Goal: Task Accomplishment & Management: Use online tool/utility

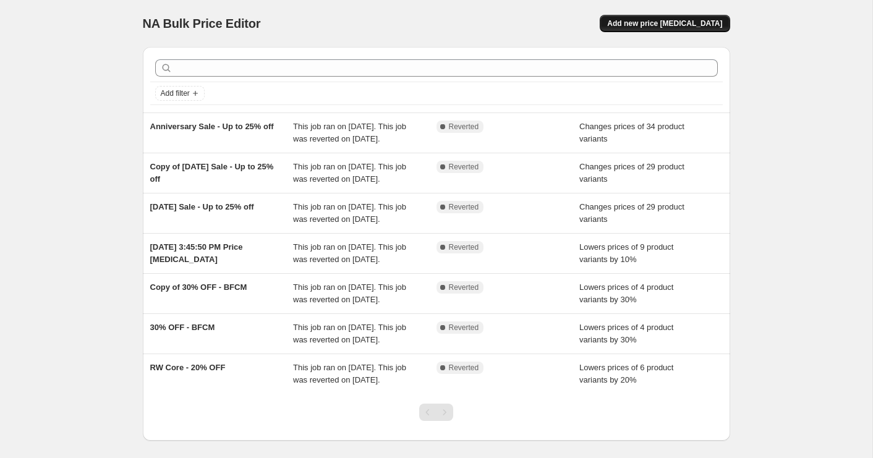
click at [674, 28] on button "Add new price [MEDICAL_DATA]" at bounding box center [665, 23] width 130 height 17
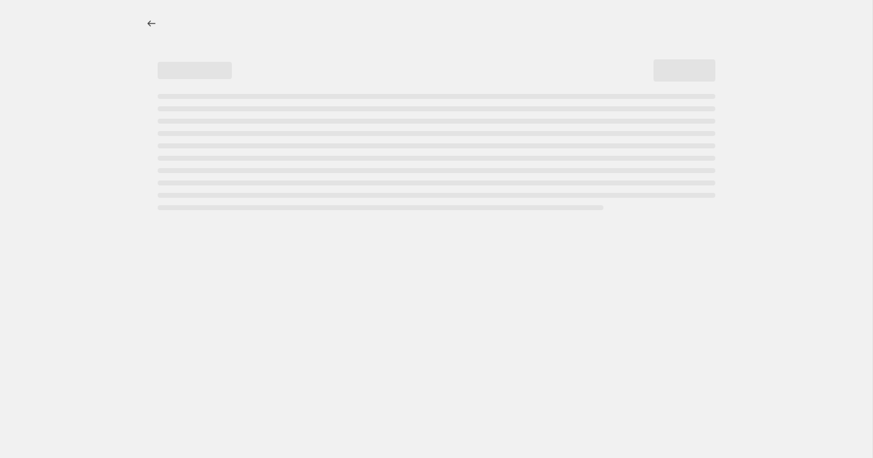
select select "percentage"
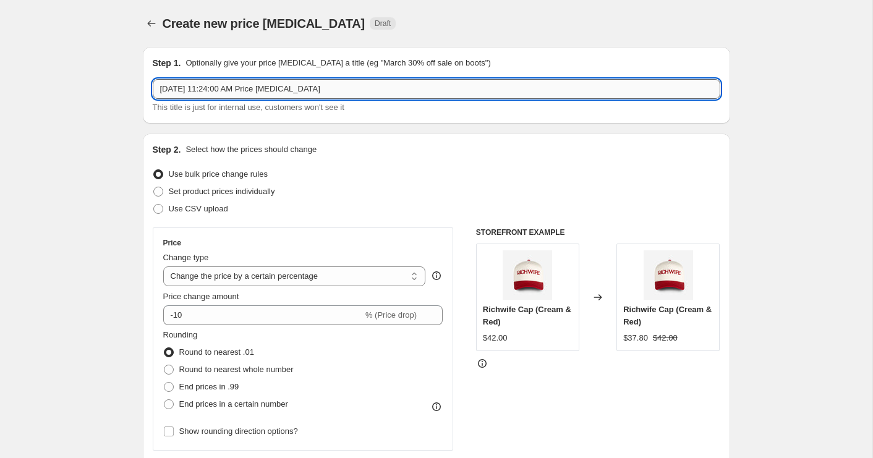
click at [220, 96] on input "[DATE] 11:24:00 AM Price [MEDICAL_DATA]" at bounding box center [437, 89] width 568 height 20
type input "[DATE] Sale"
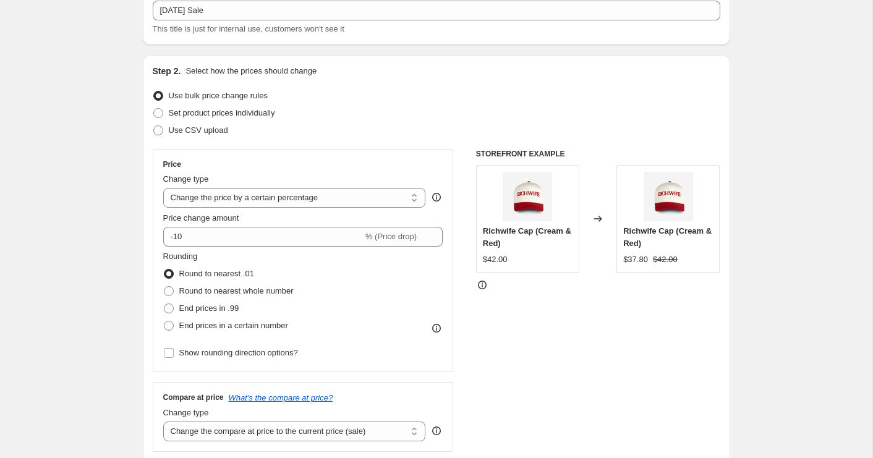
scroll to position [8, 0]
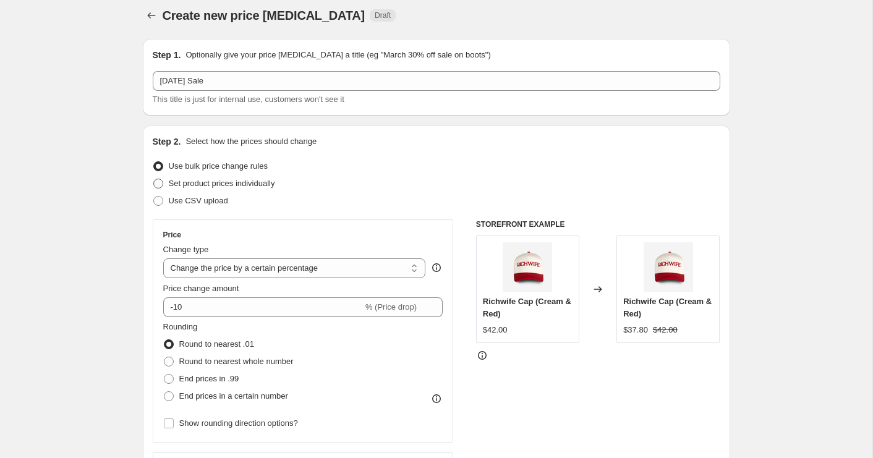
click at [216, 187] on span "Set product prices individually" at bounding box center [222, 183] width 106 height 9
click at [154, 179] on input "Set product prices individually" at bounding box center [153, 179] width 1 height 1
radio input "true"
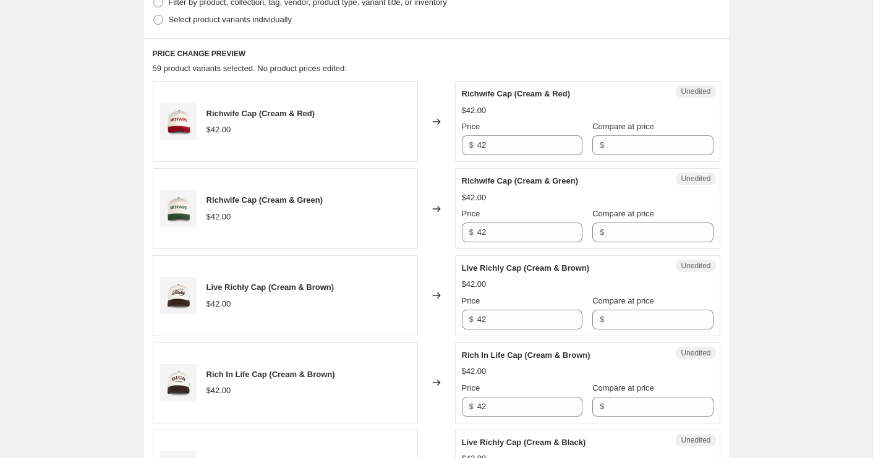
scroll to position [336, 0]
click at [619, 144] on input "Compare at price" at bounding box center [660, 145] width 105 height 20
click at [618, 148] on input "37.80" at bounding box center [660, 145] width 105 height 20
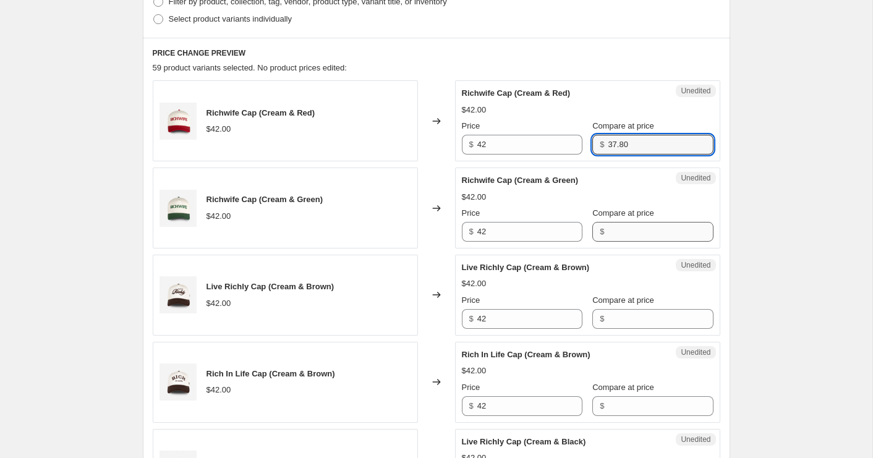
type input "37.80"
click at [611, 236] on div "Richwife Cap (Cream & Green) $42.00 Price $ 42 Compare at price $" at bounding box center [588, 207] width 252 height 67
paste input "37.80"
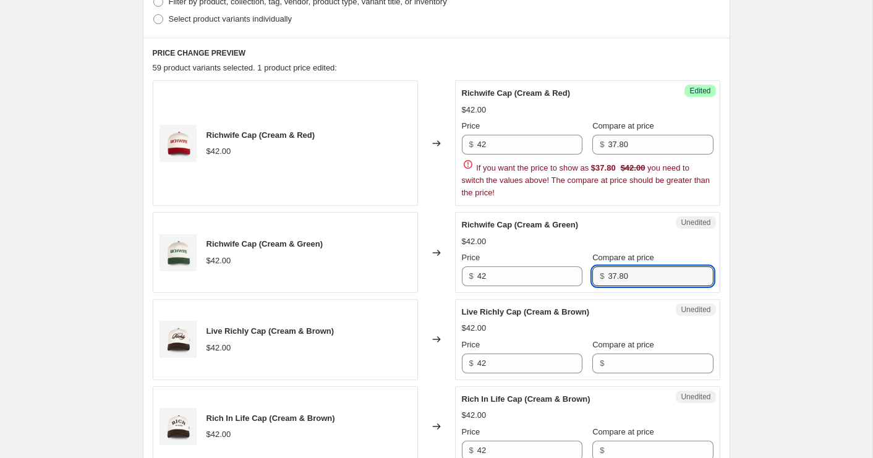
type input "37.80"
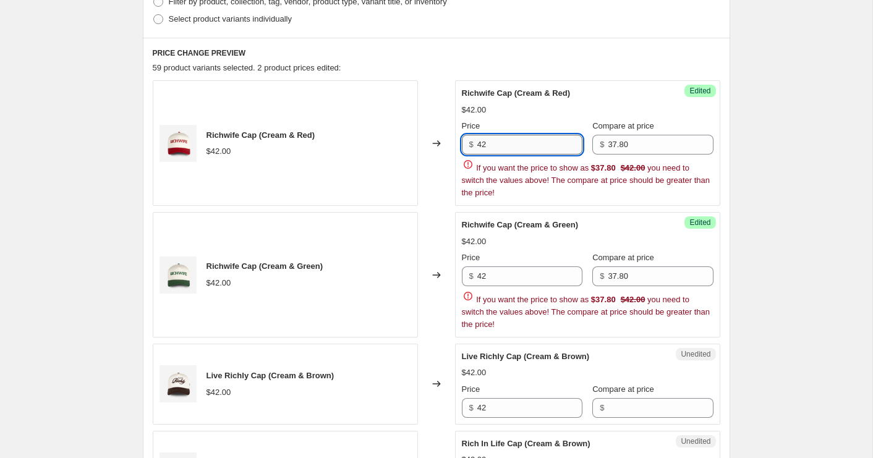
click at [525, 148] on input "42" at bounding box center [530, 145] width 105 height 20
paste input "37.80"
type input "37.80"
click at [626, 143] on input "37.80" at bounding box center [660, 145] width 105 height 20
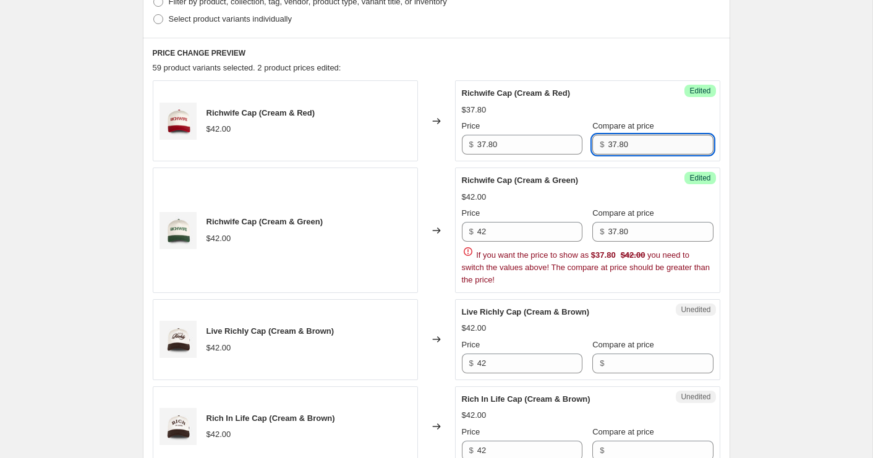
click at [626, 143] on input "37.80" at bounding box center [660, 145] width 105 height 20
type input "42"
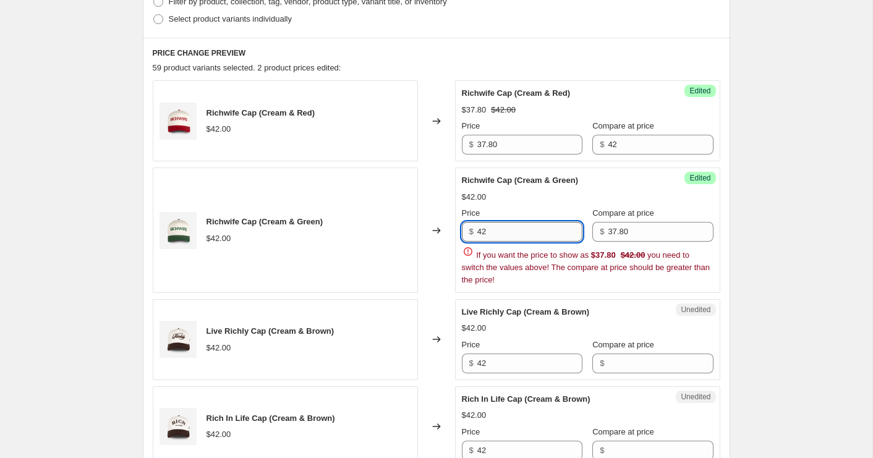
click at [517, 230] on input "42" at bounding box center [530, 232] width 105 height 20
paste input "37.80"
type input "37.80"
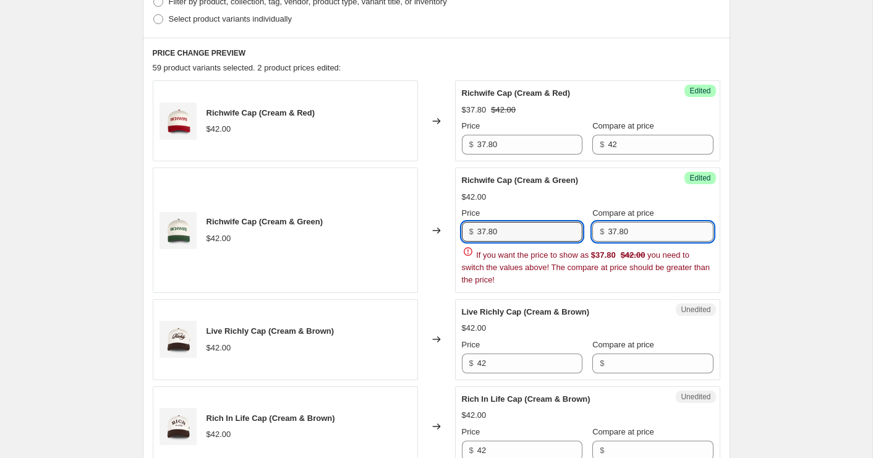
click at [635, 231] on input "37.80" at bounding box center [660, 232] width 105 height 20
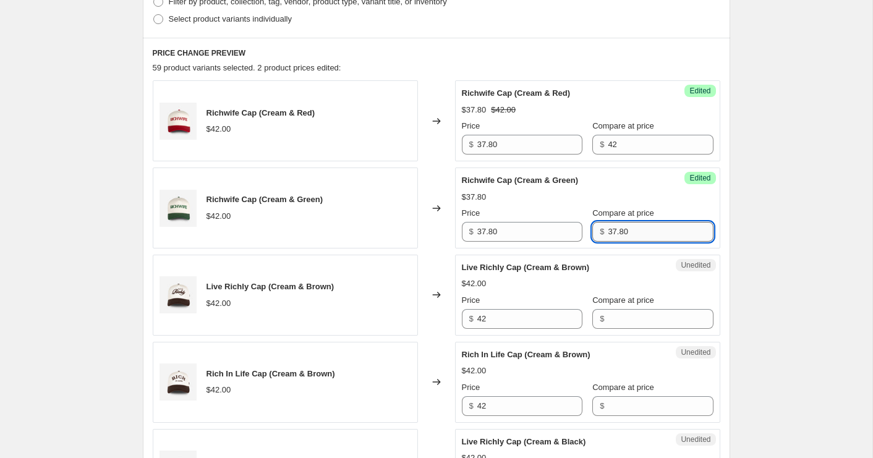
click at [635, 231] on input "37.80" at bounding box center [660, 232] width 105 height 20
type input "42"
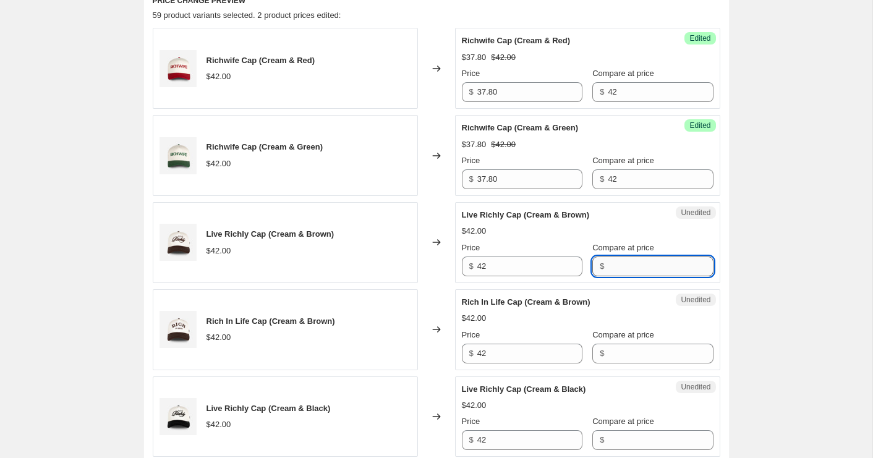
click at [639, 268] on input "Compare at price" at bounding box center [660, 267] width 105 height 20
type input "42"
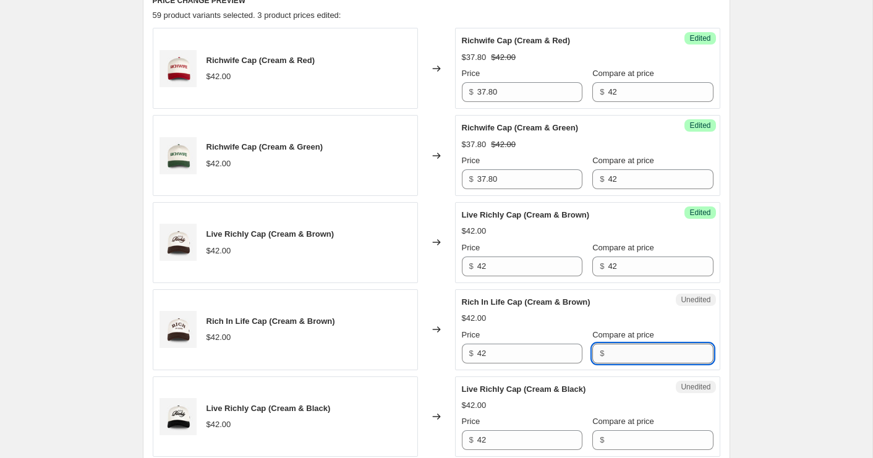
click at [618, 352] on input "Compare at price" at bounding box center [660, 354] width 105 height 20
type input "42"
click at [622, 442] on input "Compare at price" at bounding box center [660, 441] width 105 height 20
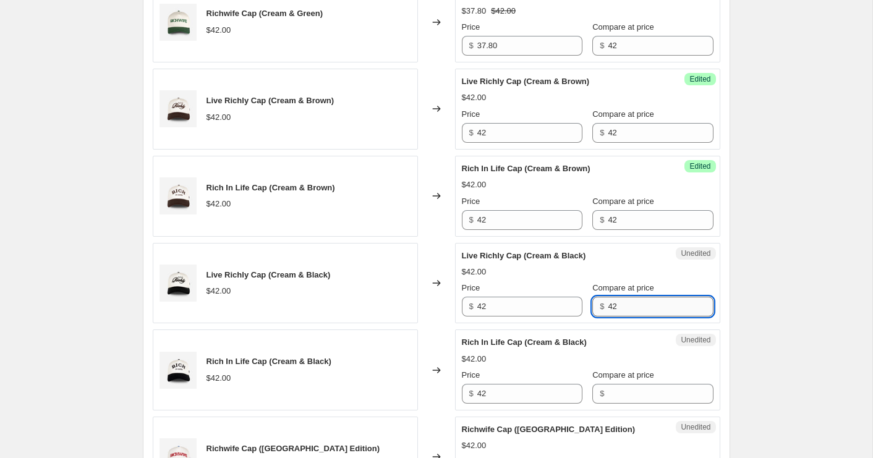
scroll to position [530, 0]
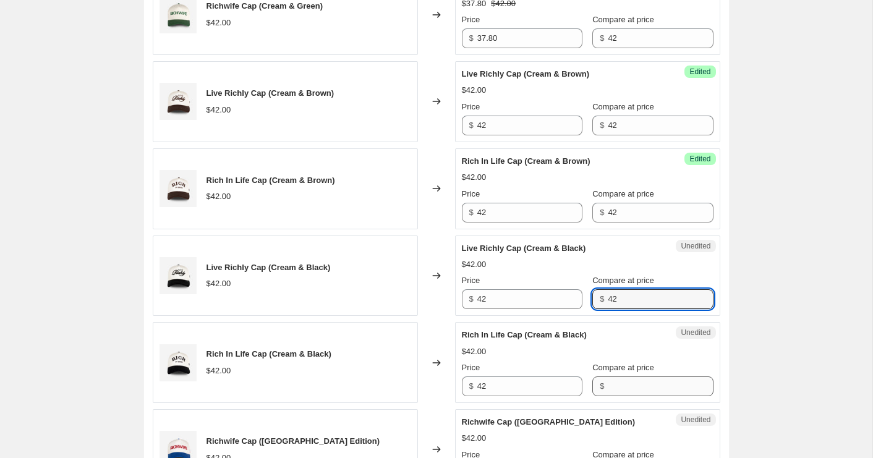
type input "42"
click at [616, 385] on input "Compare at price" at bounding box center [660, 387] width 105 height 20
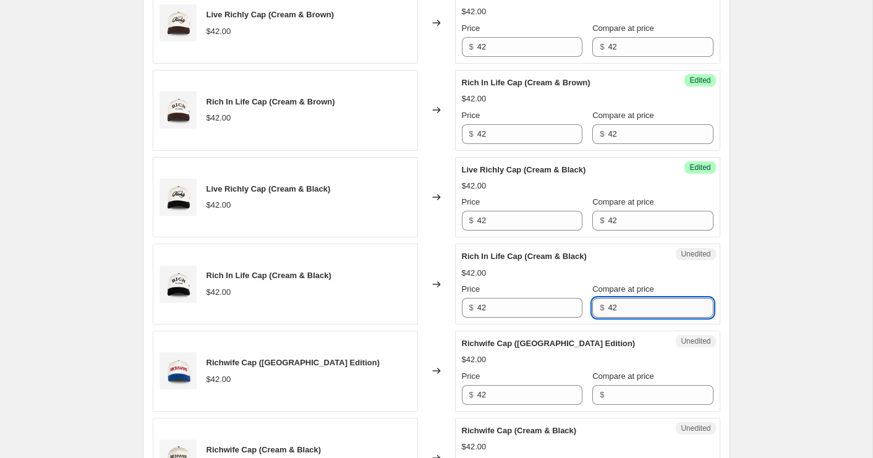
scroll to position [611, 0]
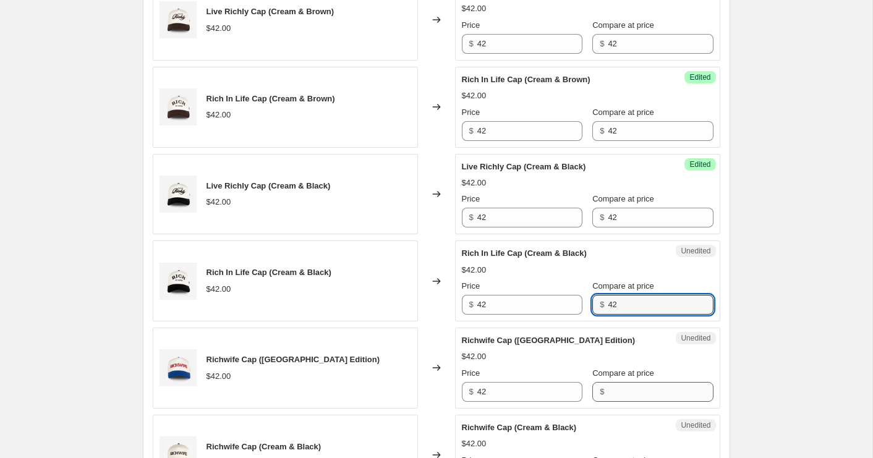
type input "42"
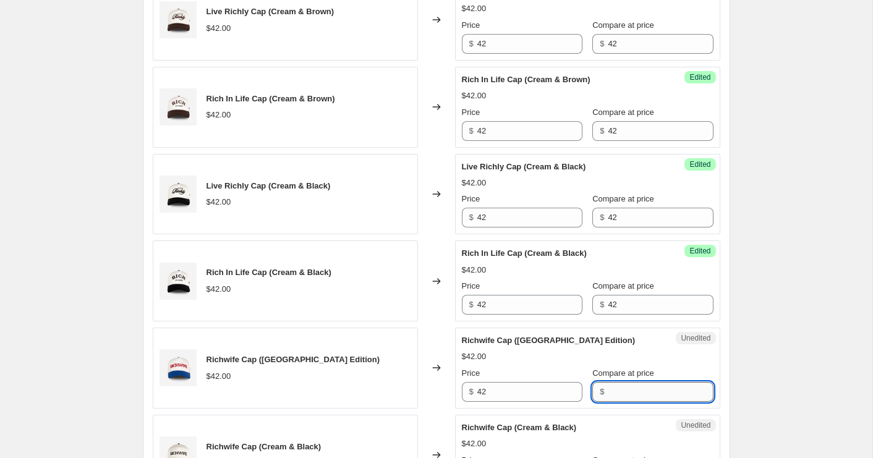
click at [612, 399] on input "Compare at price" at bounding box center [660, 392] width 105 height 20
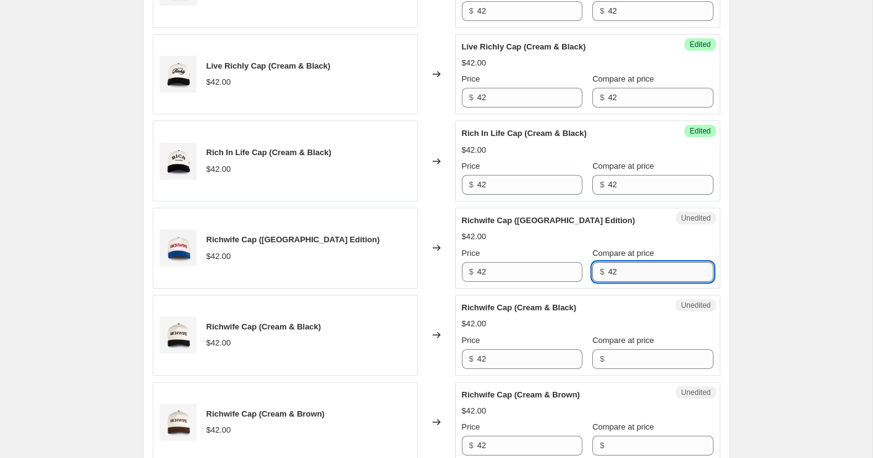
scroll to position [734, 0]
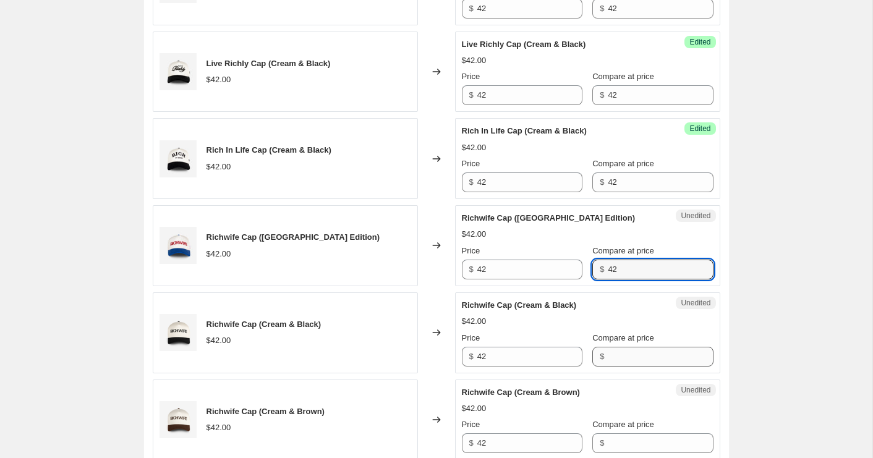
type input "42"
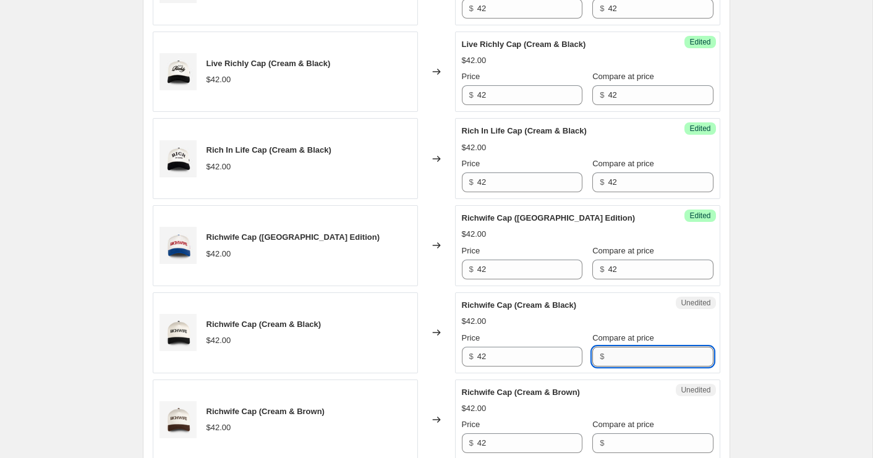
click at [612, 365] on input "Compare at price" at bounding box center [660, 357] width 105 height 20
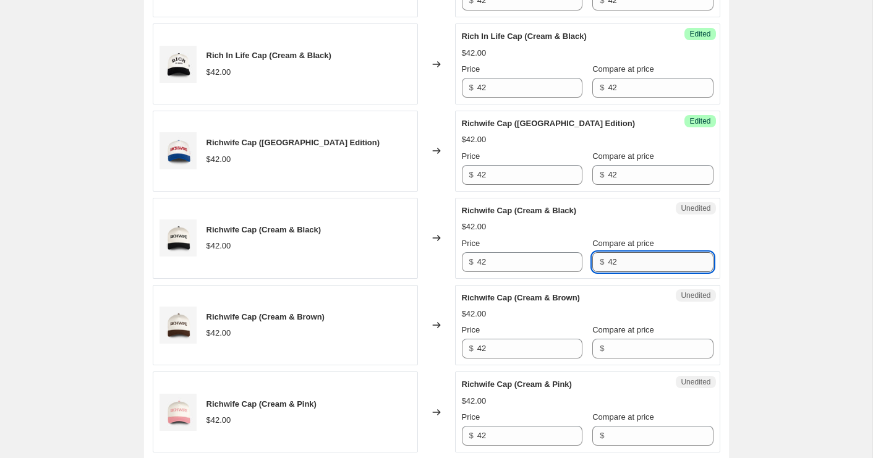
scroll to position [829, 0]
type input "42"
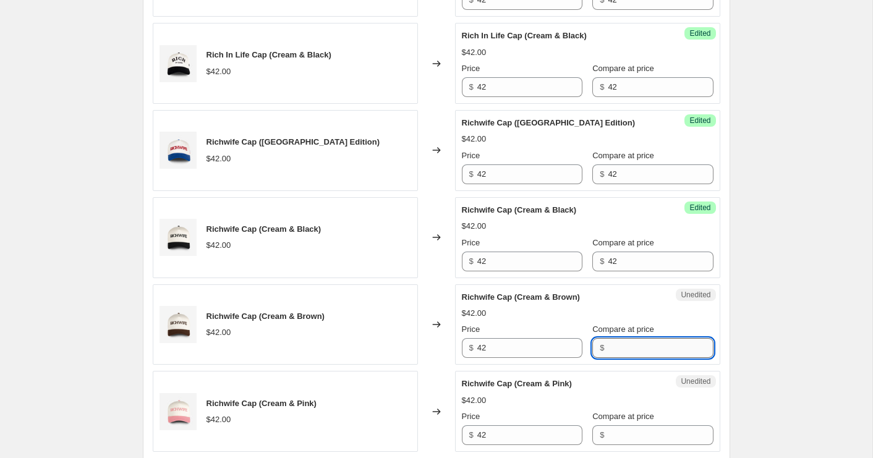
click at [611, 351] on input "Compare at price" at bounding box center [660, 348] width 105 height 20
type input "42"
click at [611, 429] on input "Compare at price" at bounding box center [660, 436] width 105 height 20
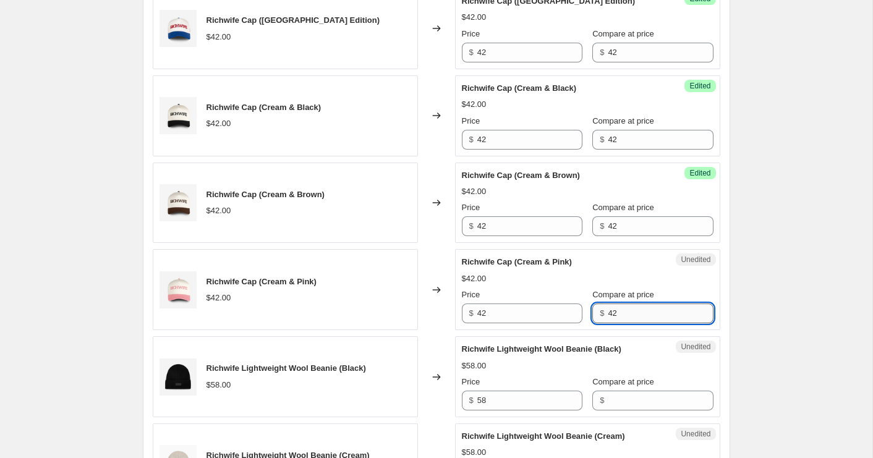
scroll to position [955, 0]
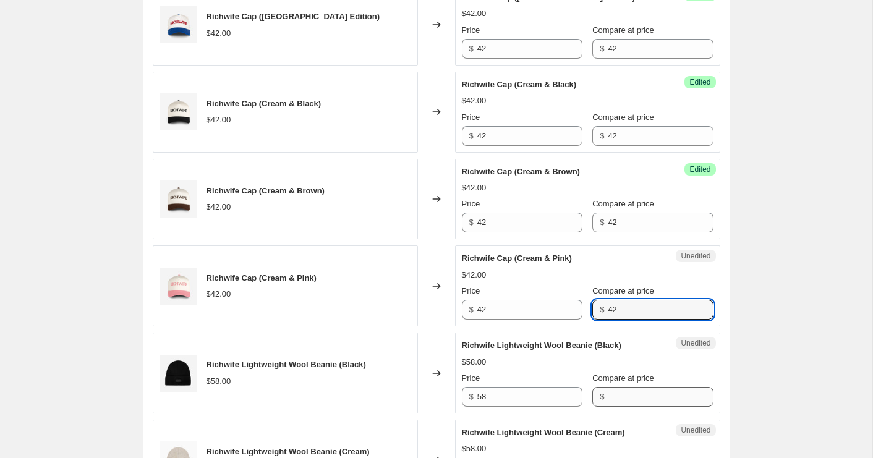
type input "42"
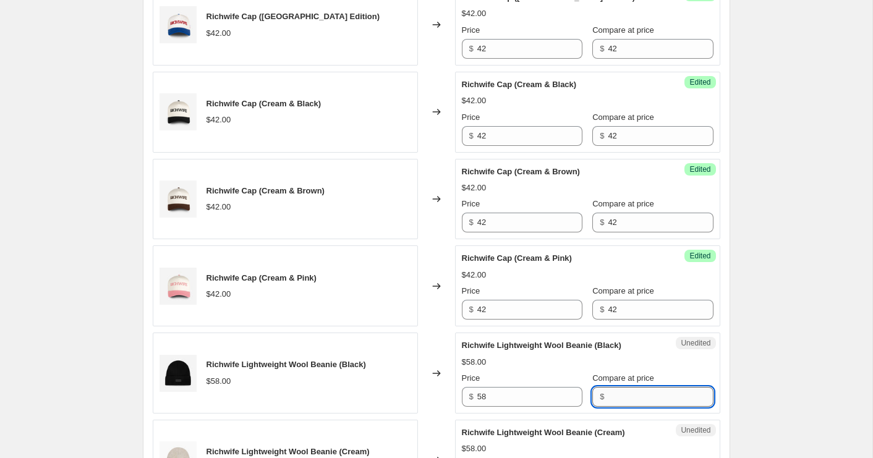
click at [608, 401] on input "Compare at price" at bounding box center [660, 397] width 105 height 20
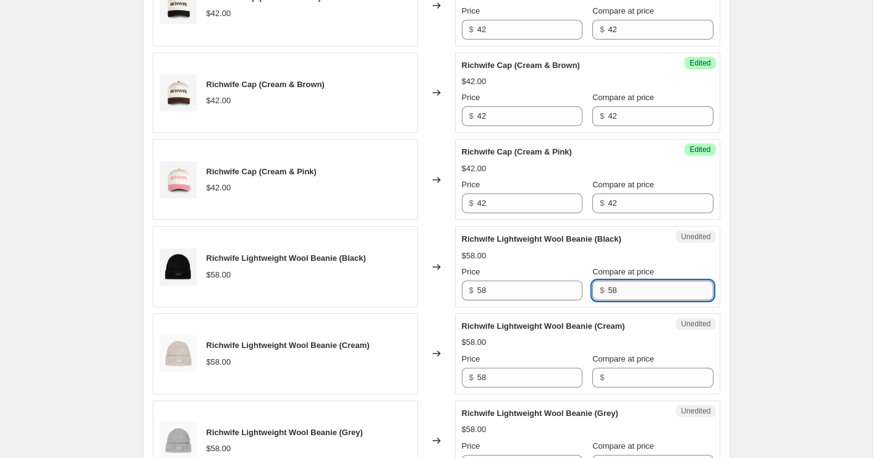
scroll to position [1062, 0]
type input "58"
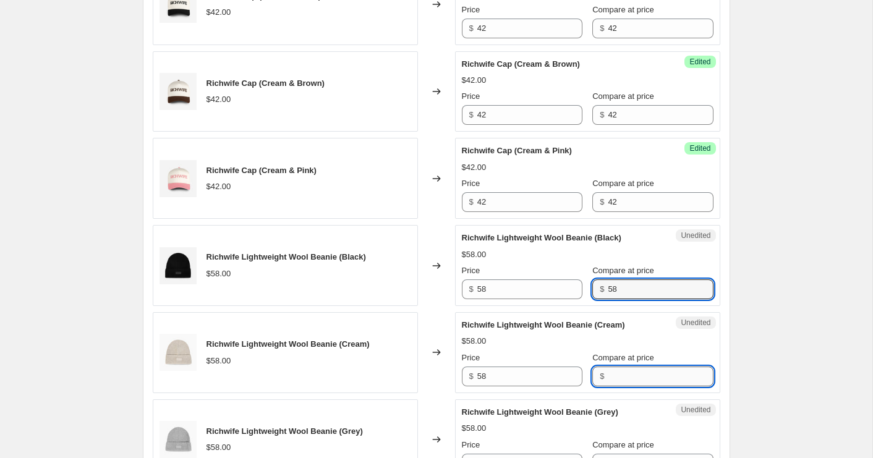
click at [615, 386] on input "Compare at price" at bounding box center [660, 377] width 105 height 20
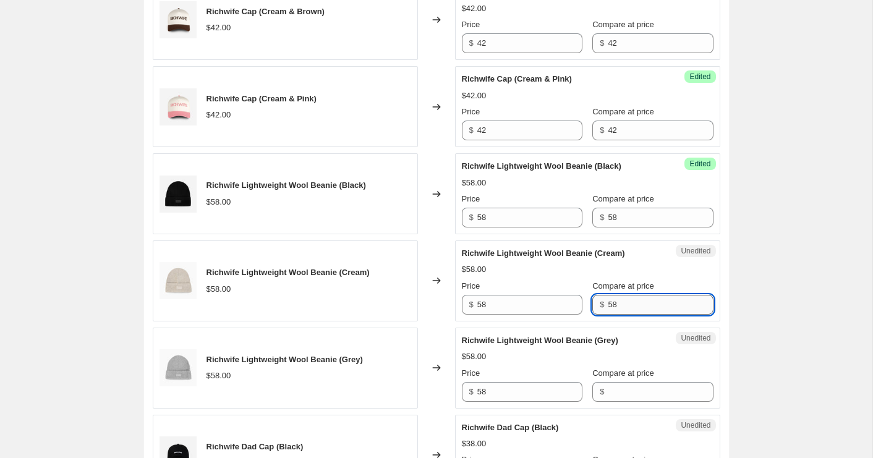
scroll to position [1162, 0]
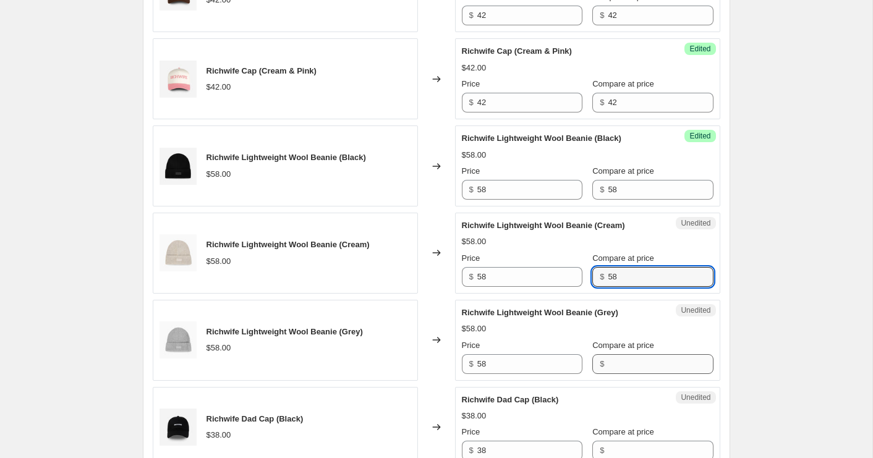
type input "58"
click at [617, 367] on input "Compare at price" at bounding box center [660, 364] width 105 height 20
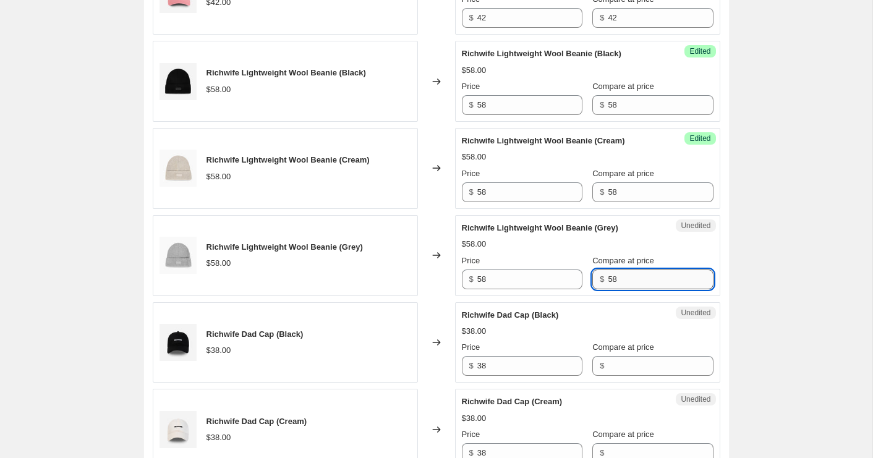
scroll to position [1260, 0]
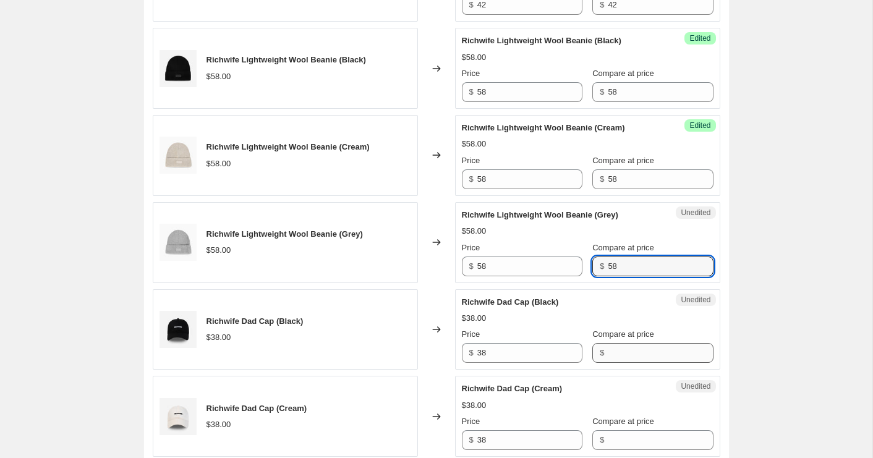
type input "58"
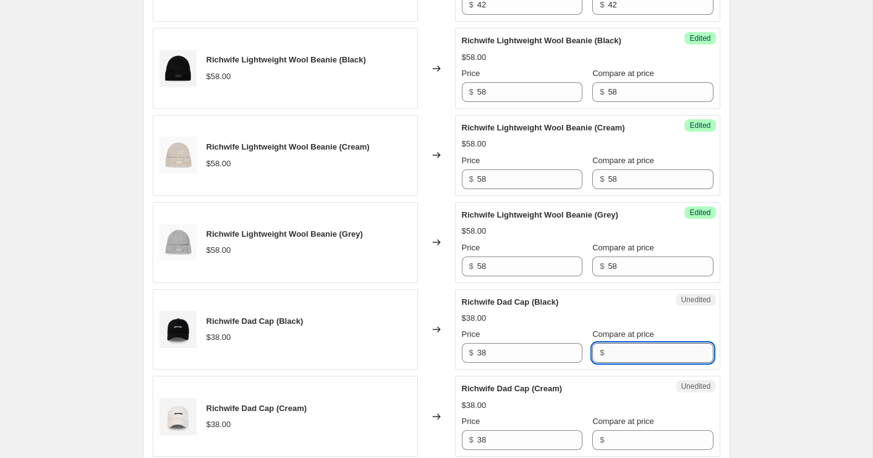
click at [631, 353] on input "Compare at price" at bounding box center [660, 353] width 105 height 20
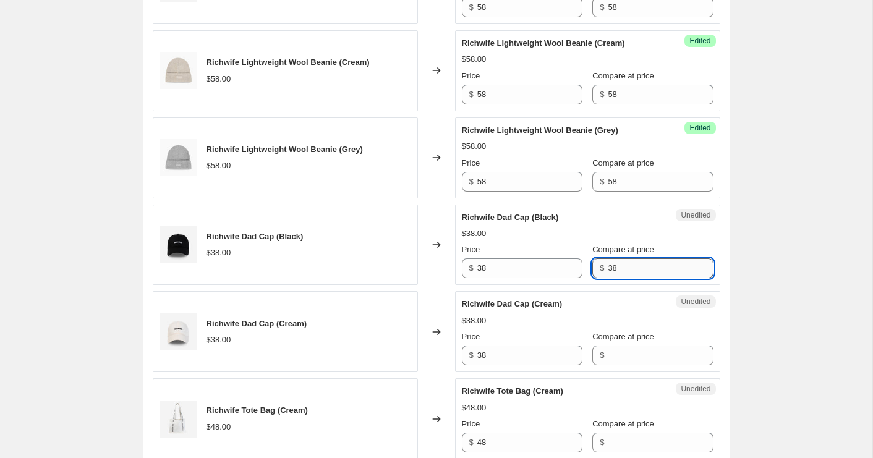
scroll to position [1347, 0]
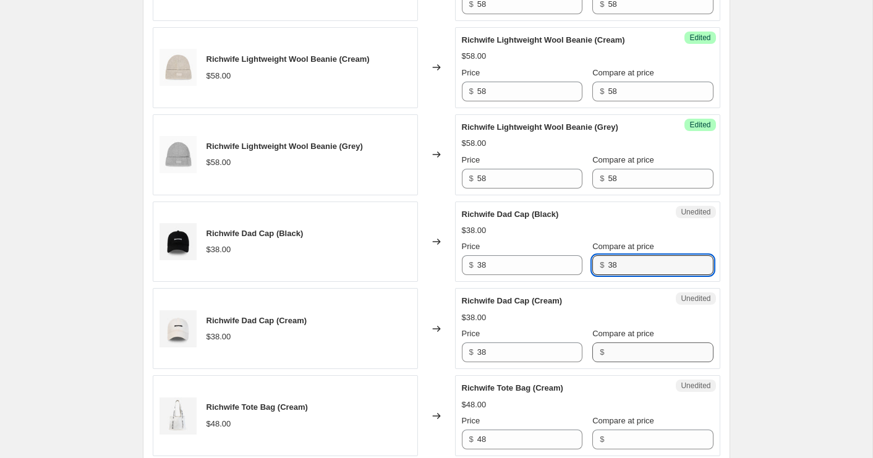
type input "38"
click at [627, 352] on input "Compare at price" at bounding box center [660, 353] width 105 height 20
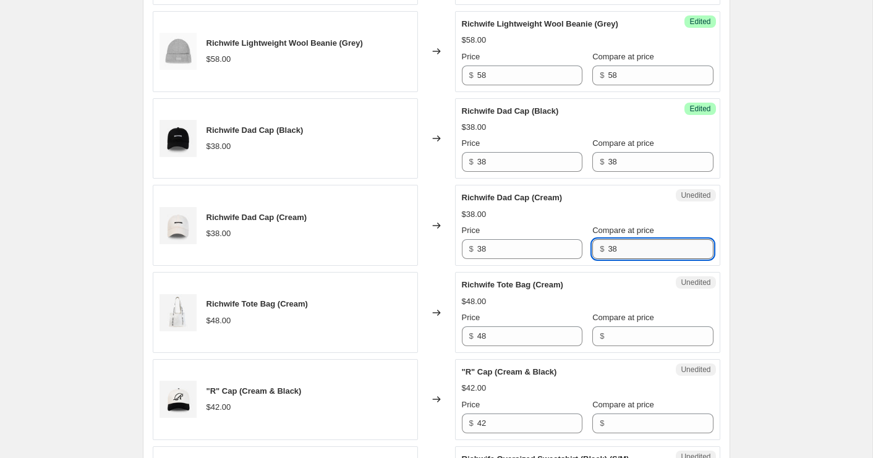
scroll to position [1454, 0]
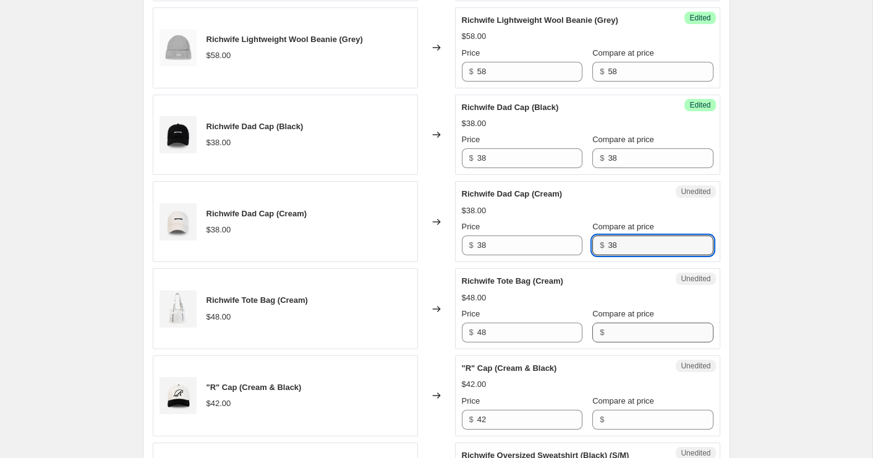
type input "38"
click at [614, 333] on input "Compare at price" at bounding box center [660, 333] width 105 height 20
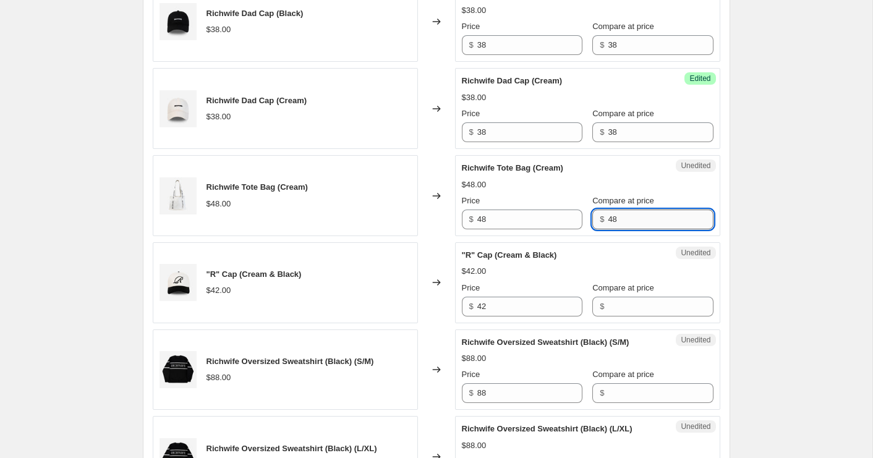
scroll to position [1569, 0]
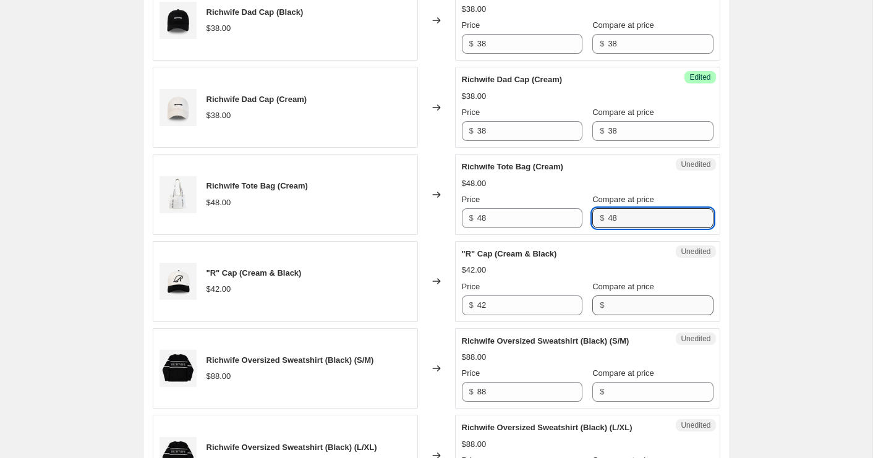
type input "48"
click at [610, 309] on input "Compare at price" at bounding box center [660, 306] width 105 height 20
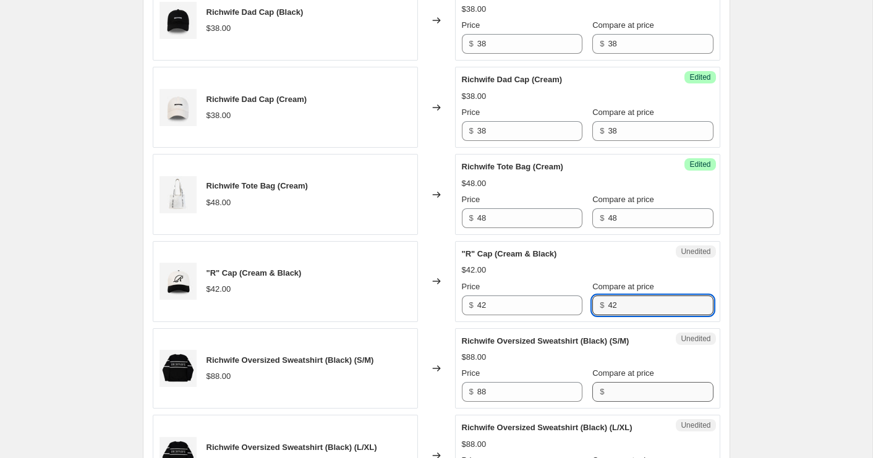
type input "42"
click at [612, 387] on input "Compare at price" at bounding box center [660, 392] width 105 height 20
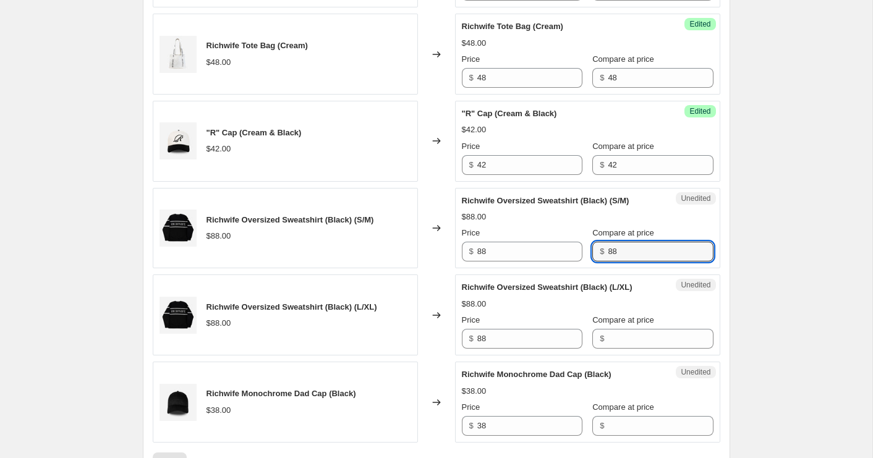
scroll to position [1730, 0]
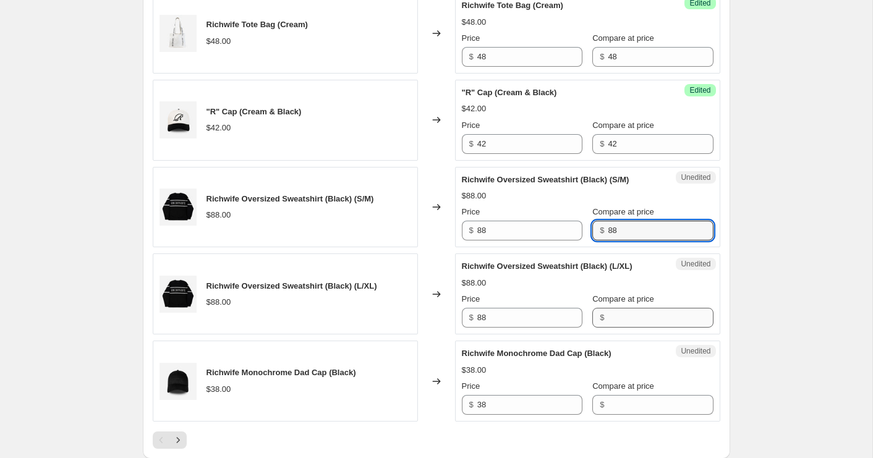
type input "88"
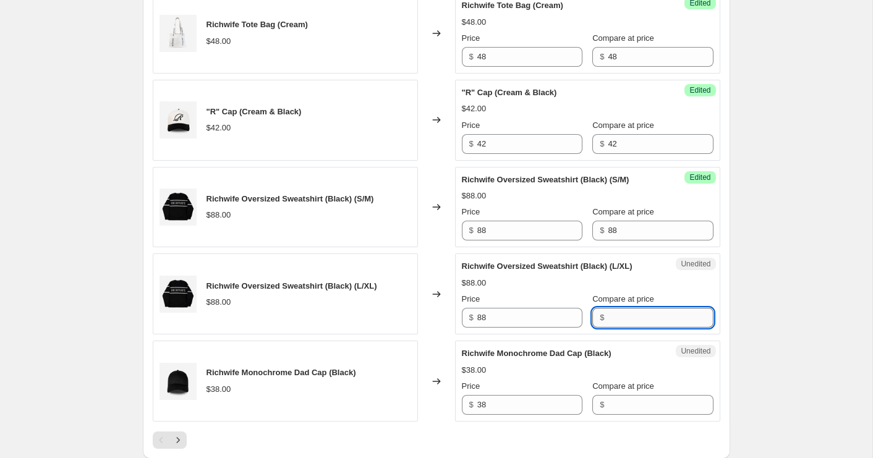
click at [615, 324] on input "Compare at price" at bounding box center [660, 318] width 105 height 20
type input "88"
click at [616, 402] on input "Compare at price" at bounding box center [660, 405] width 105 height 20
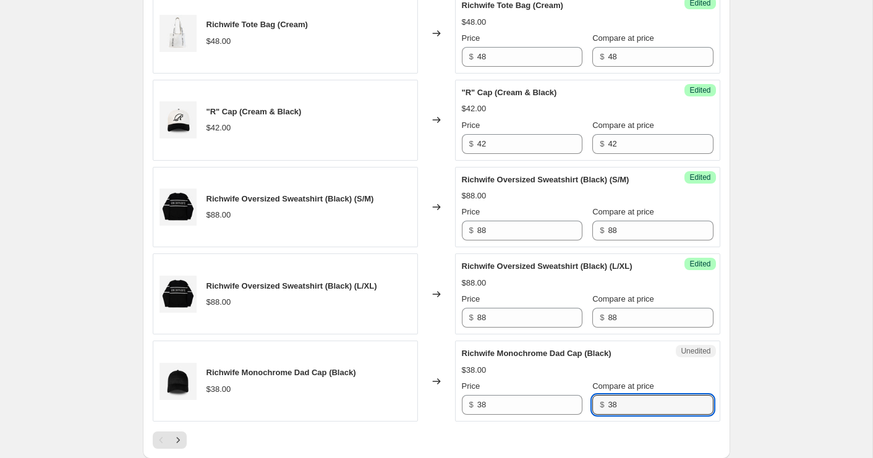
type input "38"
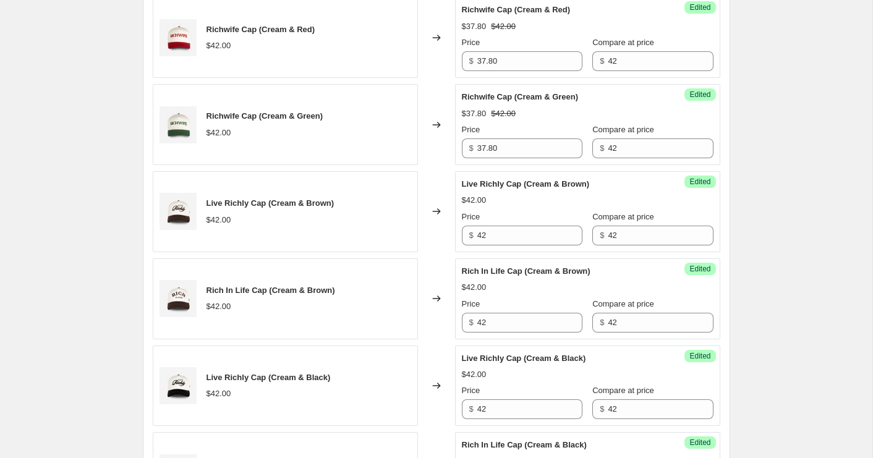
scroll to position [421, 0]
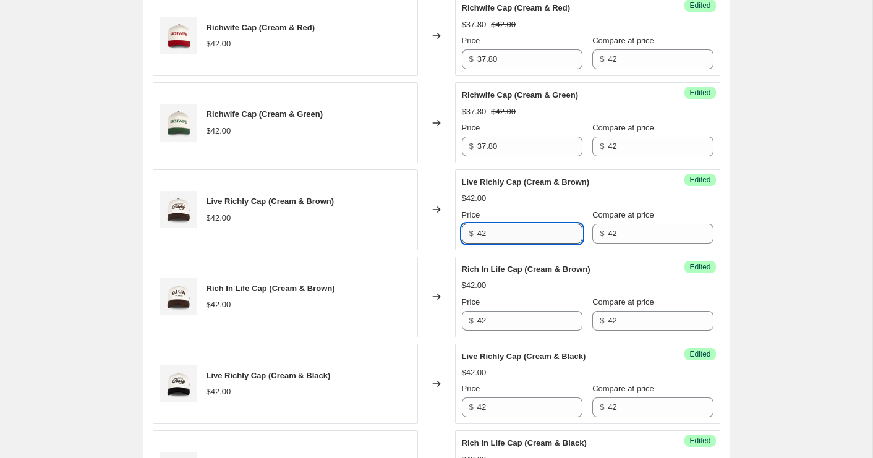
click at [510, 237] on input "42" at bounding box center [530, 234] width 105 height 20
click at [517, 236] on input "31.5" at bounding box center [530, 234] width 105 height 20
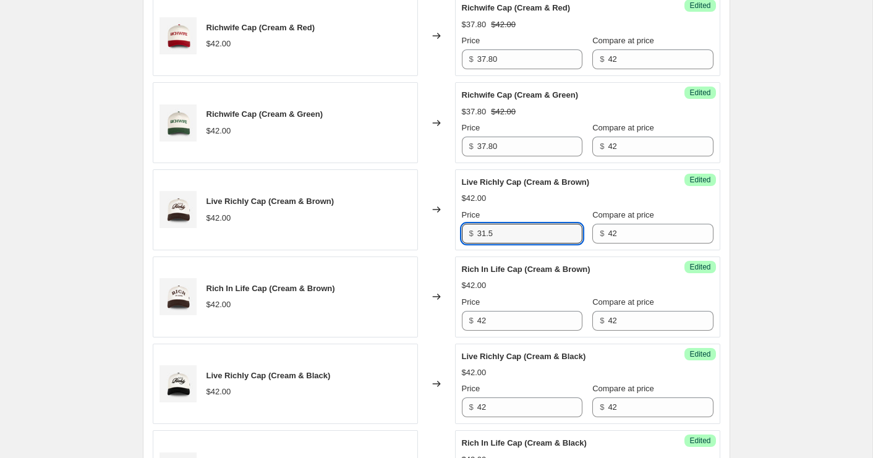
type input "31.5"
click at [520, 286] on div "$42.00" at bounding box center [588, 286] width 252 height 12
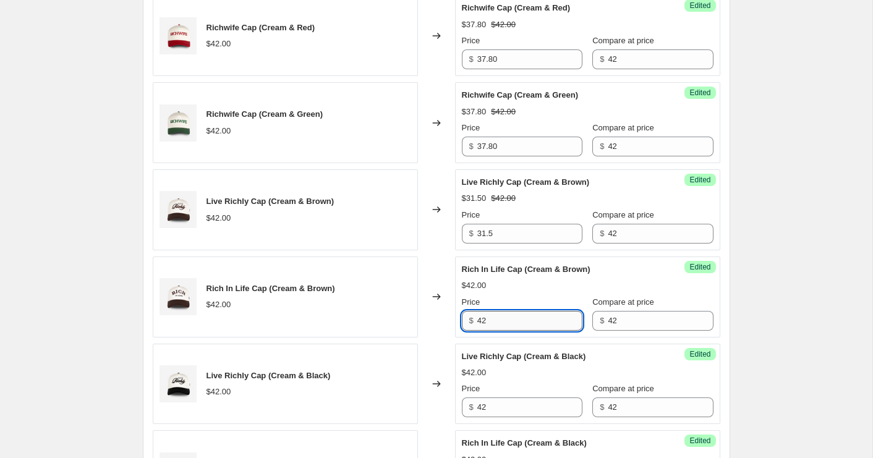
click at [518, 317] on input "42" at bounding box center [530, 321] width 105 height 20
paste input "31.5"
click at [518, 317] on input "4231.5" at bounding box center [530, 321] width 105 height 20
paste input "text"
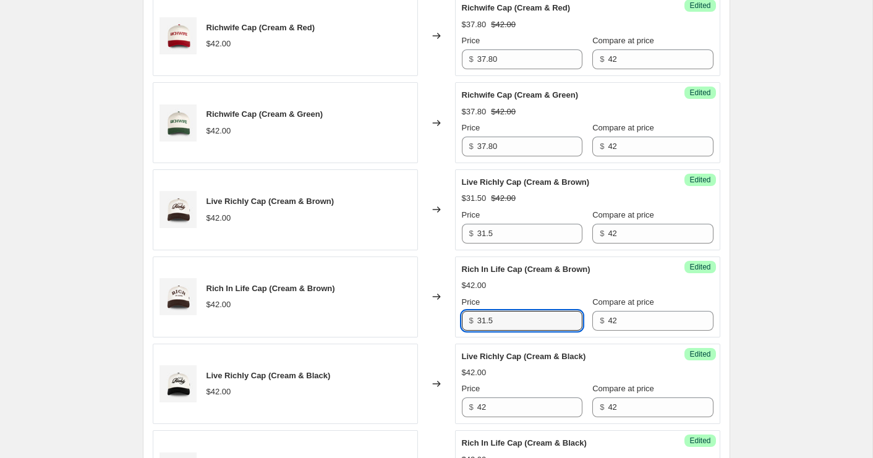
type input "31.5"
click at [522, 264] on div "Rich In Life Cap (Cream & Brown)" at bounding box center [563, 270] width 202 height 12
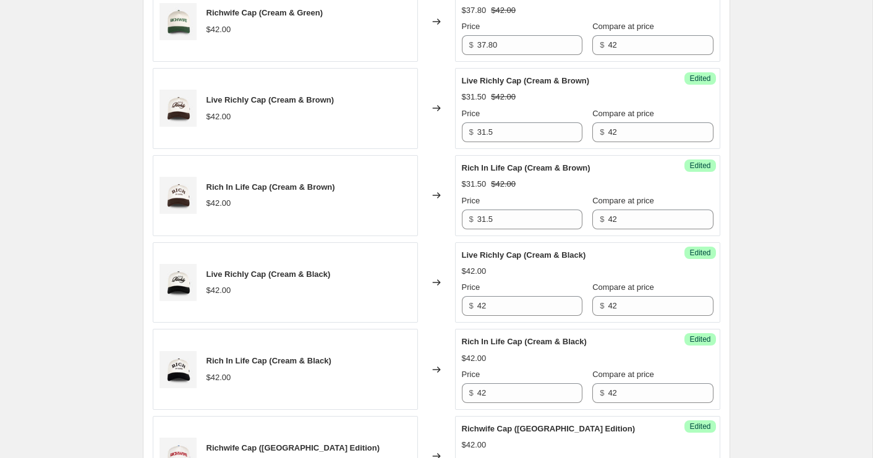
scroll to position [524, 0]
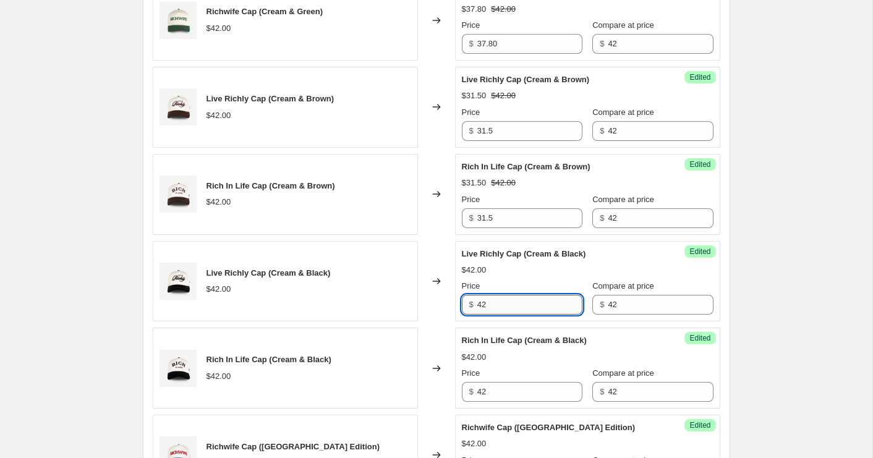
click at [510, 305] on input "42" at bounding box center [530, 305] width 105 height 20
click at [513, 307] on input "42" at bounding box center [530, 305] width 105 height 20
paste input "31.5"
type input "31.5"
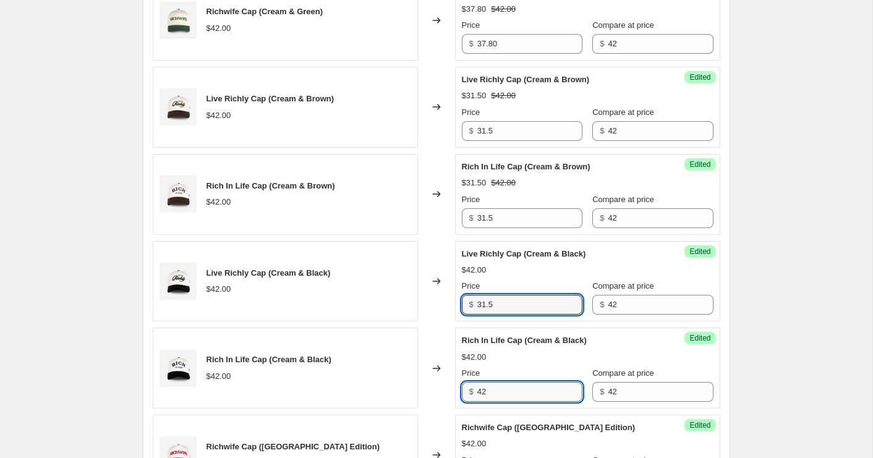
click at [505, 395] on input "42" at bounding box center [530, 392] width 105 height 20
paste input "31.5"
type input "31.5"
click at [517, 345] on span "Rich In Life Cap (Cream & Black)" at bounding box center [524, 340] width 125 height 9
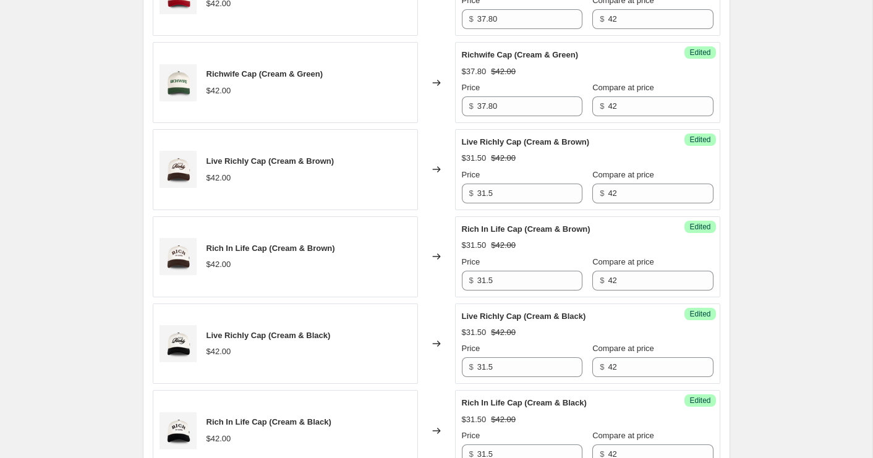
scroll to position [57, 0]
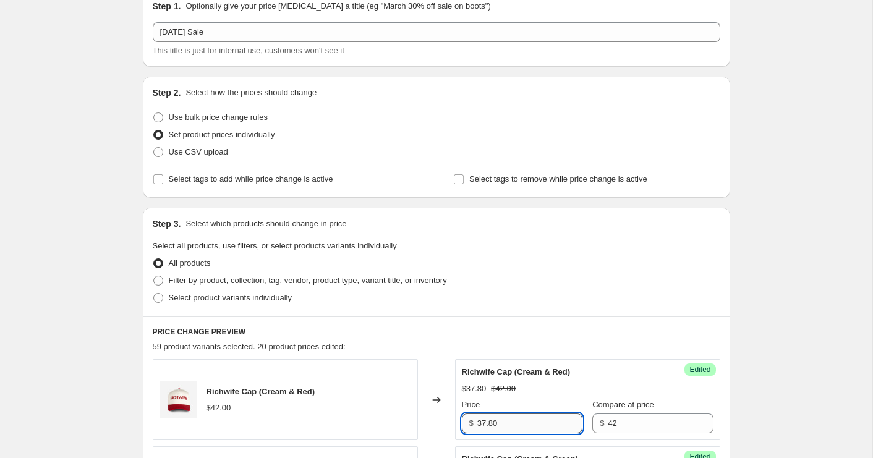
click at [500, 420] on input "37.80" at bounding box center [530, 424] width 105 height 20
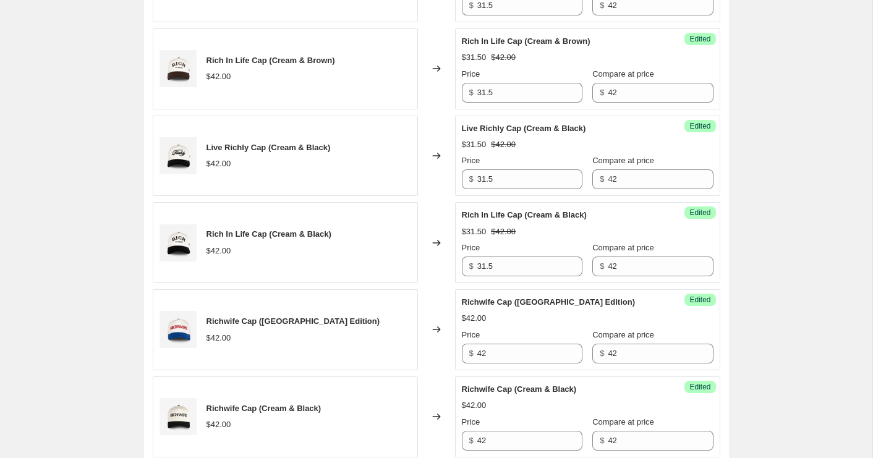
scroll to position [659, 0]
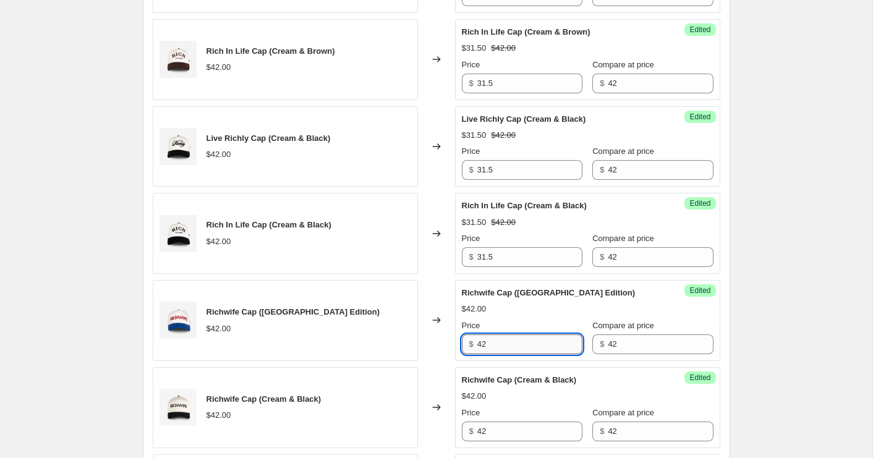
click at [503, 350] on input "42" at bounding box center [530, 345] width 105 height 20
paste input "37.80"
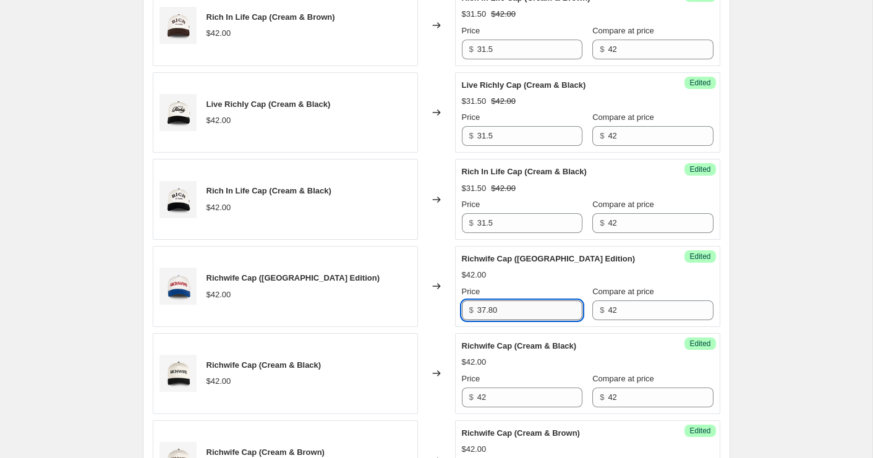
scroll to position [695, 0]
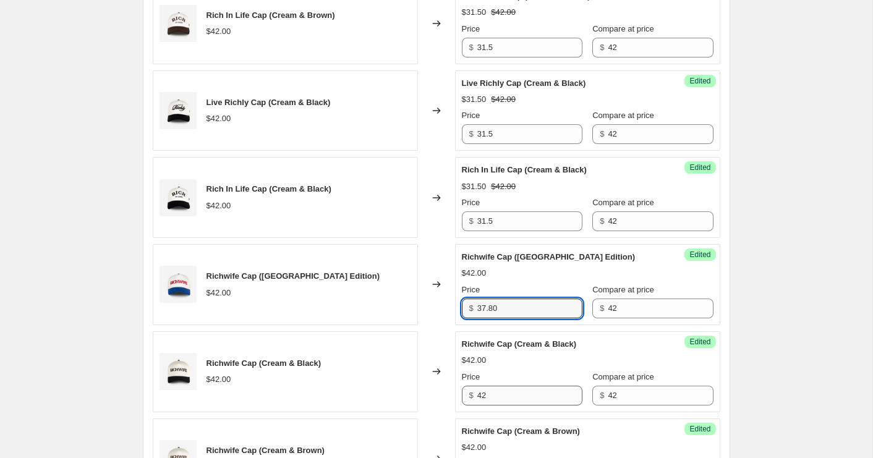
type input "37.80"
click at [499, 395] on input "42" at bounding box center [530, 396] width 105 height 20
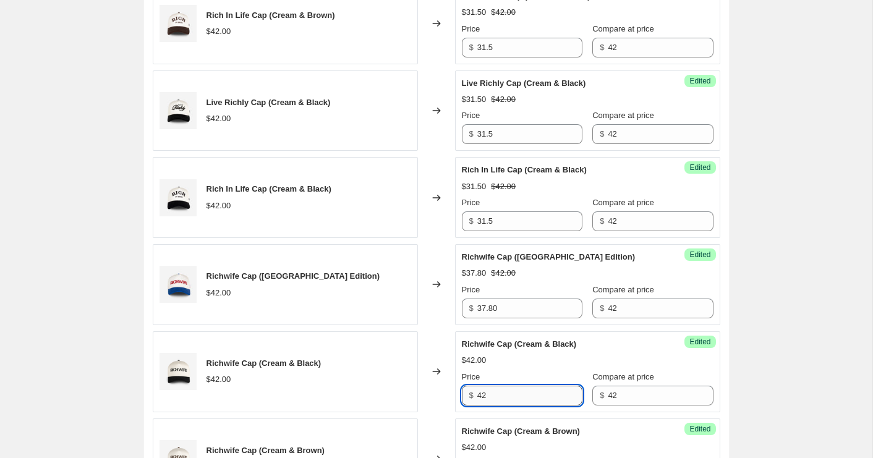
click at [499, 395] on input "42" at bounding box center [530, 396] width 105 height 20
paste input "37.80"
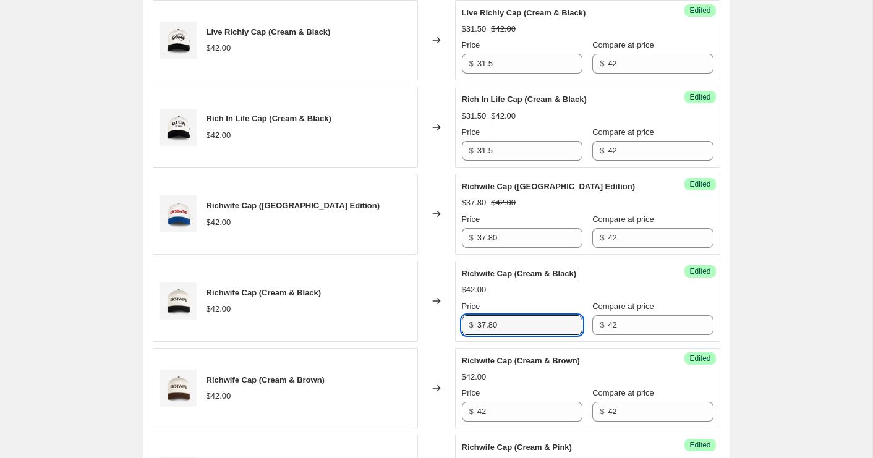
scroll to position [766, 0]
type input "37.80"
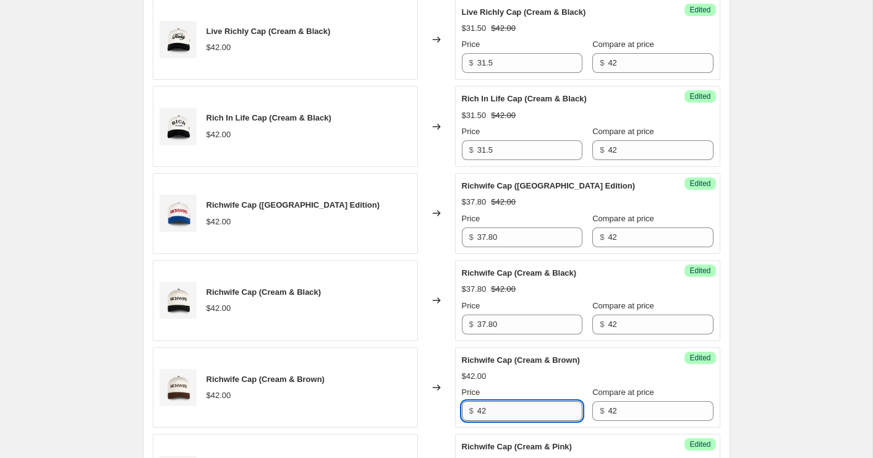
click at [518, 415] on input "42" at bounding box center [530, 411] width 105 height 20
paste input "37.80"
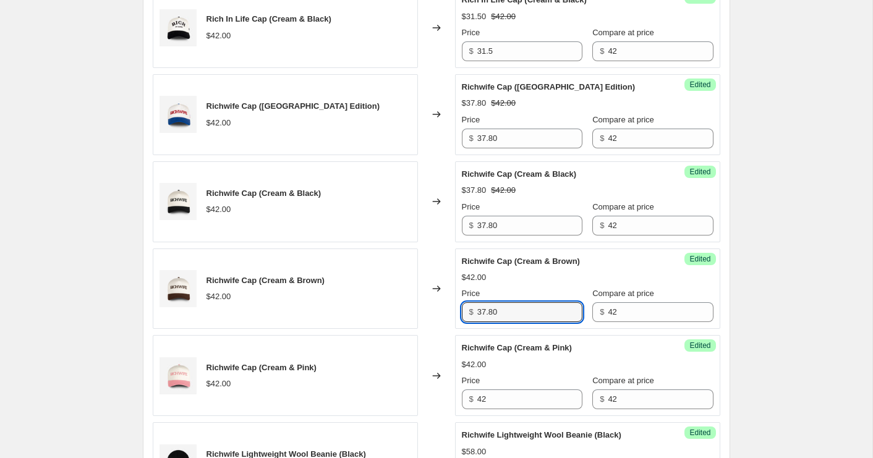
scroll to position [867, 0]
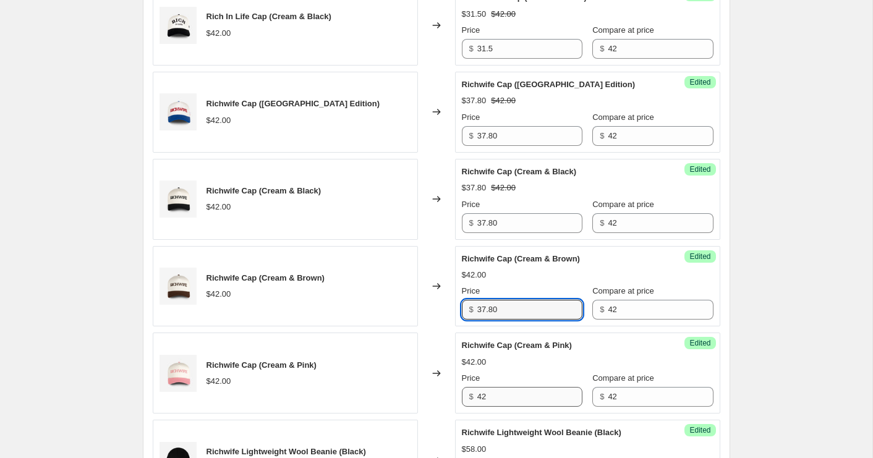
type input "37.80"
click at [502, 394] on input "42" at bounding box center [530, 397] width 105 height 20
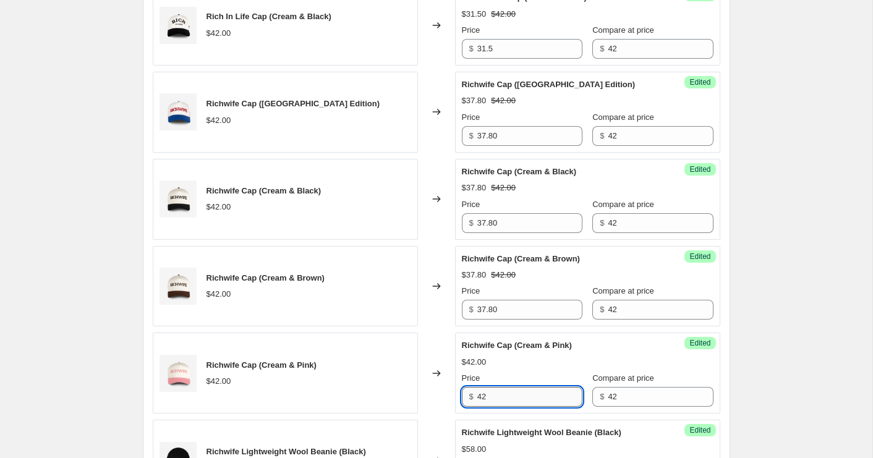
click at [502, 394] on input "42" at bounding box center [530, 397] width 105 height 20
paste input "37.80"
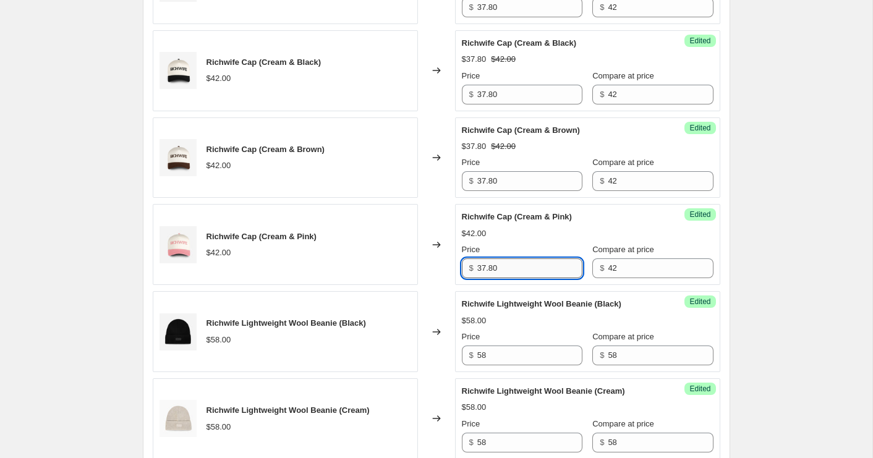
scroll to position [1006, 0]
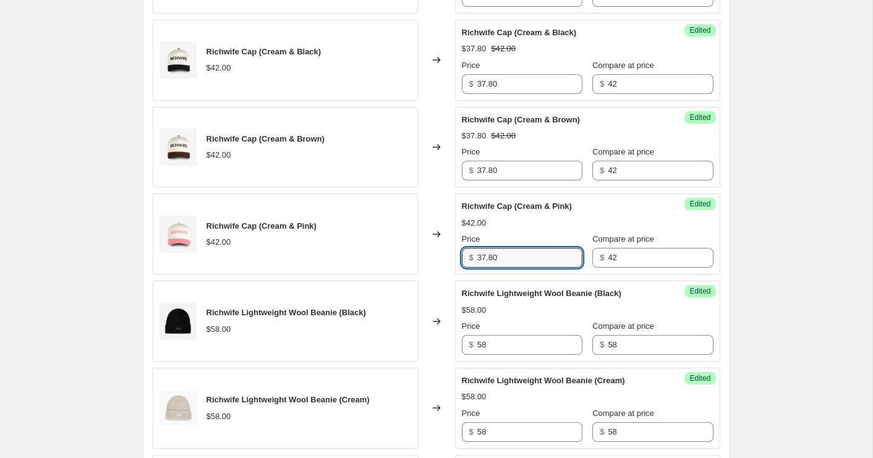
type input "37.80"
click at [527, 352] on input "58" at bounding box center [530, 345] width 105 height 20
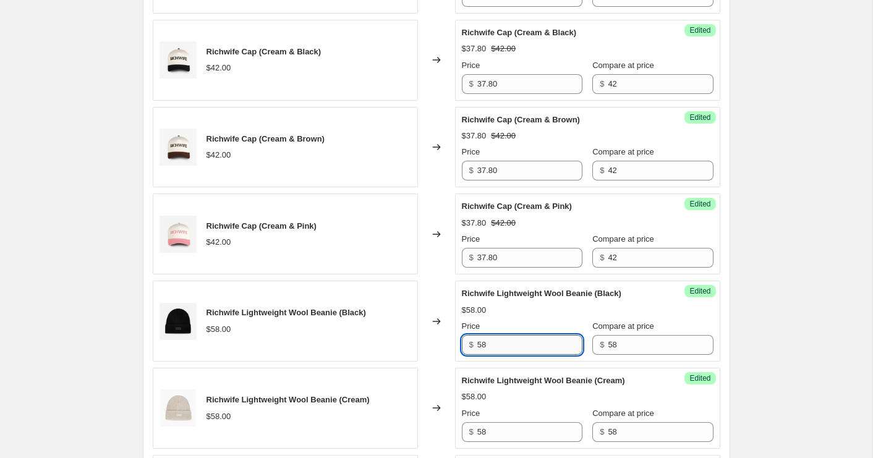
click at [527, 352] on input "58" at bounding box center [530, 345] width 105 height 20
type input "49.3"
click at [516, 424] on input "58" at bounding box center [530, 433] width 105 height 20
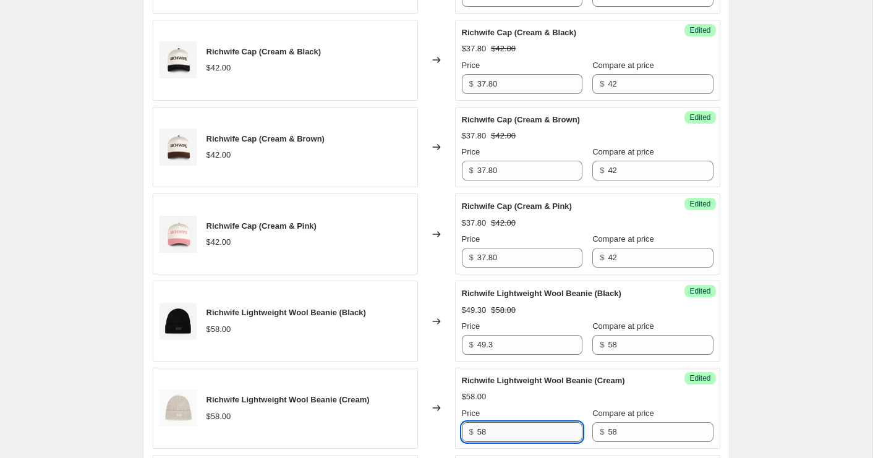
paste input "49.3"
click at [516, 424] on input "49.358" at bounding box center [530, 433] width 105 height 20
click at [517, 428] on input "49.358" at bounding box center [530, 433] width 105 height 20
paste input "text"
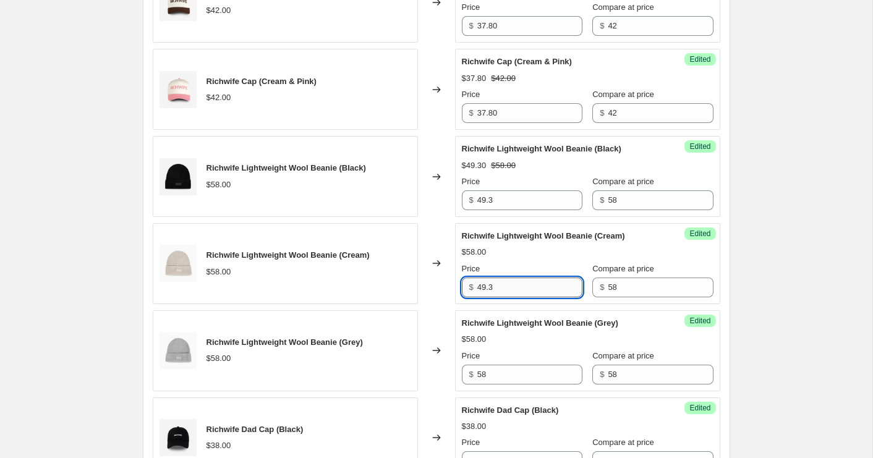
scroll to position [1214, 0]
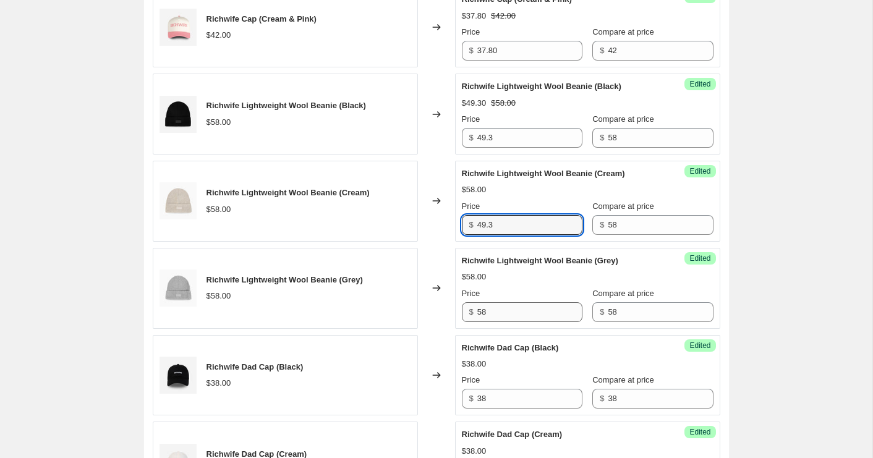
type input "49.3"
click at [507, 315] on input "58" at bounding box center [530, 313] width 105 height 20
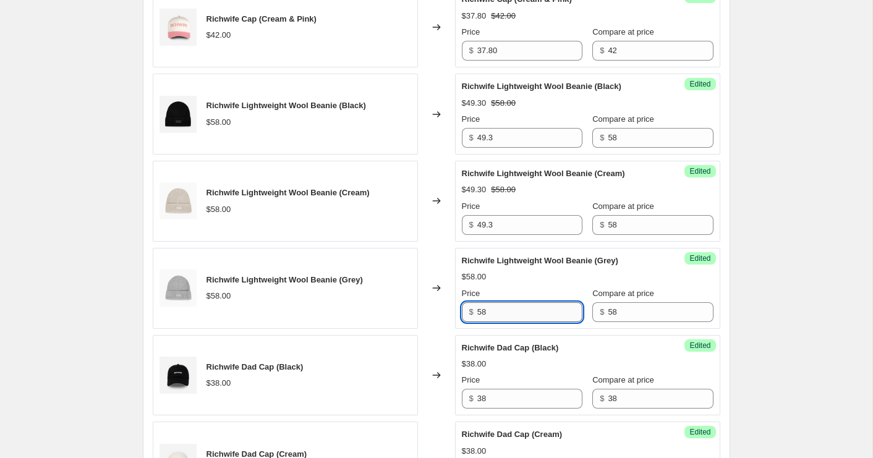
click at [507, 315] on input "58" at bounding box center [530, 313] width 105 height 20
paste input "49.3"
type input "49.3"
click at [411, 311] on div "Richwife Lightweight Wool Beanie (Grey) $58.00" at bounding box center [285, 288] width 265 height 81
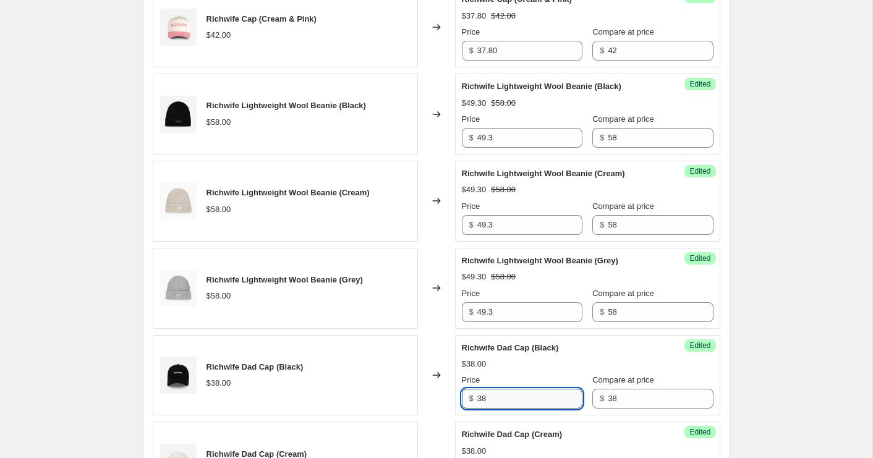
click at [489, 403] on input "38" at bounding box center [530, 399] width 105 height 20
click at [500, 403] on input "32.3" at bounding box center [530, 399] width 105 height 20
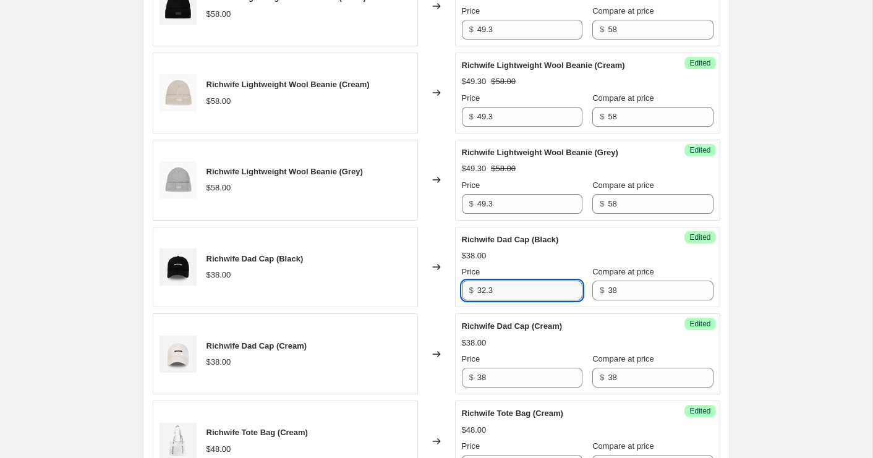
scroll to position [1330, 0]
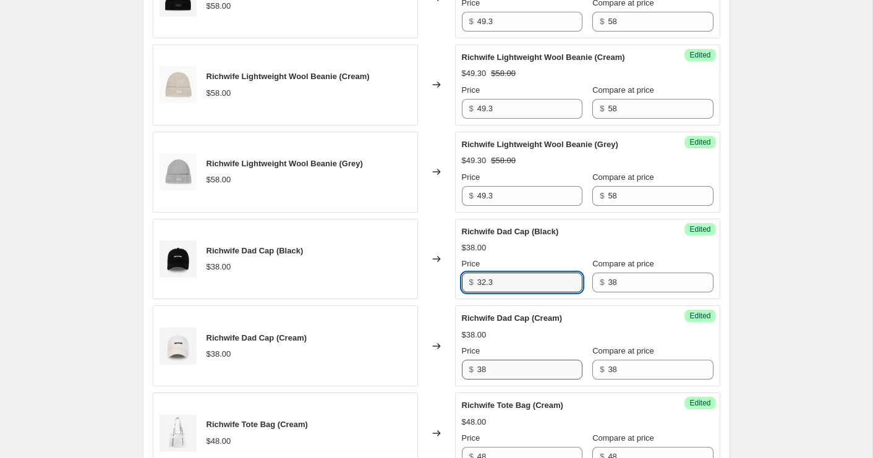
type input "32.3"
click at [502, 371] on input "38" at bounding box center [530, 370] width 105 height 20
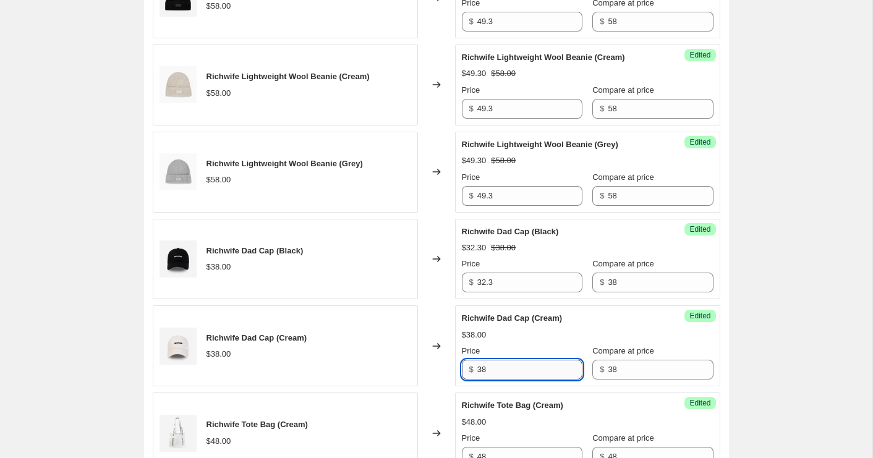
click at [502, 371] on input "38" at bounding box center [530, 370] width 105 height 20
paste input "2.3"
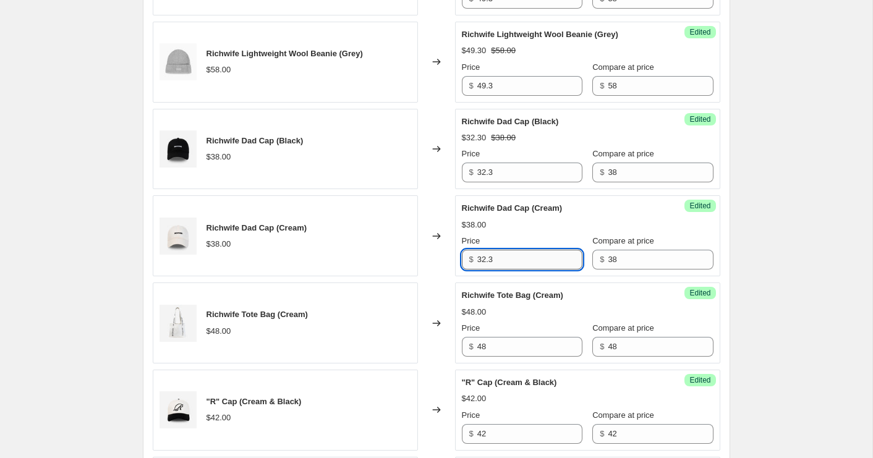
scroll to position [1443, 0]
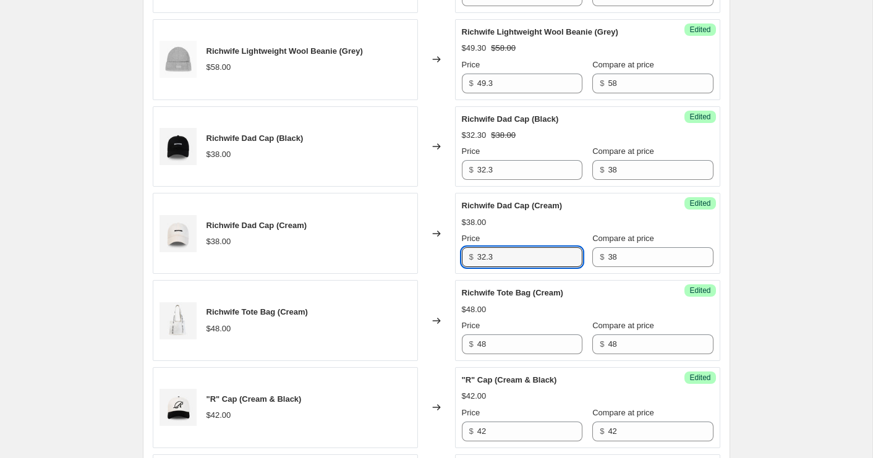
type input "32.3"
click at [531, 349] on input "48" at bounding box center [530, 345] width 105 height 20
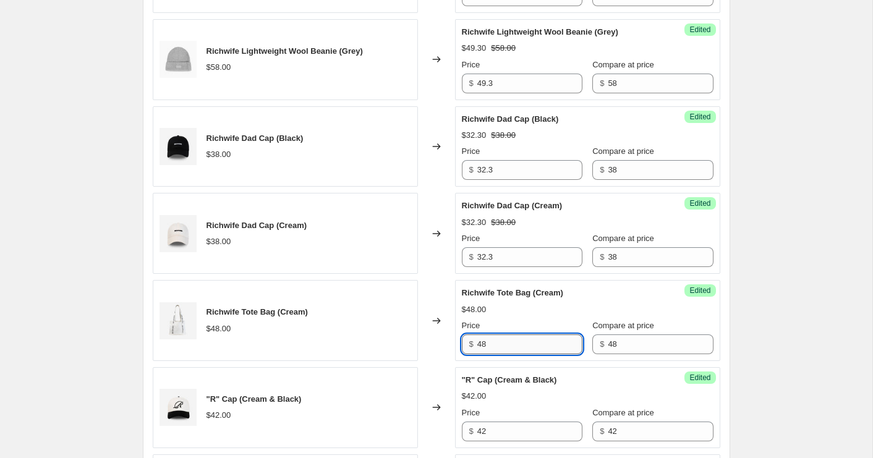
click at [531, 349] on input "48" at bounding box center [530, 345] width 105 height 20
type input "36"
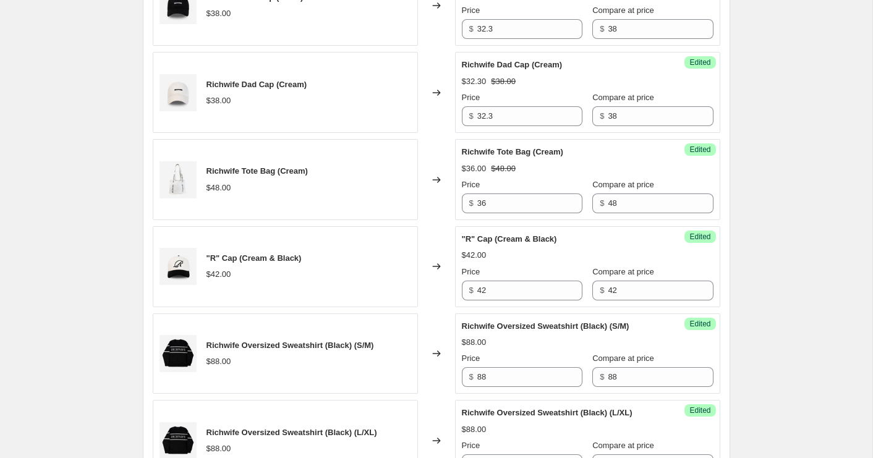
scroll to position [1584, 0]
click at [512, 291] on input "42" at bounding box center [530, 290] width 105 height 20
type input "31.5"
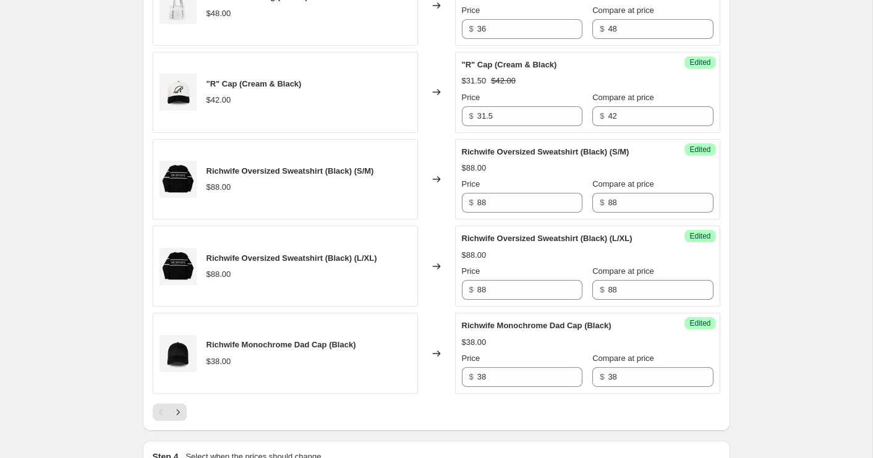
scroll to position [1762, 0]
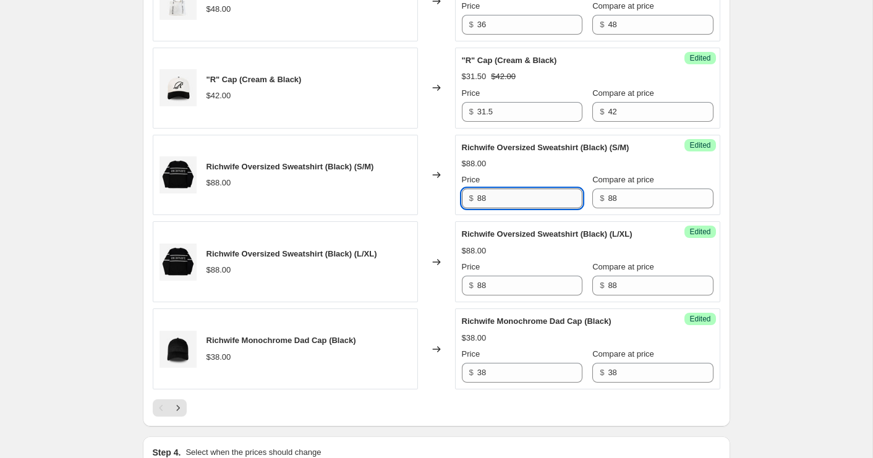
click at [507, 199] on input "88" at bounding box center [530, 199] width 105 height 20
click at [512, 200] on input "74.8" at bounding box center [530, 199] width 105 height 20
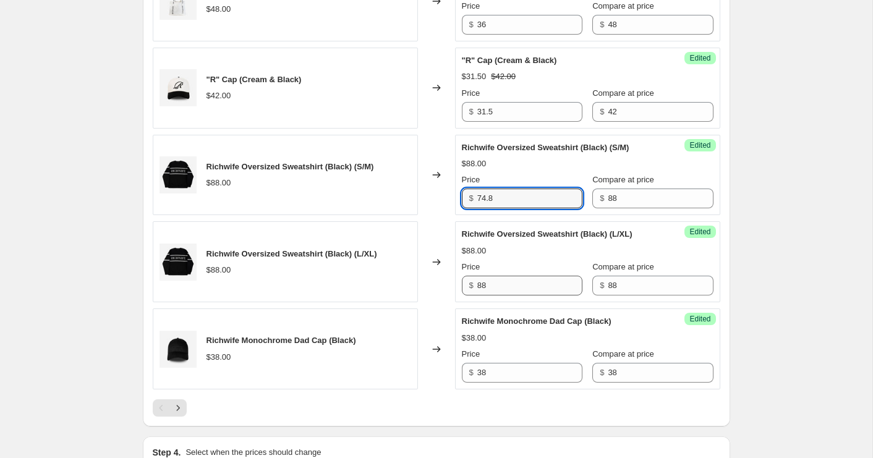
type input "74.8"
click at [504, 283] on input "88" at bounding box center [530, 286] width 105 height 20
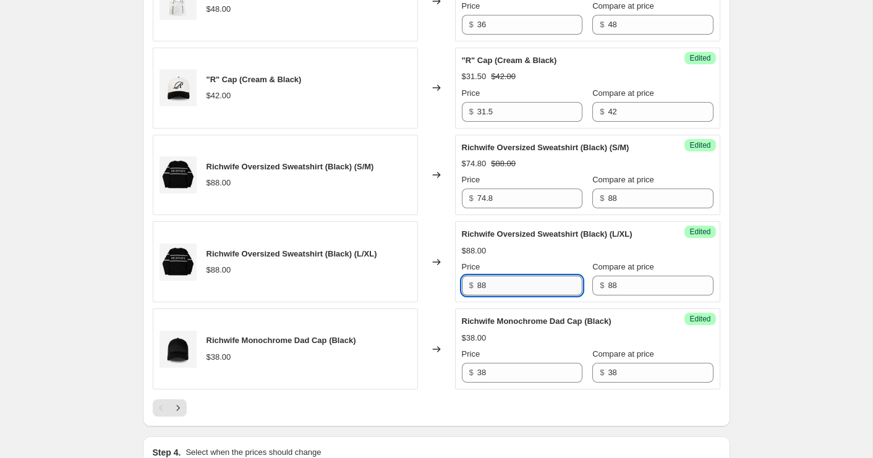
click at [504, 283] on input "88" at bounding box center [530, 286] width 105 height 20
paste input "74."
type input "74.8"
click at [536, 372] on input "38" at bounding box center [530, 373] width 105 height 20
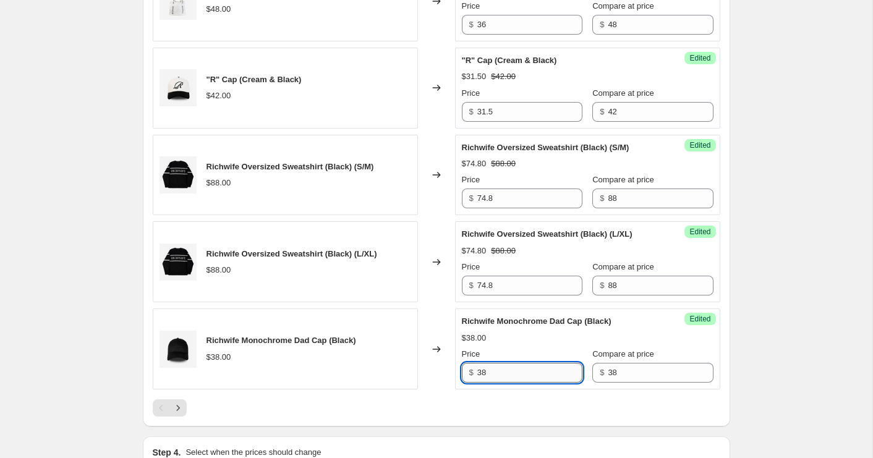
click at [536, 372] on input "38" at bounding box center [530, 373] width 105 height 20
type input "28.5"
click at [564, 416] on div at bounding box center [437, 408] width 568 height 17
click at [494, 376] on input "28.5" at bounding box center [530, 373] width 105 height 20
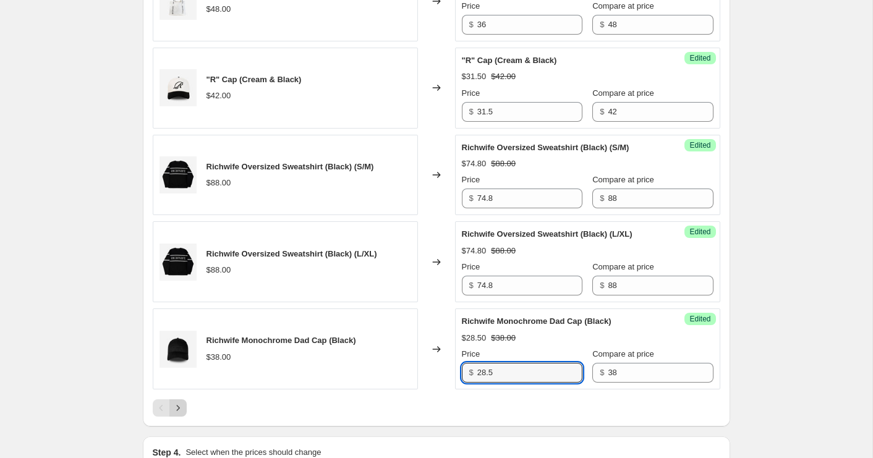
click at [175, 407] on icon "Next" at bounding box center [178, 408] width 12 height 12
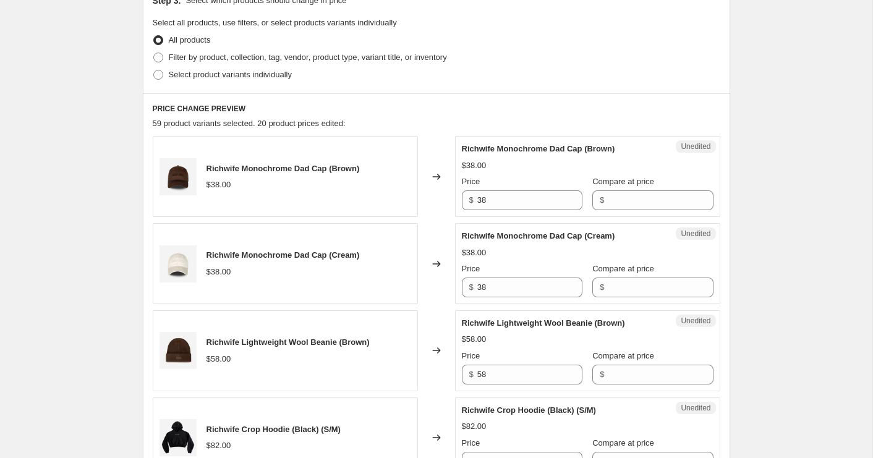
scroll to position [283, 0]
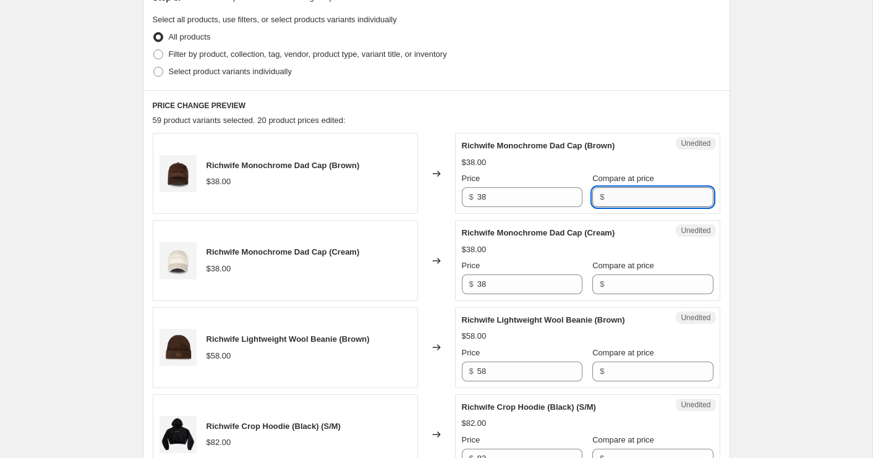
click at [618, 195] on input "Compare at price" at bounding box center [660, 197] width 105 height 20
type input "38"
click at [510, 192] on input "38" at bounding box center [530, 197] width 105 height 20
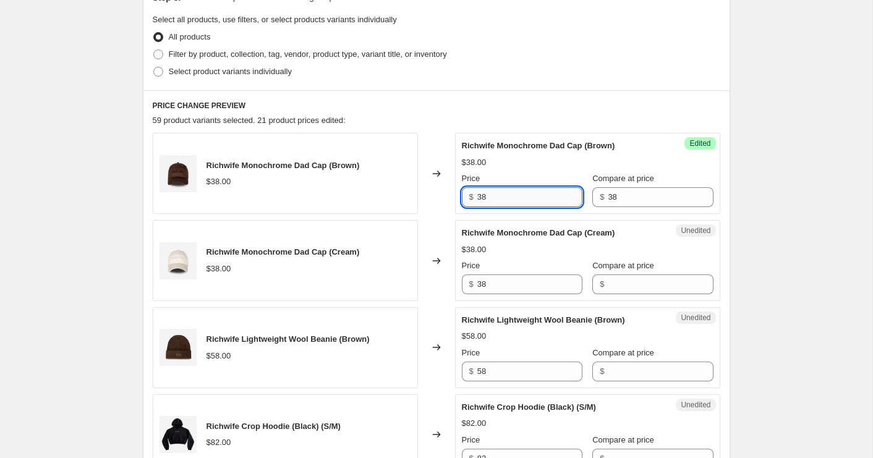
click at [510, 192] on input "38" at bounding box center [530, 197] width 105 height 20
paste input "28.5"
type input "28.5"
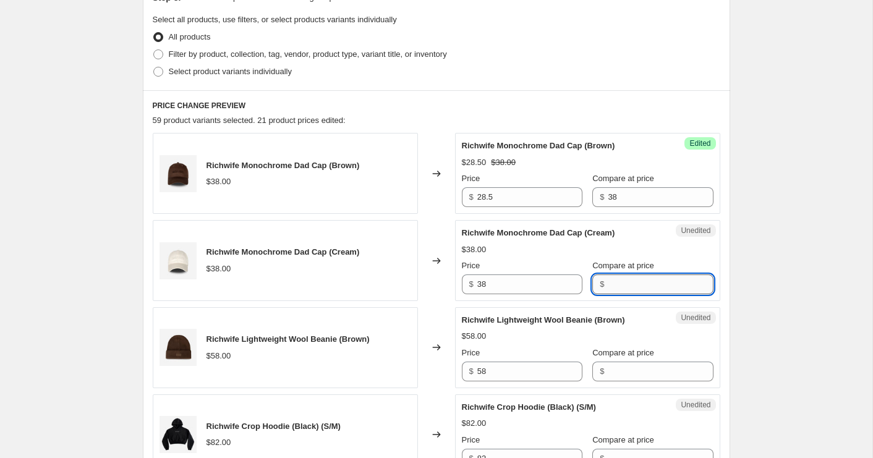
click at [614, 283] on input "Compare at price" at bounding box center [660, 285] width 105 height 20
type input "38"
click at [524, 286] on input "38" at bounding box center [530, 285] width 105 height 20
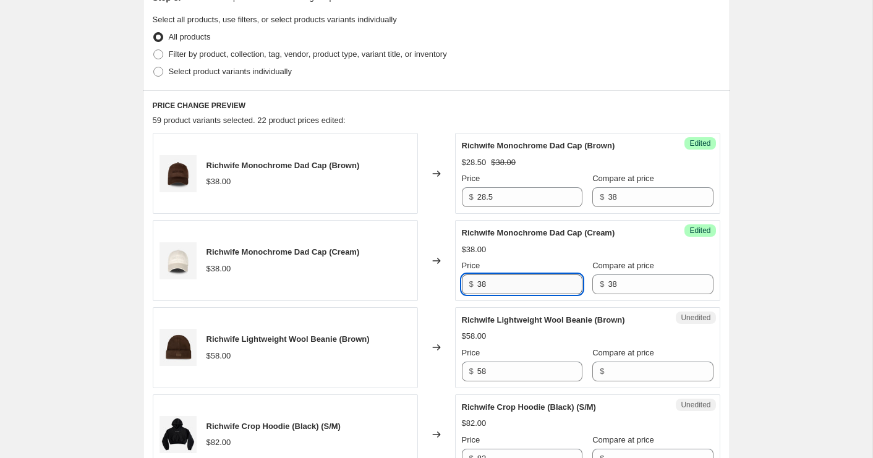
click at [524, 286] on input "38" at bounding box center [530, 285] width 105 height 20
paste input "28.5"
type input "28.5"
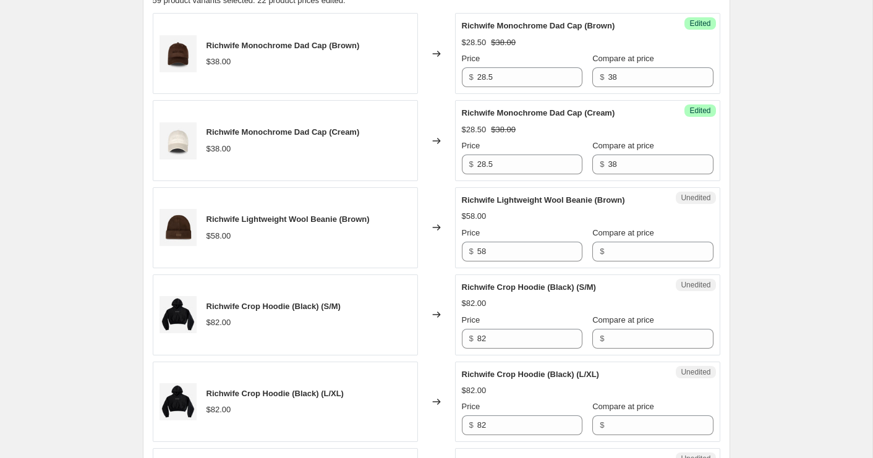
scroll to position [407, 0]
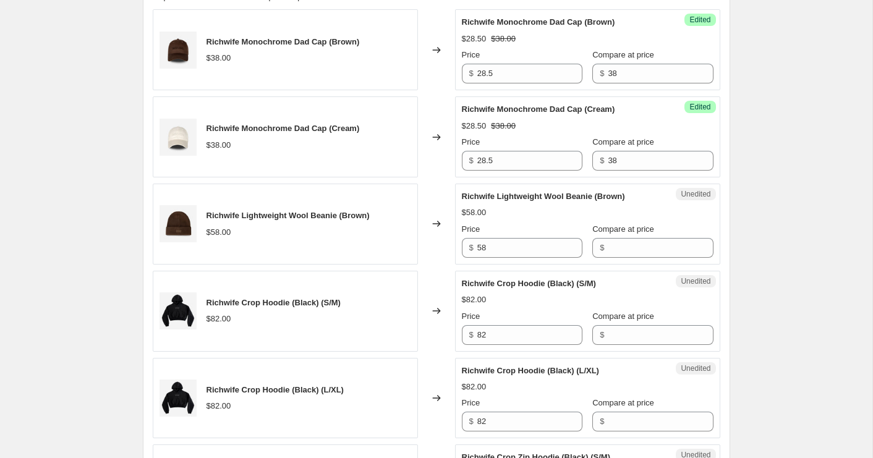
click at [692, 351] on div "Unedited Richwife Crop Hoodie (Black) (S/M) $82.00 Price $ 82 Compare at price $" at bounding box center [587, 311] width 265 height 81
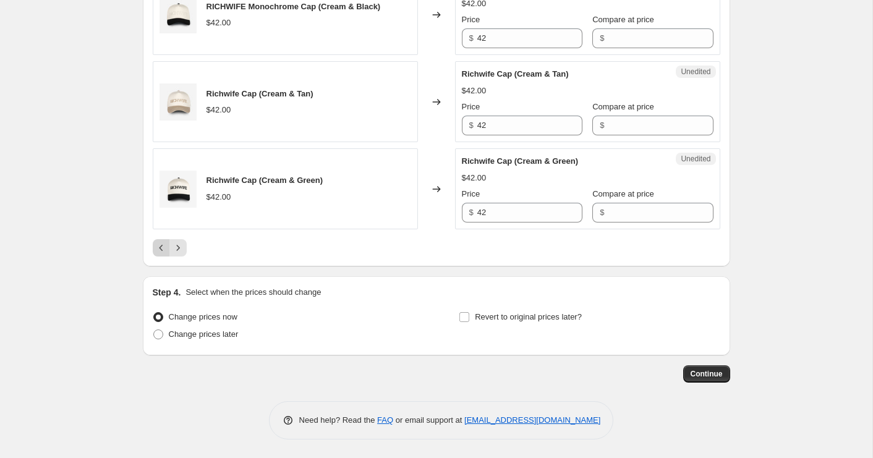
click at [158, 252] on icon "Previous" at bounding box center [161, 248] width 12 height 12
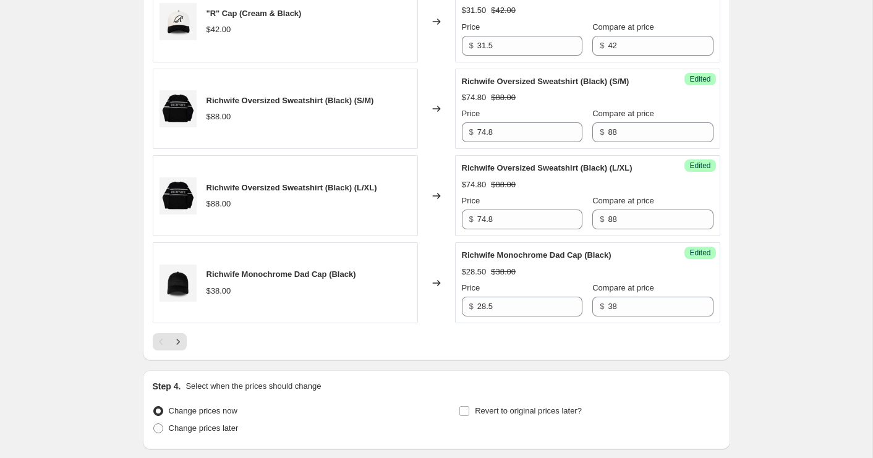
scroll to position [1923, 0]
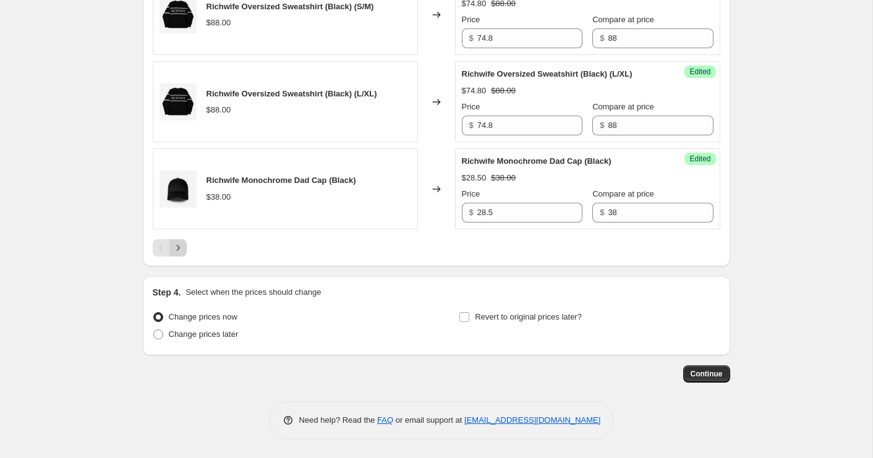
click at [174, 246] on icon "Next" at bounding box center [178, 248] width 12 height 12
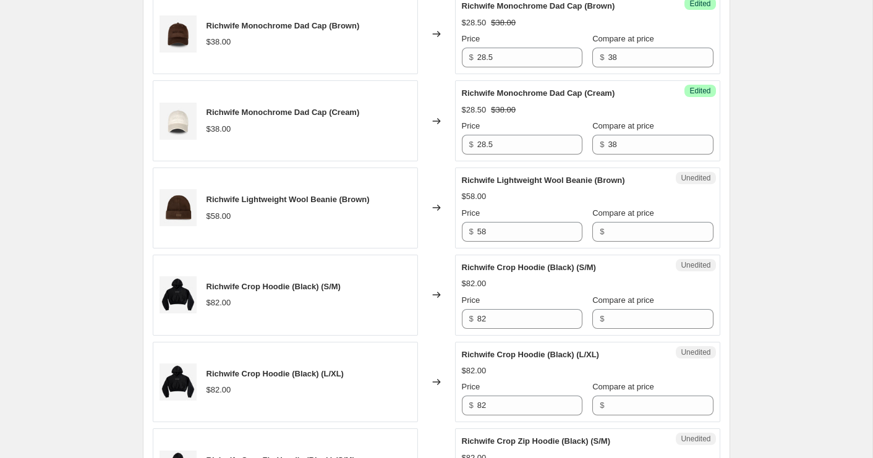
scroll to position [430, 0]
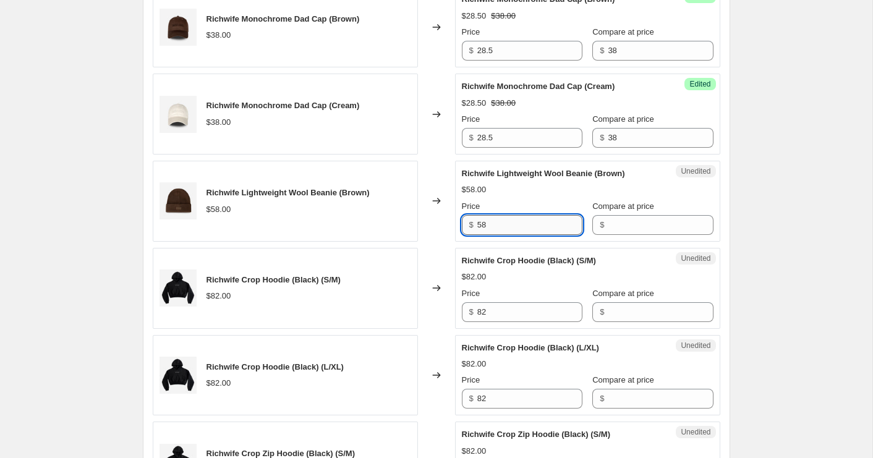
click at [502, 234] on input "58" at bounding box center [530, 225] width 105 height 20
type input "49.3"
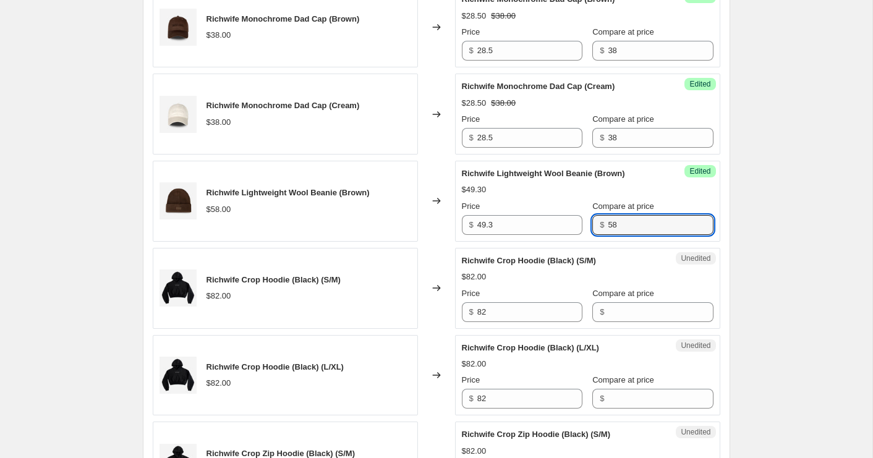
type input "58"
click at [512, 280] on div "$82.00" at bounding box center [588, 277] width 252 height 12
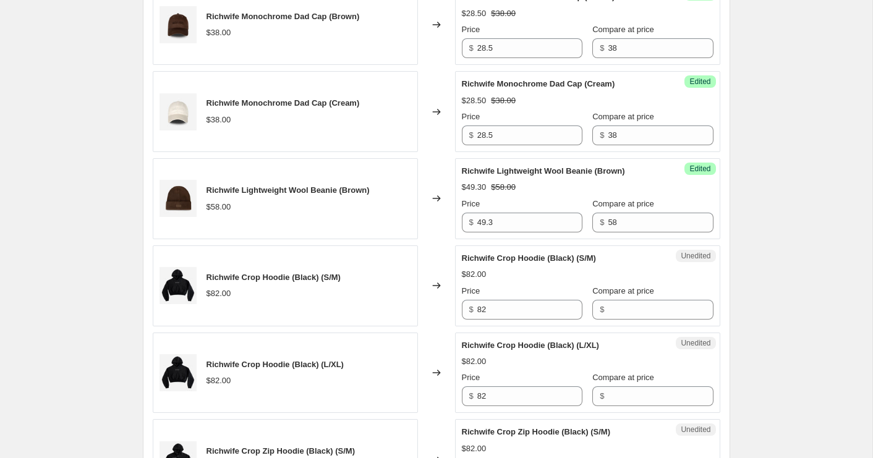
scroll to position [439, 0]
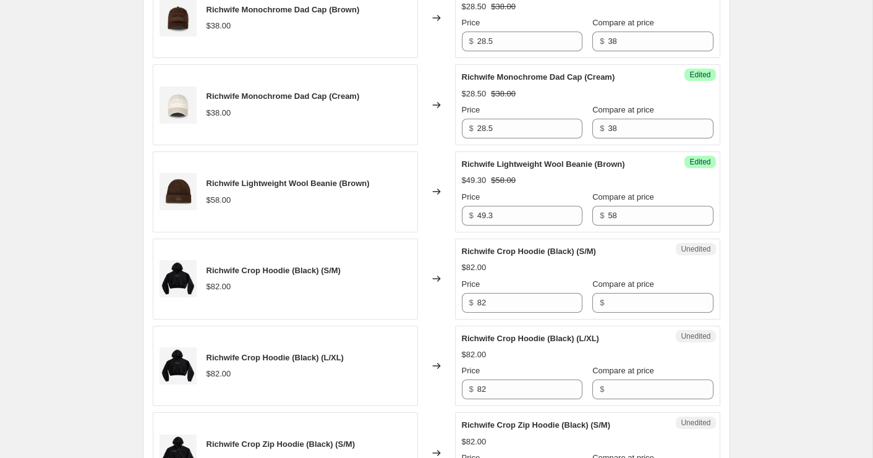
click at [528, 315] on div "Unedited Richwife Crop Hoodie (Black) (S/M) $82.00 Price $ 82 Compare at price $" at bounding box center [587, 279] width 265 height 81
click at [528, 304] on input "82" at bounding box center [530, 303] width 105 height 20
type input "69.70"
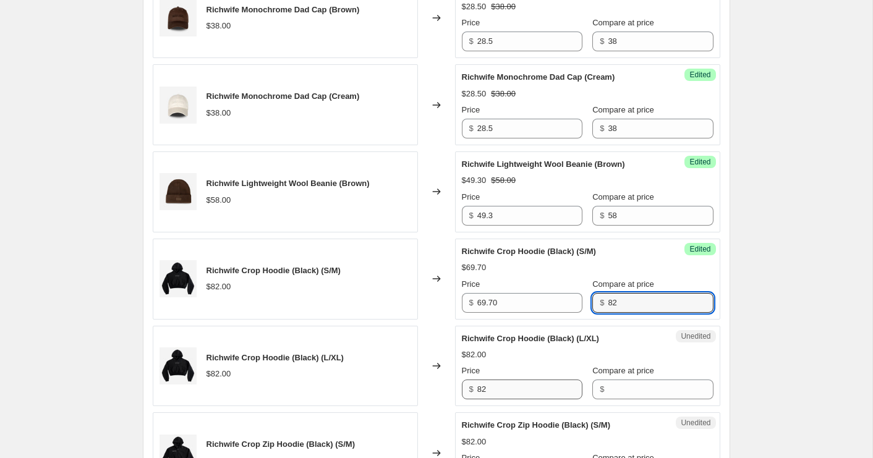
type input "82"
click at [501, 394] on input "82" at bounding box center [530, 390] width 105 height 20
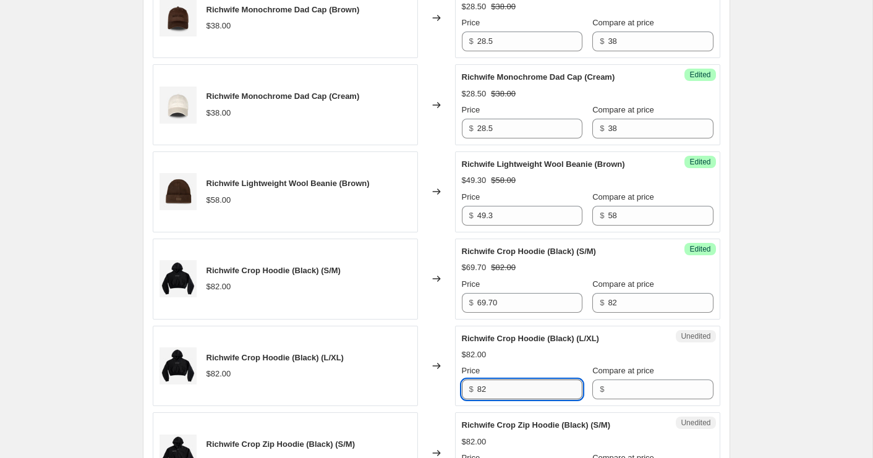
click at [501, 394] on input "82" at bounding box center [530, 390] width 105 height 20
type input "69.7"
type input "9"
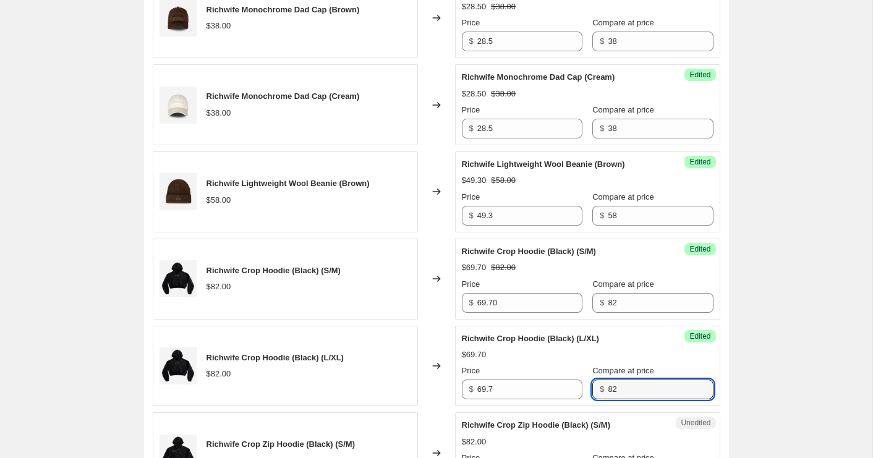
type input "82"
click at [713, 380] on div "Success Edited Richwife Crop Hoodie (Black) (L/XL) $69.70 $82.00 Price $ 69.7 C…" at bounding box center [587, 366] width 265 height 81
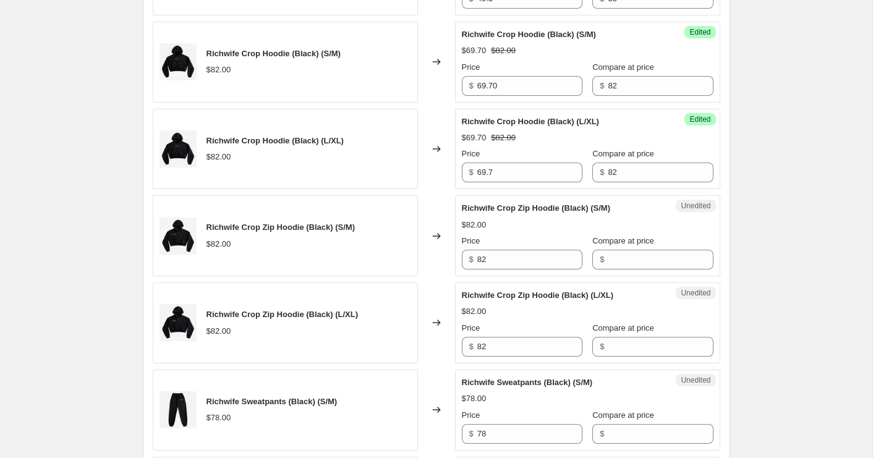
scroll to position [657, 0]
click at [501, 260] on input "82" at bounding box center [530, 259] width 105 height 20
type input "69.7"
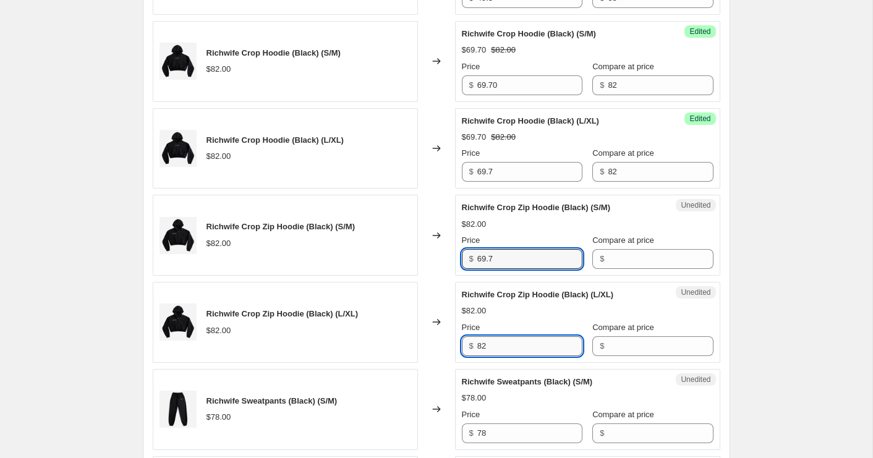
click at [495, 355] on input "82" at bounding box center [530, 347] width 105 height 20
paste input "69.7"
type input "69.7"
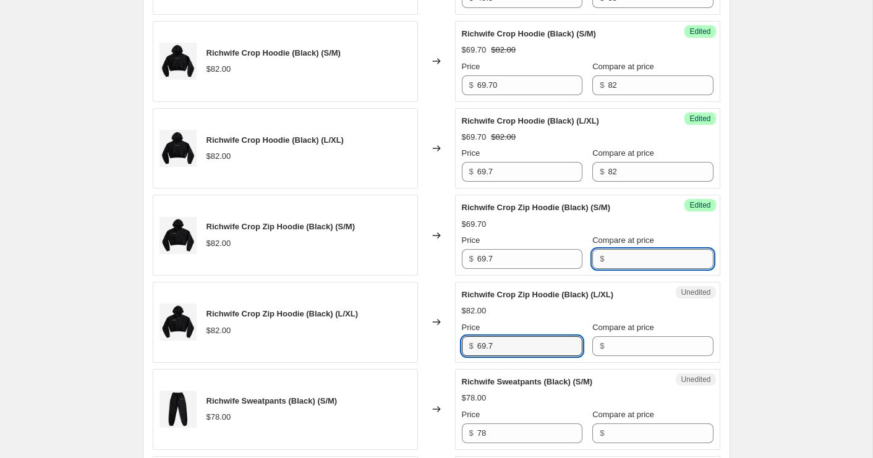
click at [624, 254] on input "Compare at price" at bounding box center [660, 259] width 105 height 20
type input "82"
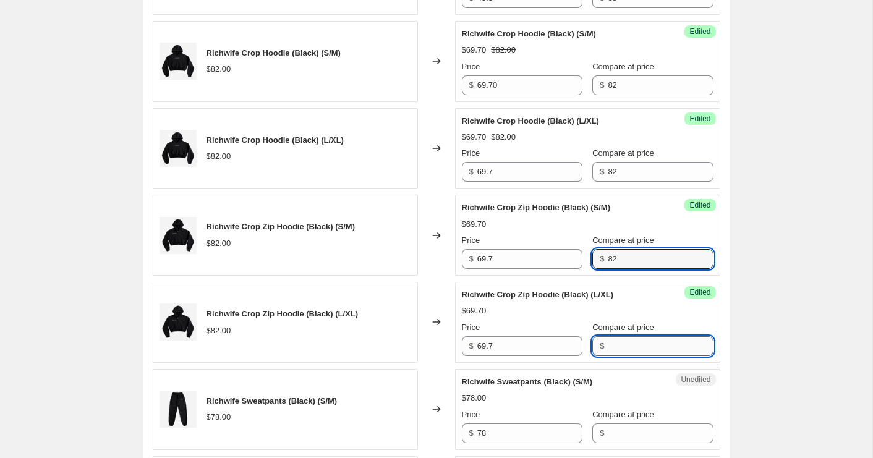
click at [637, 343] on input "Compare at price" at bounding box center [660, 347] width 105 height 20
type input "82"
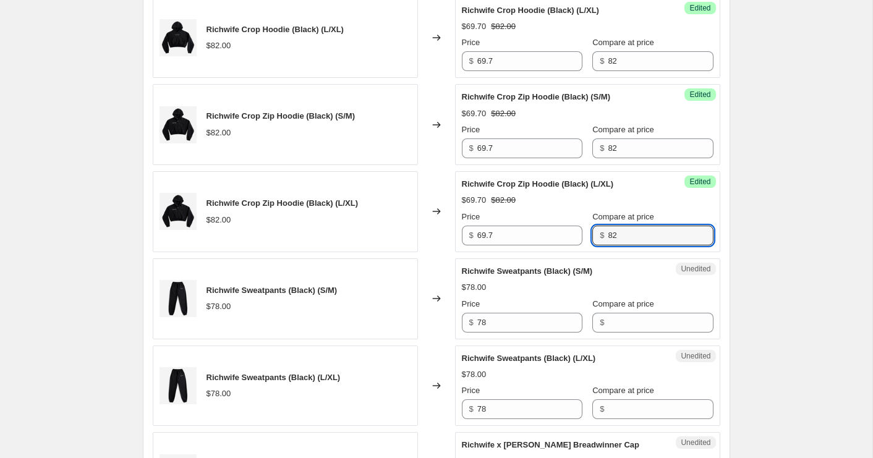
scroll to position [775, 0]
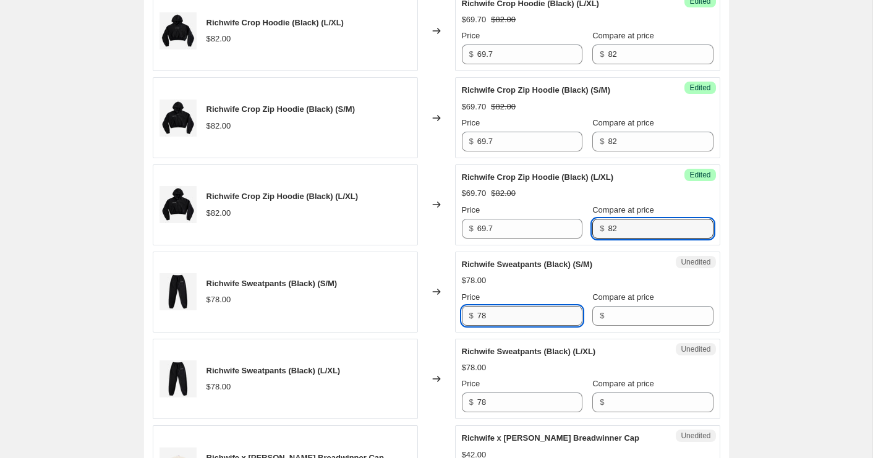
click at [515, 320] on input "78" at bounding box center [530, 316] width 105 height 20
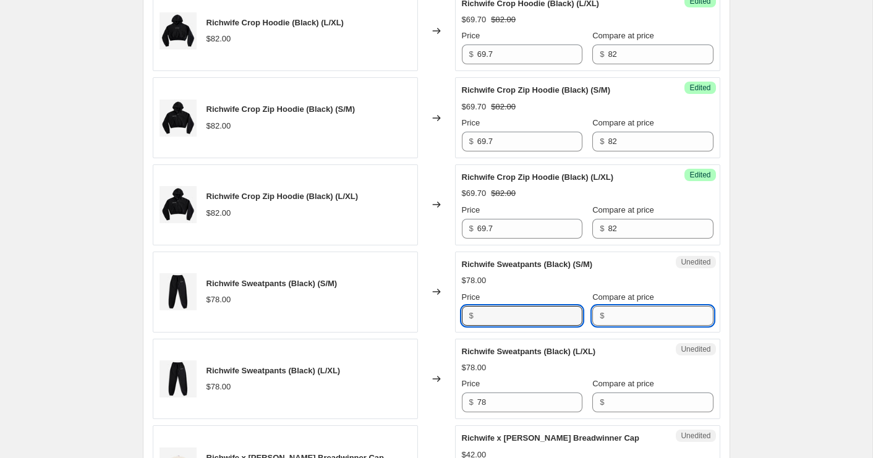
type input "78"
click at [623, 317] on input "Compare at price" at bounding box center [660, 316] width 105 height 20
paste input "78"
type input "78"
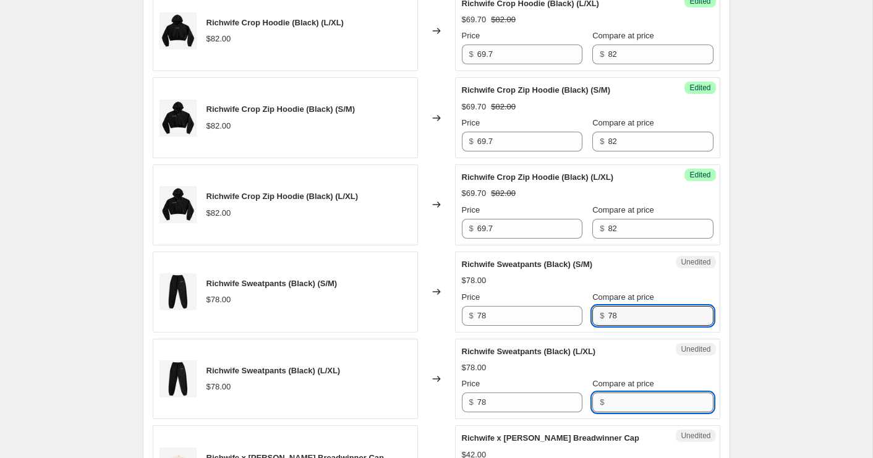
click at [618, 407] on input "Compare at price" at bounding box center [660, 403] width 105 height 20
paste input "78"
type input "78"
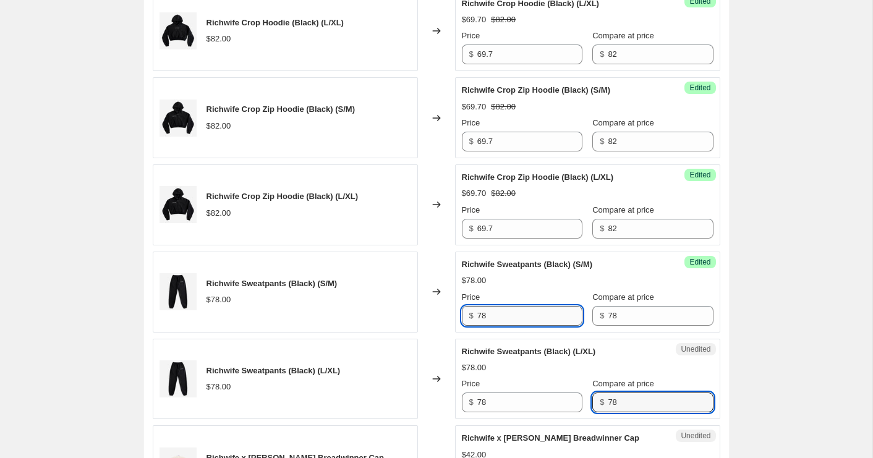
click at [509, 324] on input "78" at bounding box center [530, 316] width 105 height 20
type input "66.3"
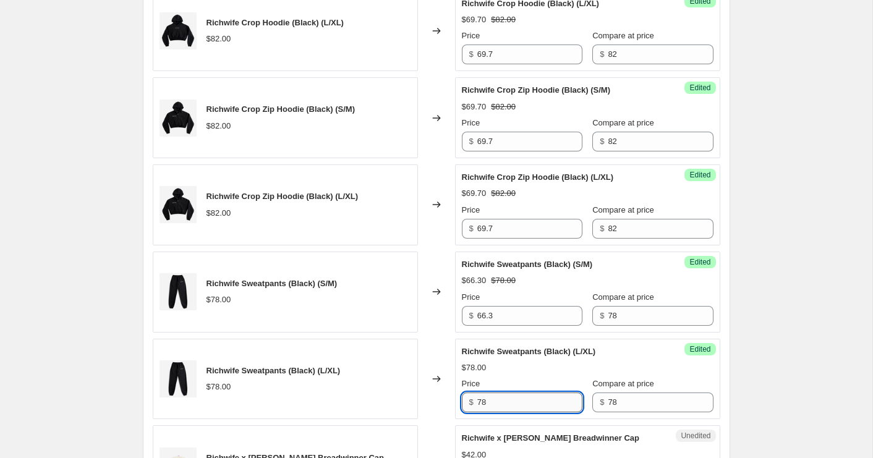
click at [500, 411] on input "78" at bounding box center [530, 403] width 105 height 20
paste input "66.3"
type input "66.3"
click at [418, 366] on div "Changed to" at bounding box center [436, 379] width 37 height 81
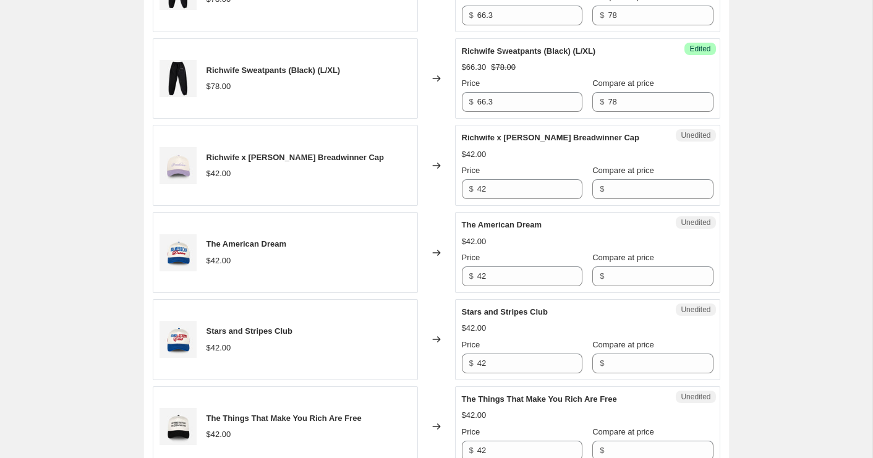
scroll to position [1081, 0]
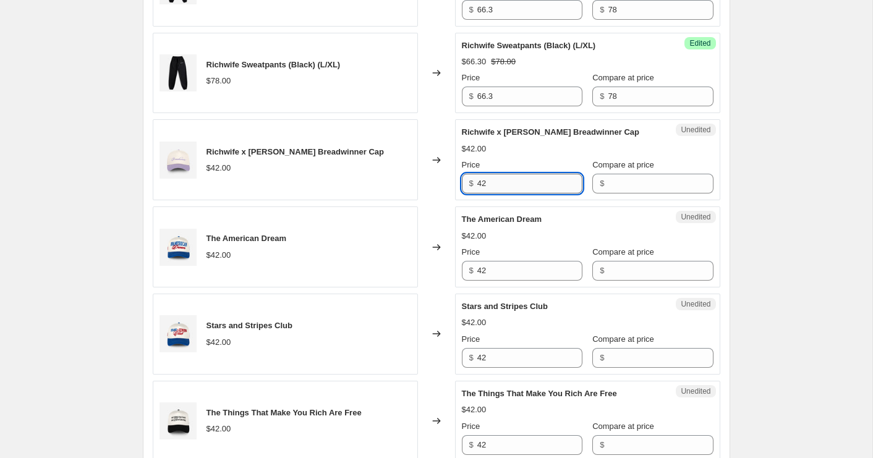
click at [512, 187] on input "42" at bounding box center [530, 184] width 105 height 20
click at [512, 194] on input "42" at bounding box center [530, 184] width 105 height 20
type input "35.7"
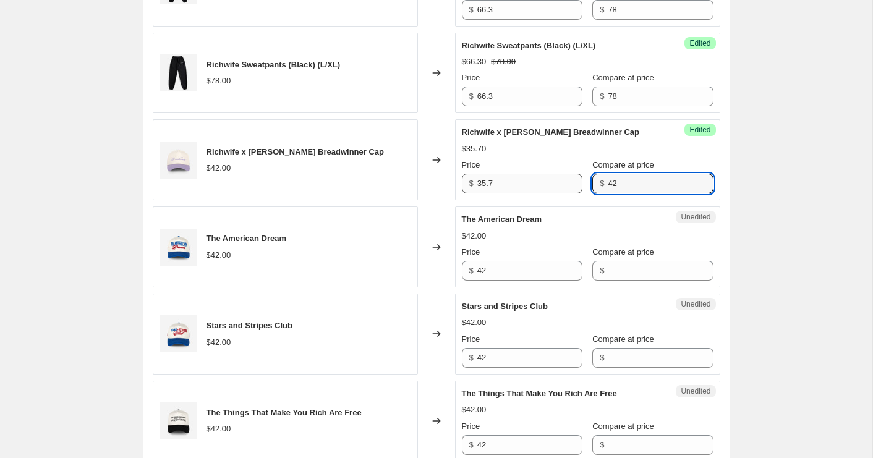
type input "42"
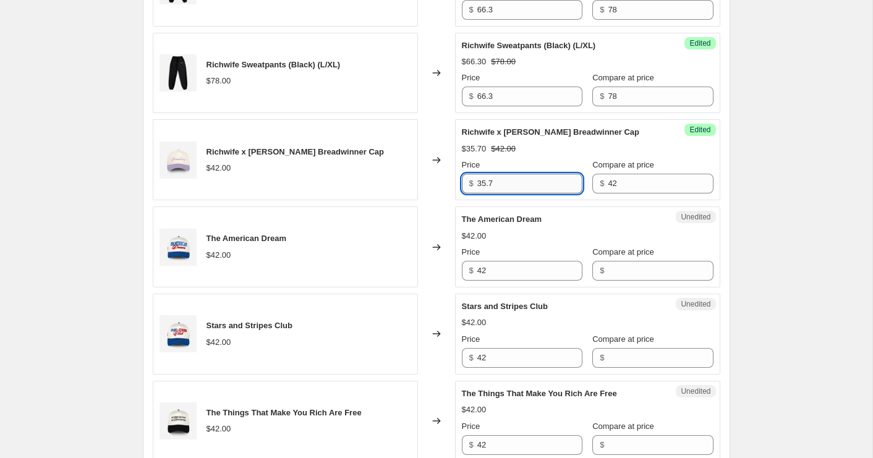
click at [494, 194] on input "35.7" at bounding box center [530, 184] width 105 height 20
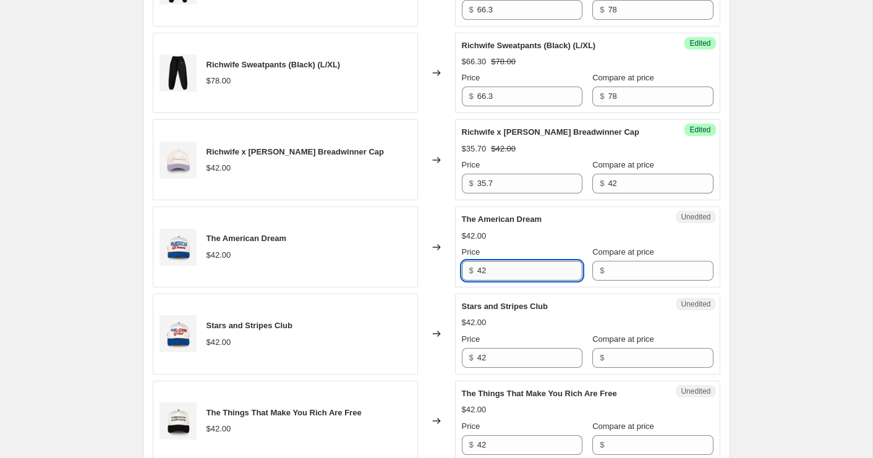
click at [511, 281] on input "42" at bounding box center [530, 271] width 105 height 20
paste input "35.7"
type input "35.7"
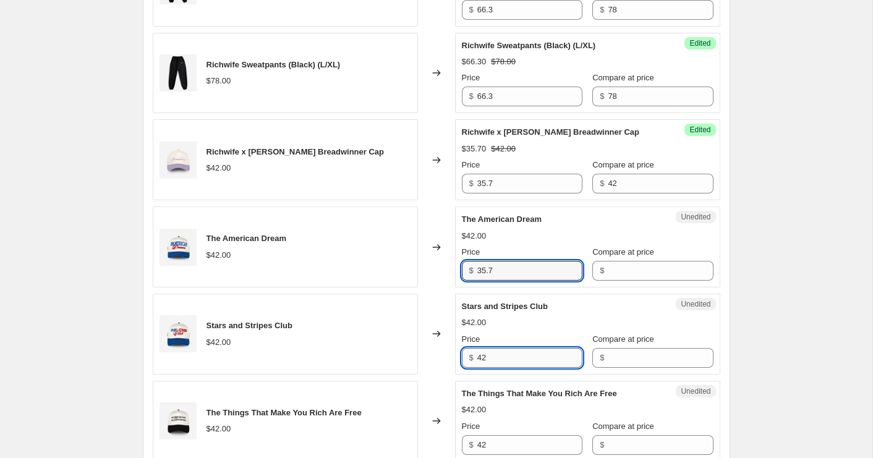
click at [514, 368] on input "42" at bounding box center [530, 358] width 105 height 20
paste input "35.7"
type input "35.7"
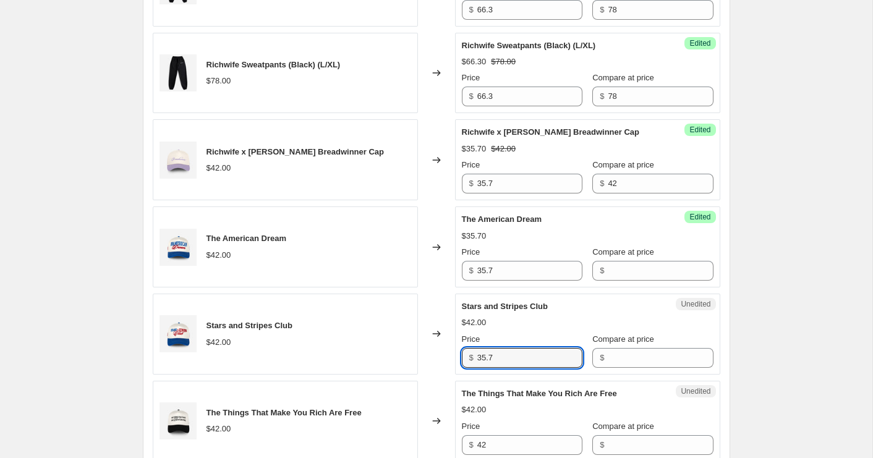
click at [627, 273] on div "Compare at price $" at bounding box center [653, 263] width 121 height 35
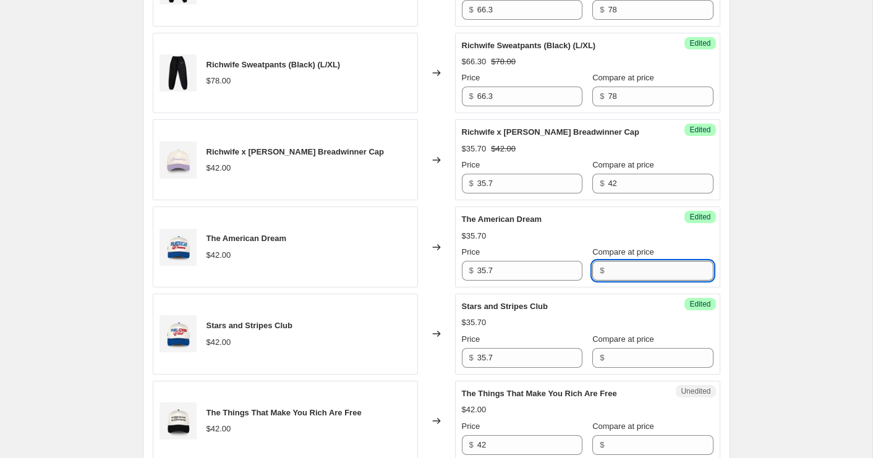
click at [627, 280] on input "Compare at price" at bounding box center [660, 271] width 105 height 20
type input "42"
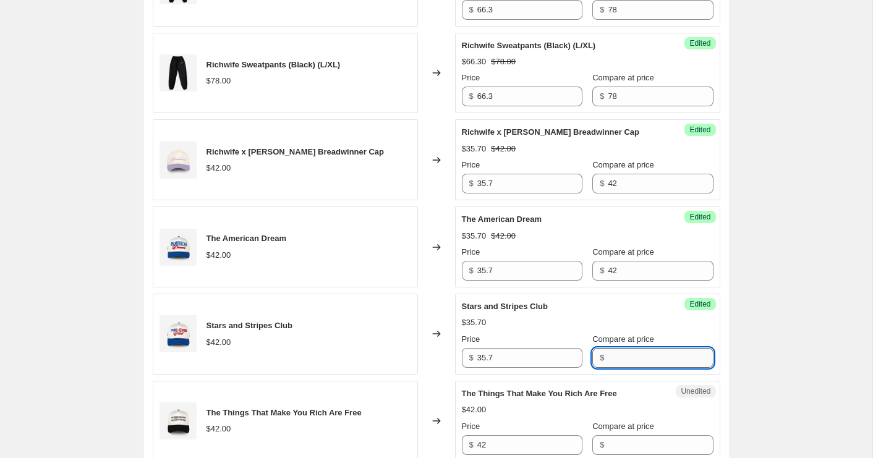
click at [632, 368] on input "Compare at price" at bounding box center [660, 358] width 105 height 20
type input "42"
click at [745, 360] on div "Create new price [MEDICAL_DATA]. This page is ready Create new price [MEDICAL_D…" at bounding box center [436, 109] width 873 height 2381
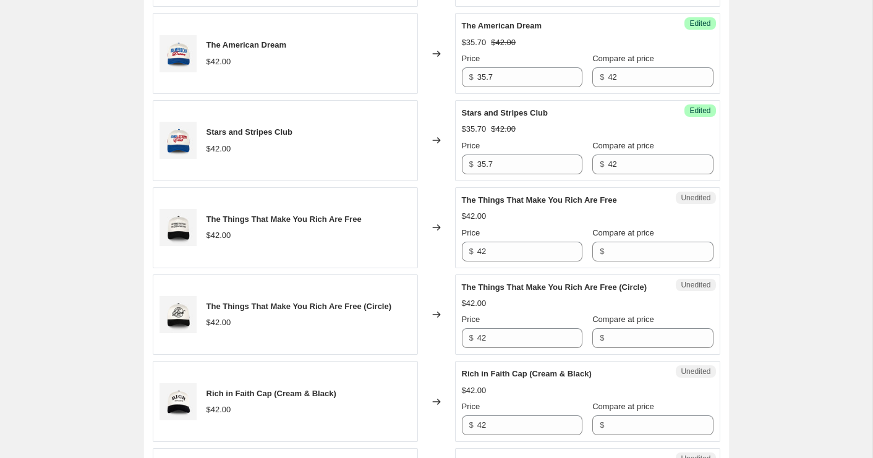
scroll to position [1276, 0]
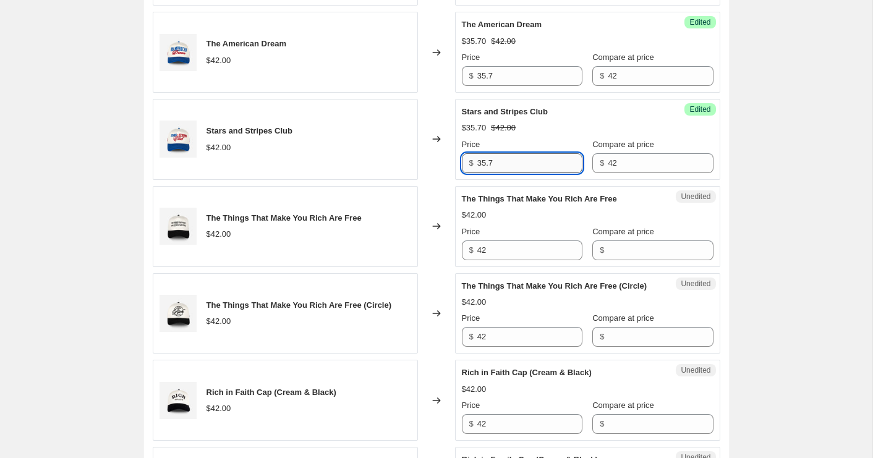
click at [507, 173] on input "35.7" at bounding box center [530, 163] width 105 height 20
click at [507, 260] on input "42" at bounding box center [530, 251] width 105 height 20
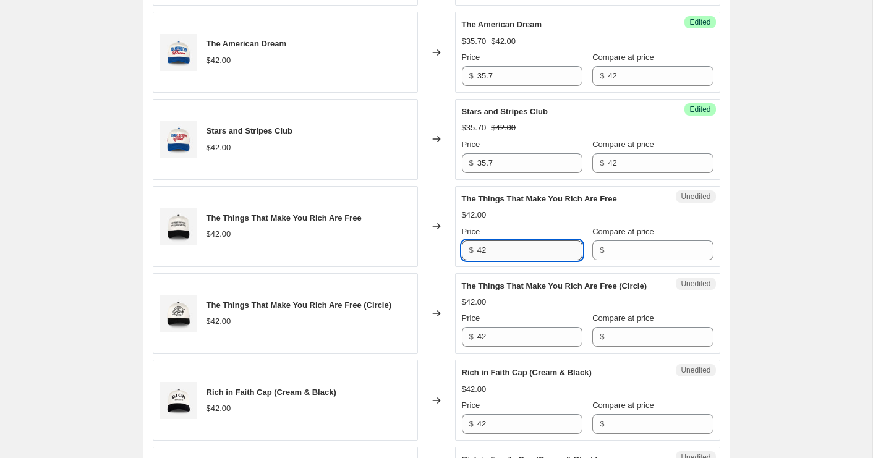
paste input "35.7"
click at [507, 260] on input "4235.7" at bounding box center [530, 251] width 105 height 20
click at [508, 260] on input "4235.7" at bounding box center [530, 251] width 105 height 20
paste input "35.7"
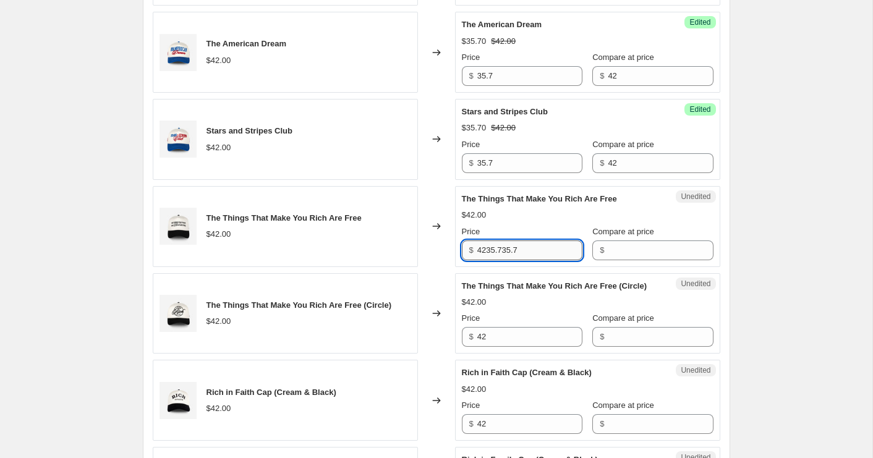
click at [508, 260] on input "4235.735.7" at bounding box center [530, 251] width 105 height 20
paste input "text"
type input "35.7"
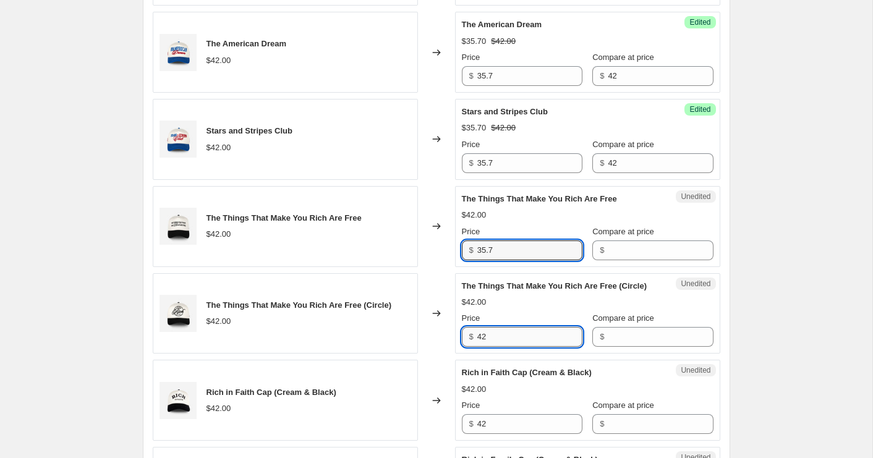
click at [507, 347] on input "42" at bounding box center [530, 337] width 105 height 20
paste input "35.7"
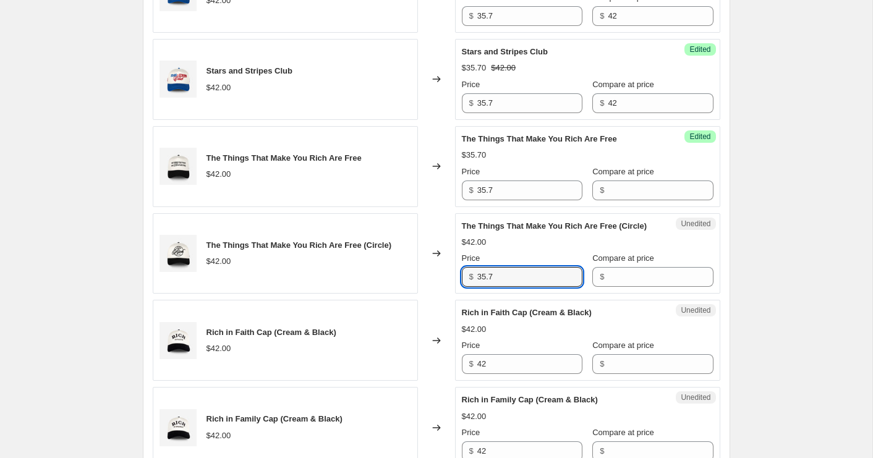
scroll to position [1337, 0]
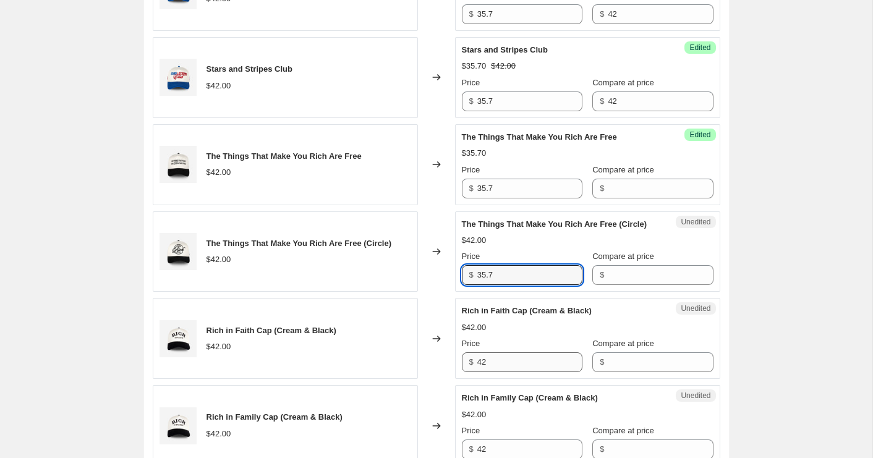
type input "35.7"
click at [506, 372] on input "42" at bounding box center [530, 363] width 105 height 20
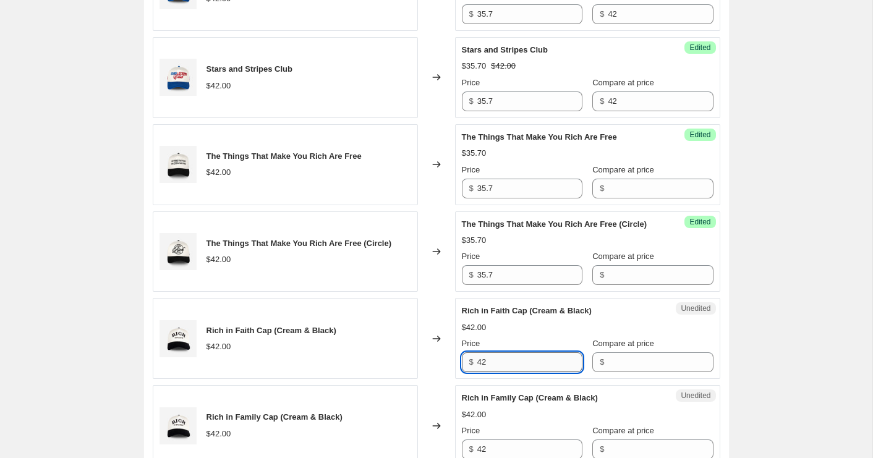
click at [506, 372] on input "42" at bounding box center [530, 363] width 105 height 20
paste input "35.7"
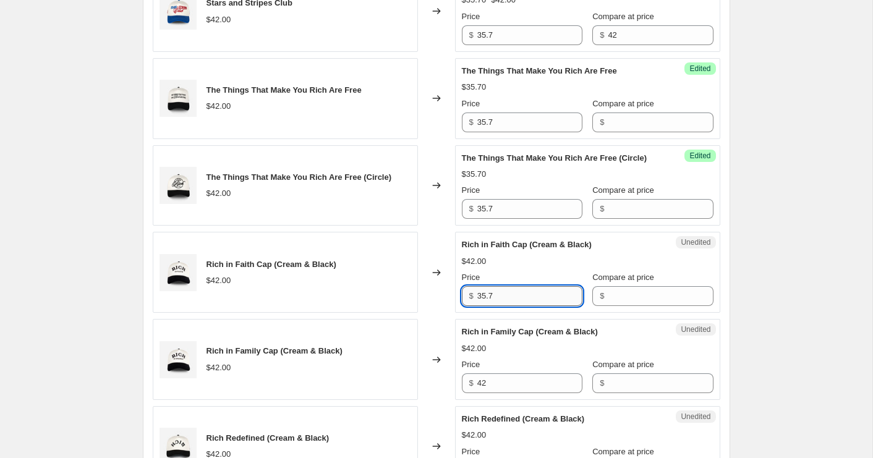
scroll to position [1422, 0]
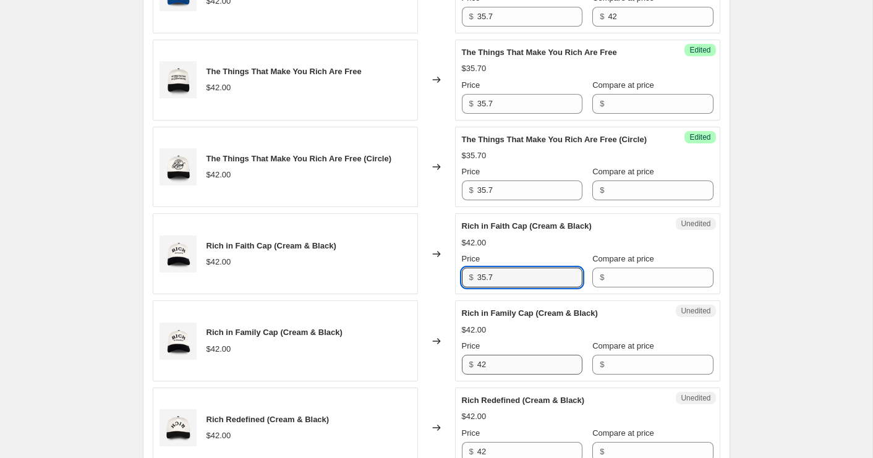
type input "35.7"
click at [505, 375] on input "42" at bounding box center [530, 365] width 105 height 20
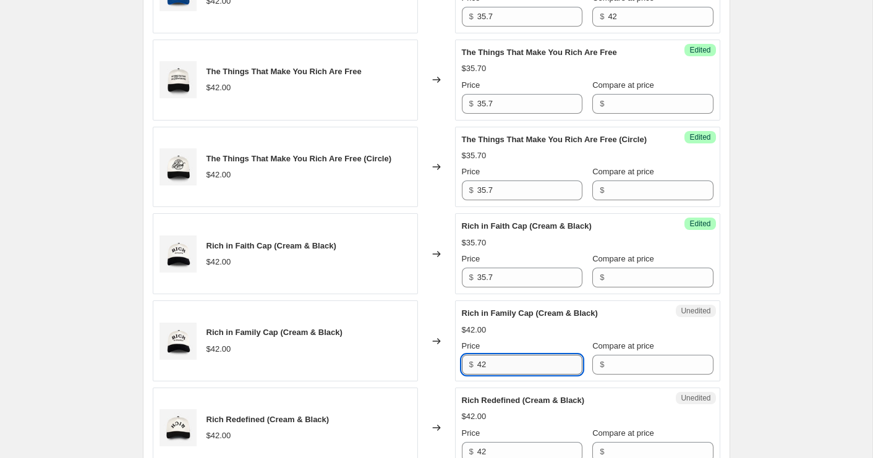
click at [505, 375] on input "42" at bounding box center [530, 365] width 105 height 20
paste input "35.7"
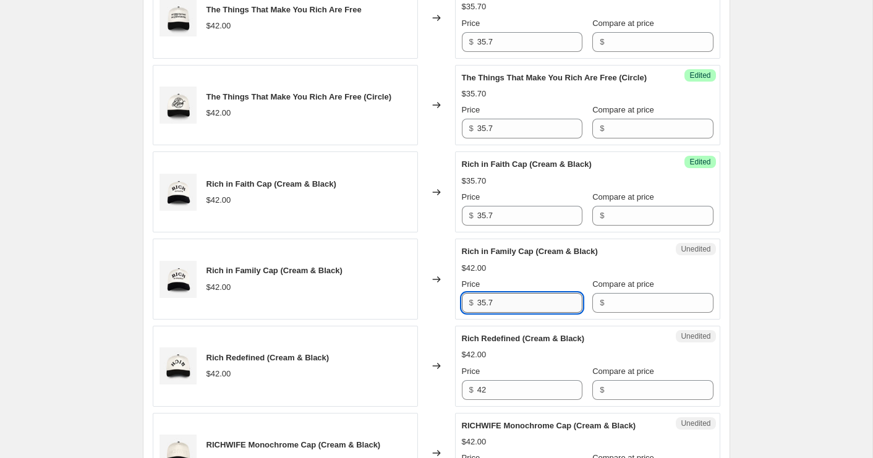
scroll to position [1488, 0]
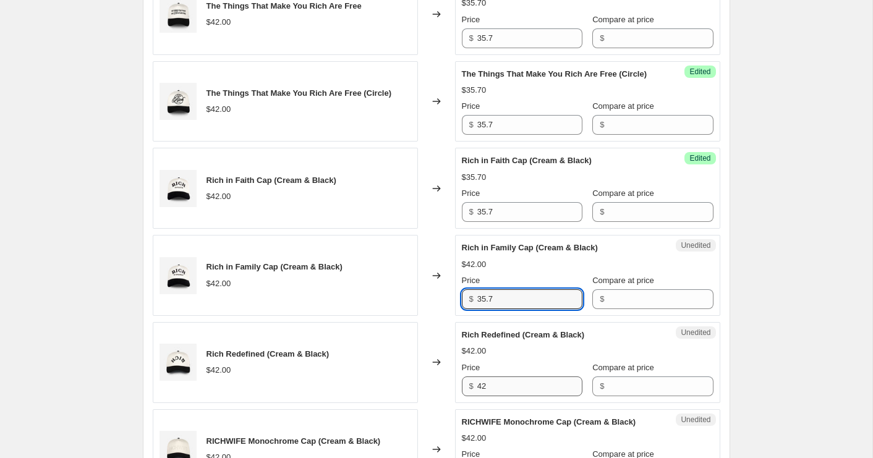
type input "35.7"
click at [498, 397] on input "42" at bounding box center [530, 387] width 105 height 20
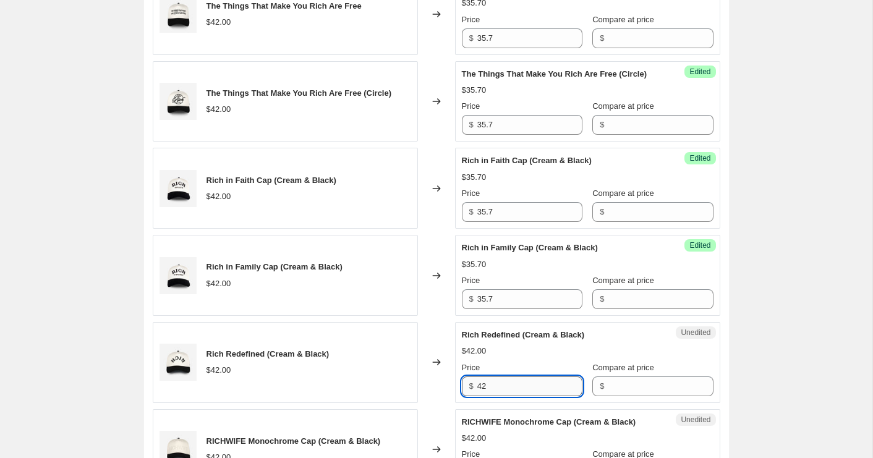
click at [498, 397] on input "42" at bounding box center [530, 387] width 105 height 20
paste input "35.7"
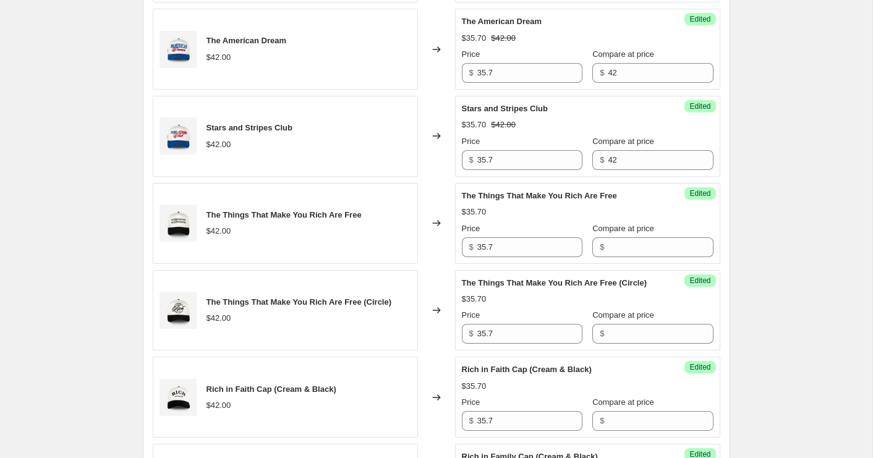
scroll to position [1277, 0]
type input "35.7"
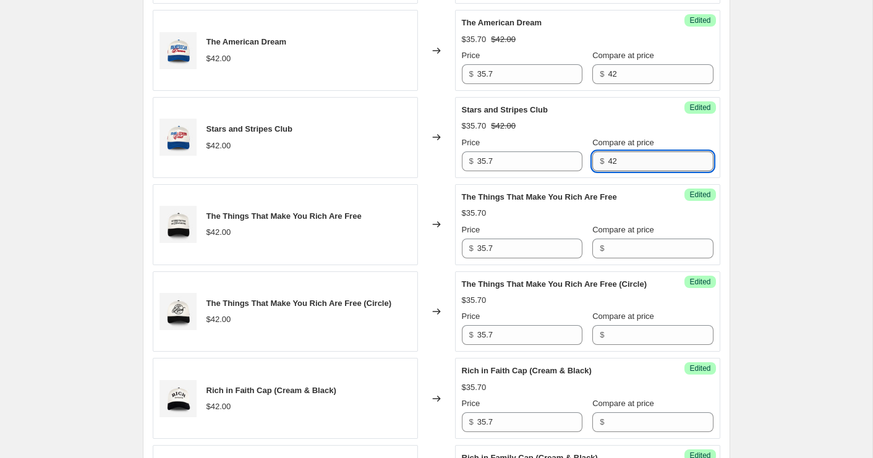
click at [617, 171] on input "42" at bounding box center [660, 162] width 105 height 20
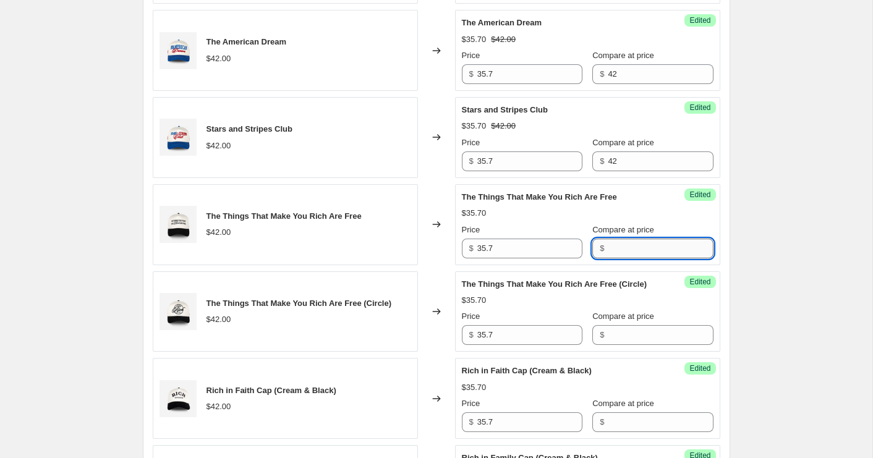
click at [616, 259] on input "Compare at price" at bounding box center [660, 249] width 105 height 20
paste input "42"
type input "42"
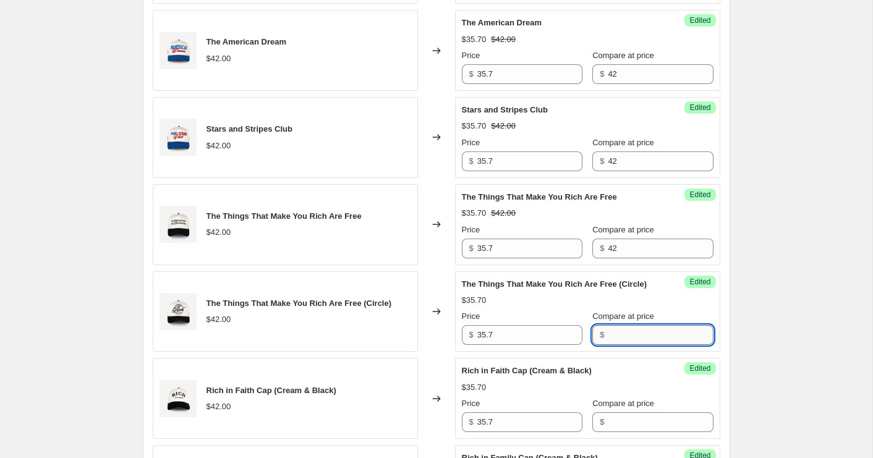
click at [618, 345] on input "Compare at price" at bounding box center [660, 335] width 105 height 20
paste input "42"
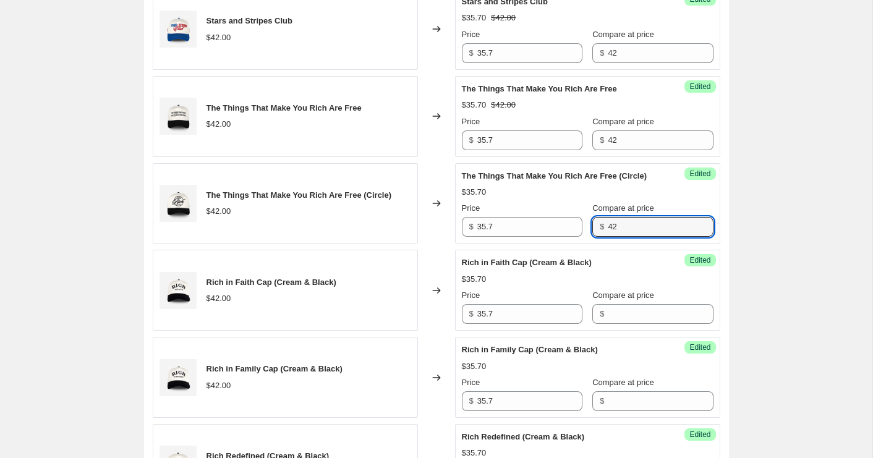
scroll to position [1389, 0]
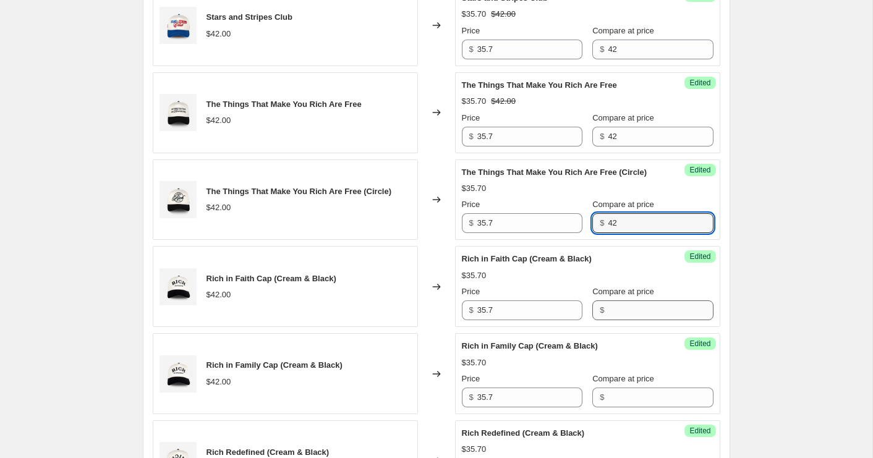
type input "42"
click at [617, 320] on input "Compare at price" at bounding box center [660, 311] width 105 height 20
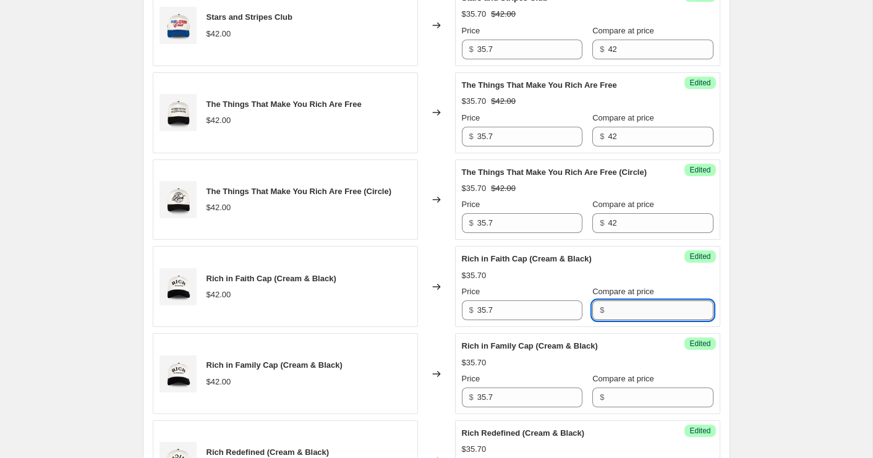
paste input "42"
type input "42"
click at [616, 408] on input "Compare at price" at bounding box center [660, 398] width 105 height 20
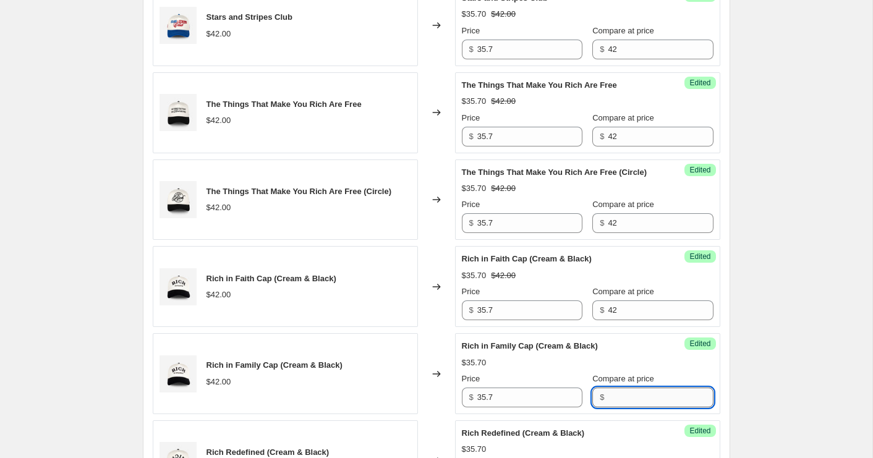
paste input "42"
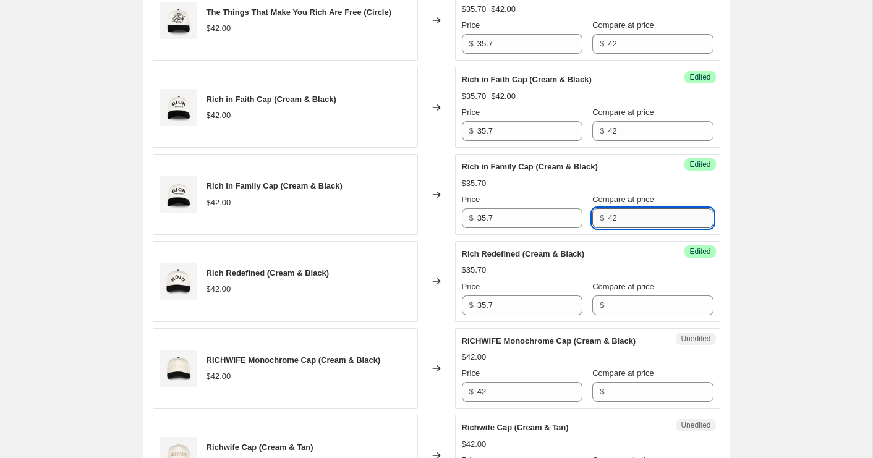
scroll to position [1576, 0]
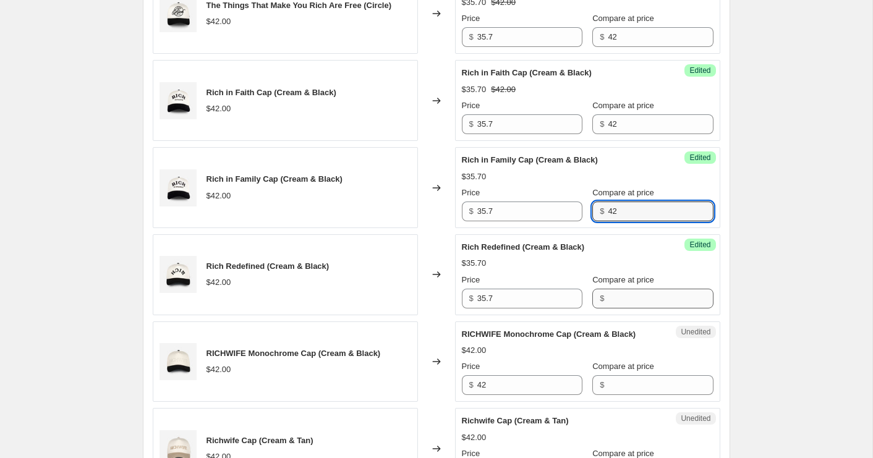
type input "42"
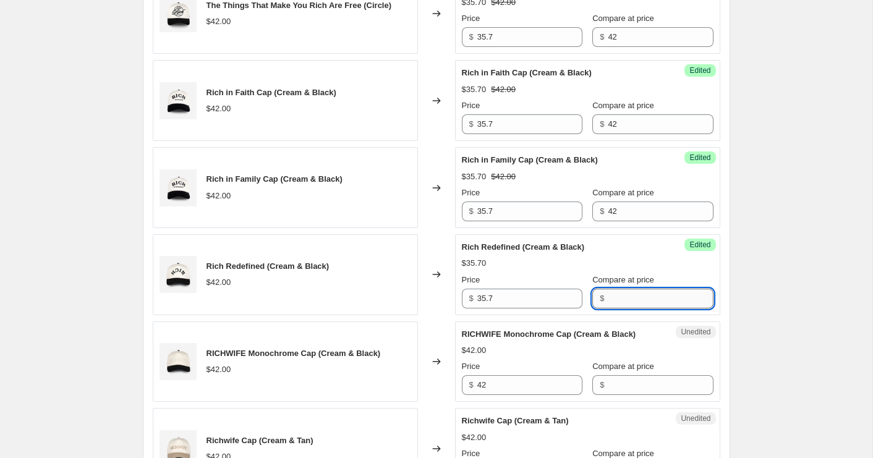
click at [615, 309] on input "Compare at price" at bounding box center [660, 299] width 105 height 20
paste input "42"
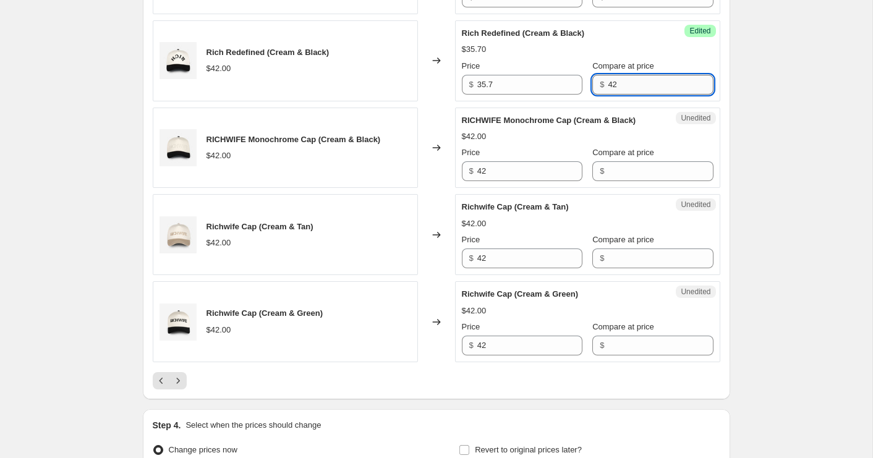
scroll to position [1793, 0]
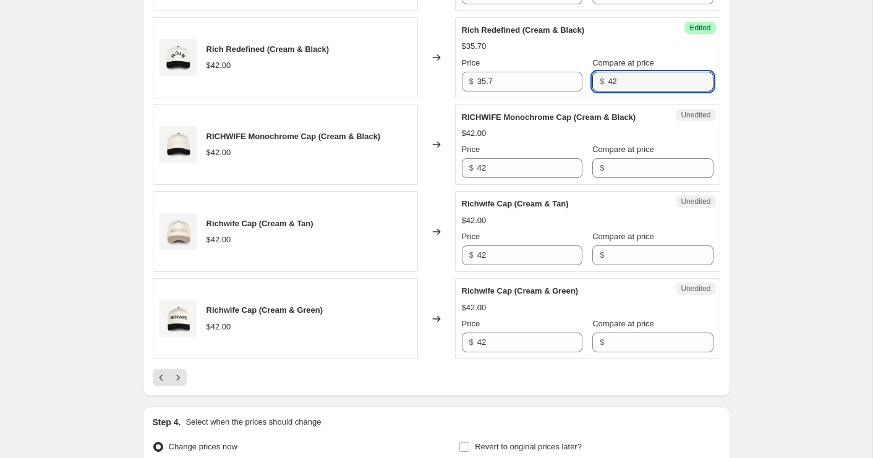
type input "42"
click at [505, 265] on input "42" at bounding box center [530, 256] width 105 height 20
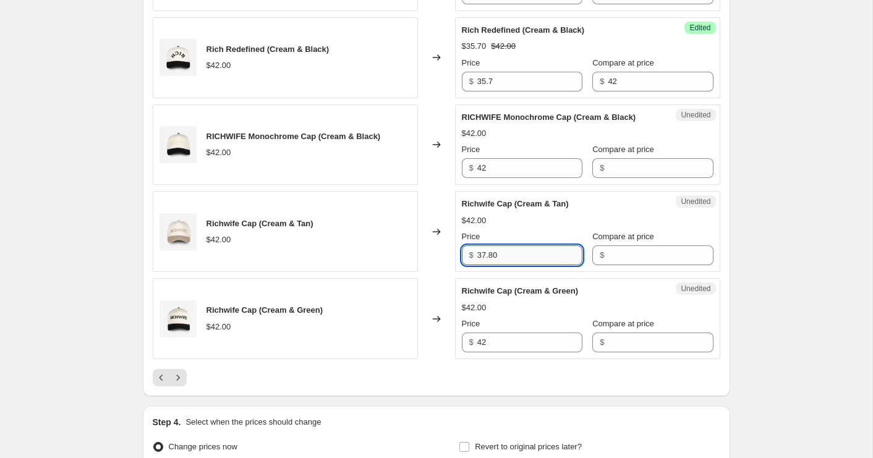
type input "37.80"
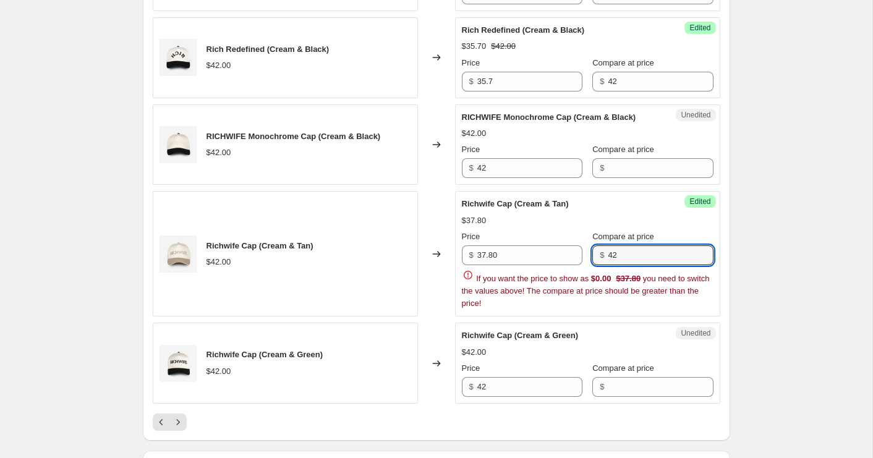
type input "42"
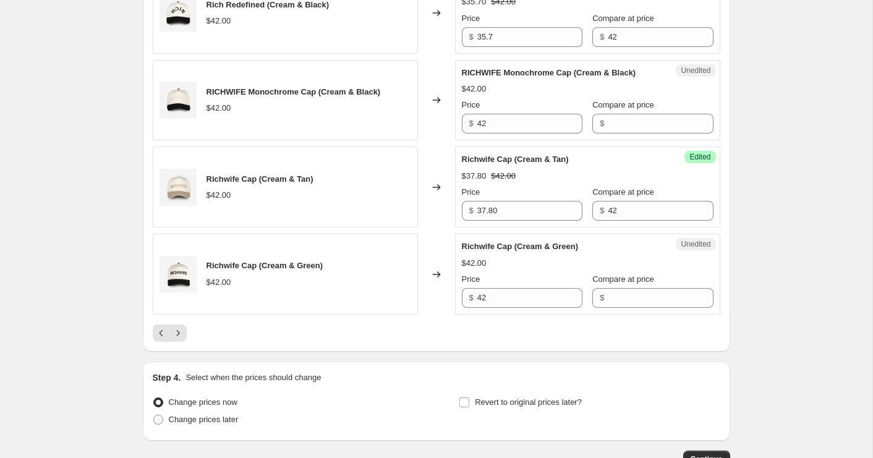
scroll to position [1838, 0]
click at [528, 220] on input "37.80" at bounding box center [530, 210] width 105 height 20
click at [513, 307] on input "42" at bounding box center [530, 298] width 105 height 20
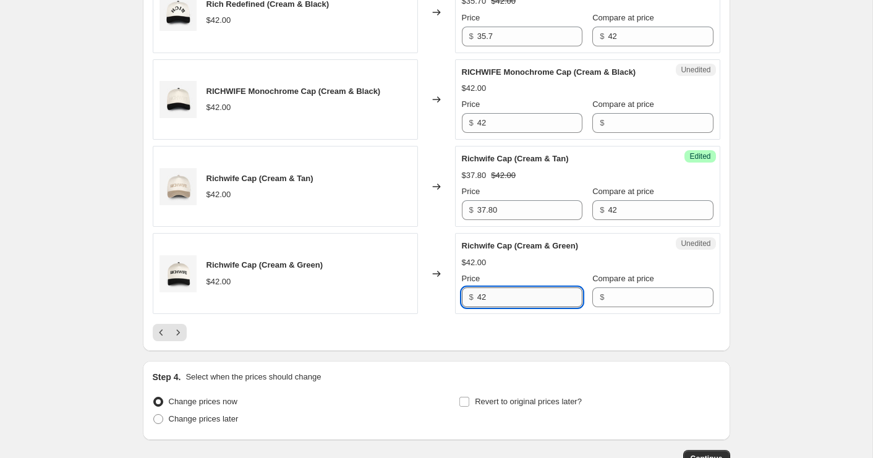
click at [513, 307] on input "42" at bounding box center [530, 298] width 105 height 20
paste input "37.80"
type input "37.80"
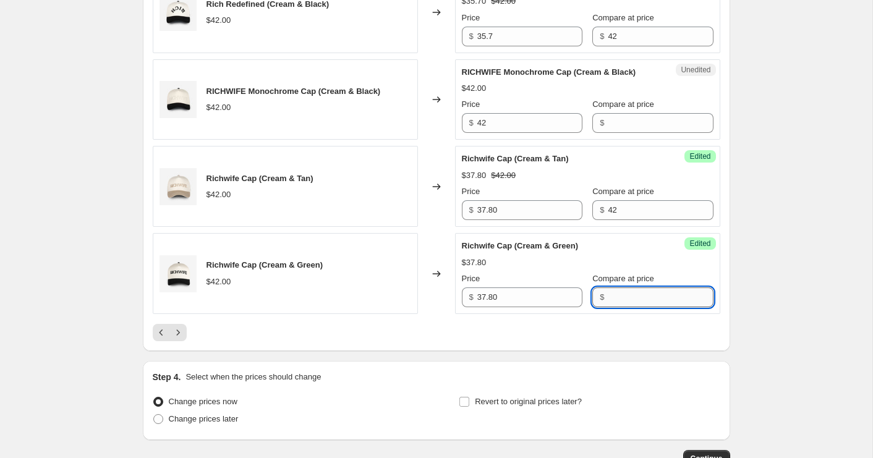
click at [616, 307] on input "Compare at price" at bounding box center [660, 298] width 105 height 20
type input "42"
click at [181, 339] on icon "Next" at bounding box center [178, 333] width 12 height 12
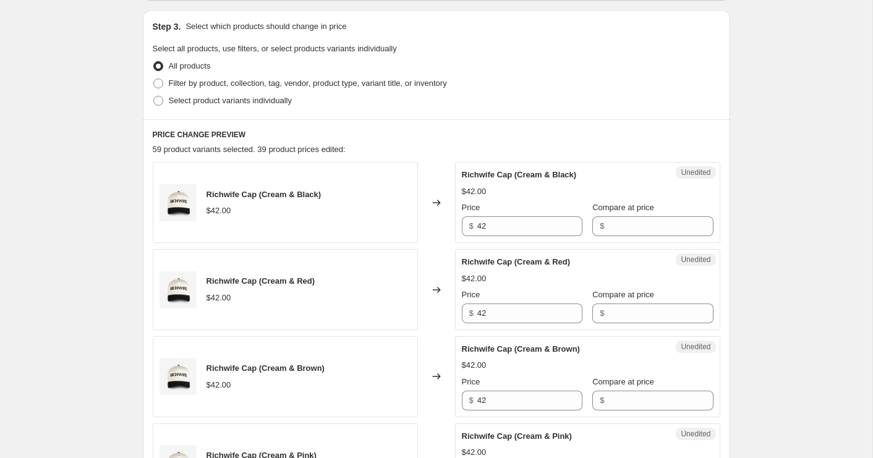
scroll to position [262, 0]
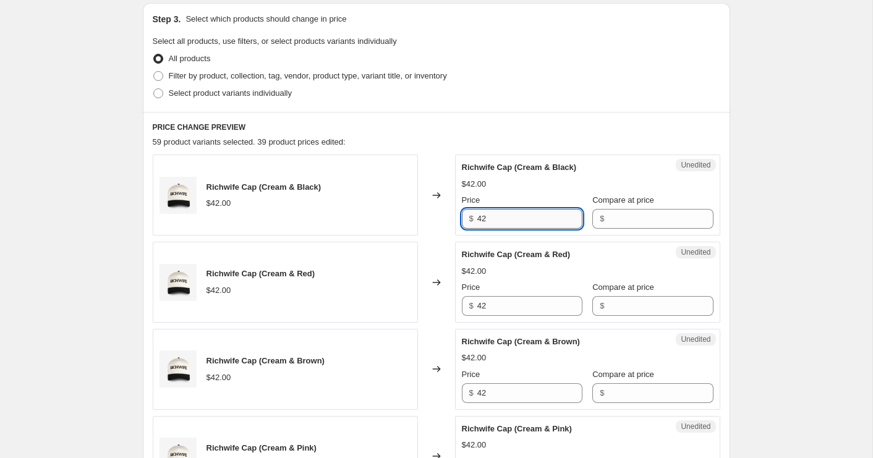
click at [524, 220] on input "42" at bounding box center [530, 219] width 105 height 20
paste input "37.80"
type input "37.80"
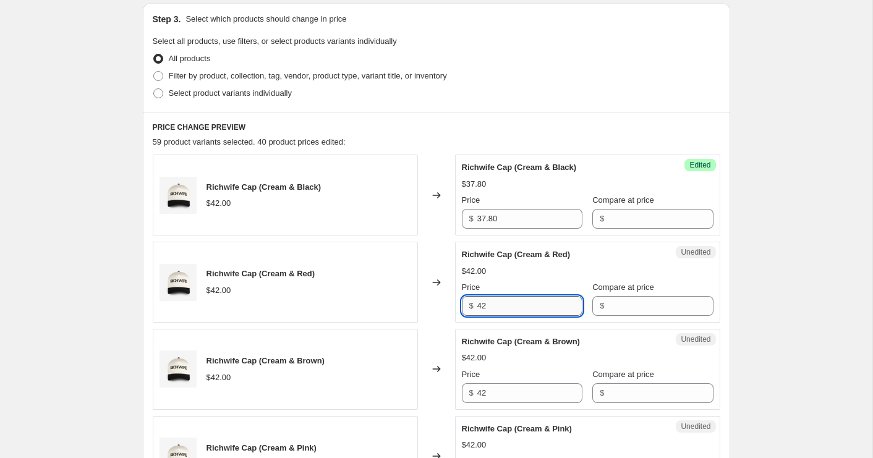
click at [504, 302] on input "42" at bounding box center [530, 306] width 105 height 20
paste input "37.80"
type input "37.80"
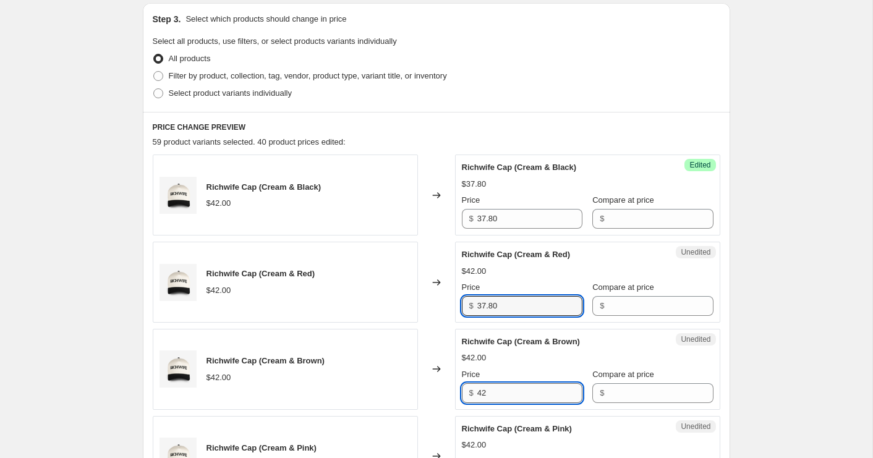
click at [508, 391] on input "42" at bounding box center [530, 394] width 105 height 20
paste input "37.80"
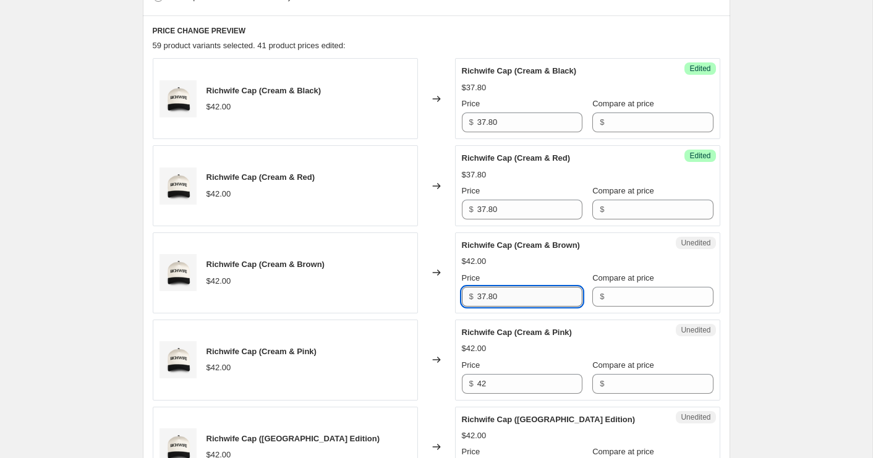
scroll to position [361, 0]
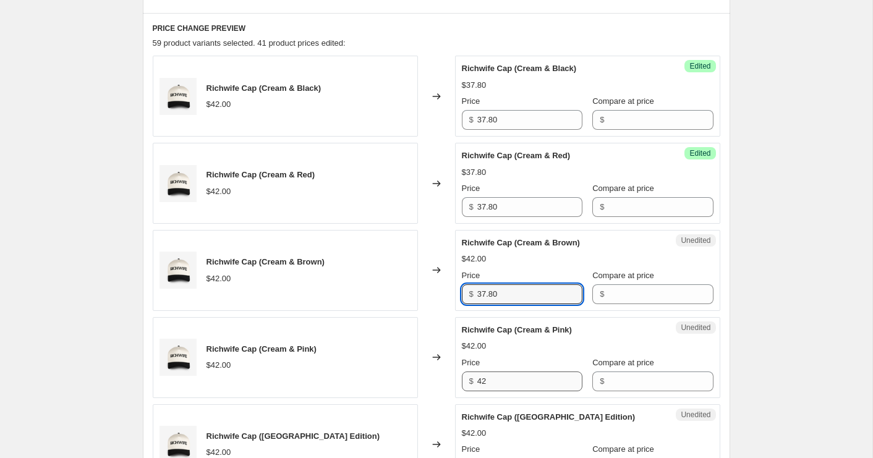
type input "37.80"
click at [505, 379] on input "42" at bounding box center [530, 382] width 105 height 20
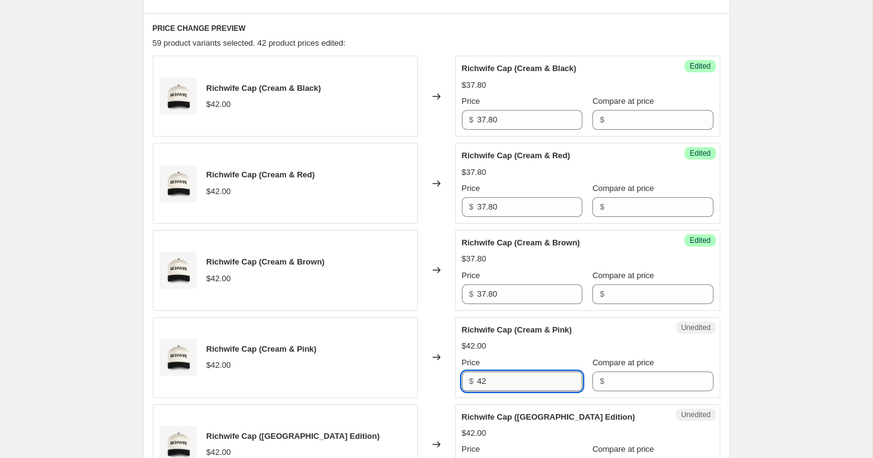
click at [505, 379] on input "42" at bounding box center [530, 382] width 105 height 20
paste input "37.80"
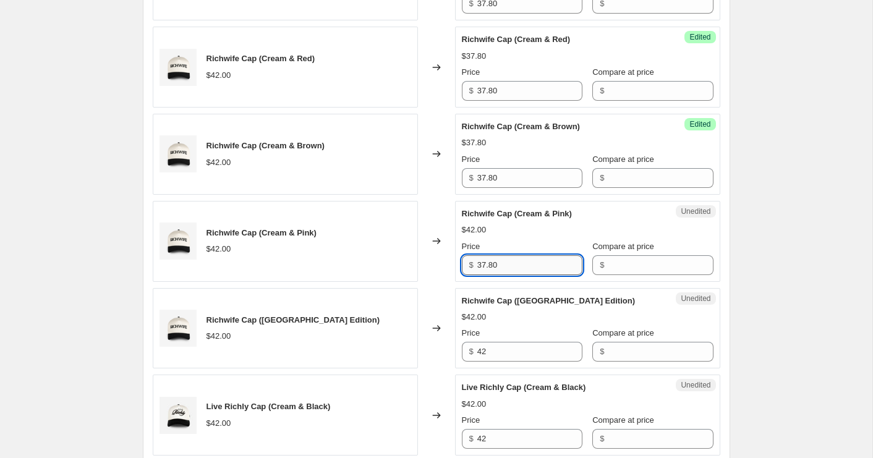
scroll to position [479, 0]
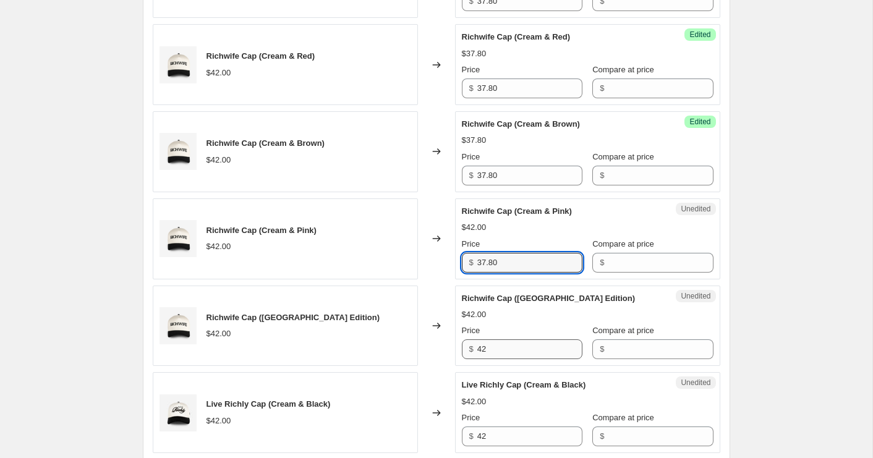
type input "37.80"
click at [507, 348] on input "42" at bounding box center [530, 350] width 105 height 20
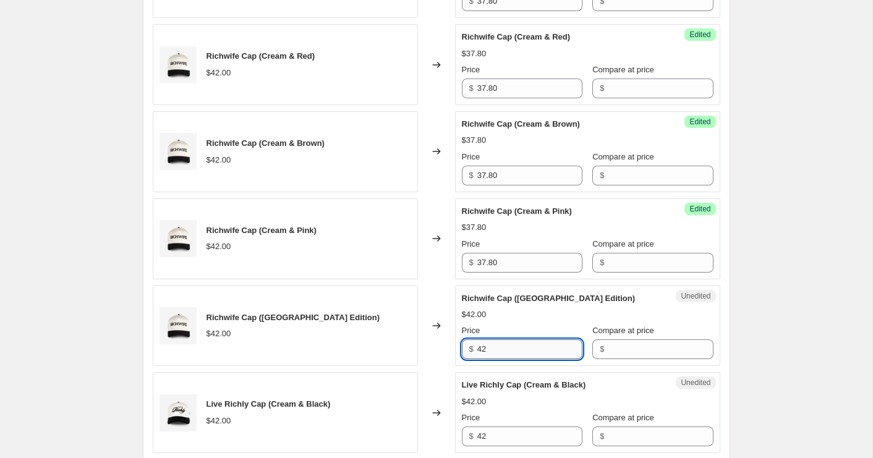
click at [507, 348] on input "42" at bounding box center [530, 350] width 105 height 20
paste input "37.80"
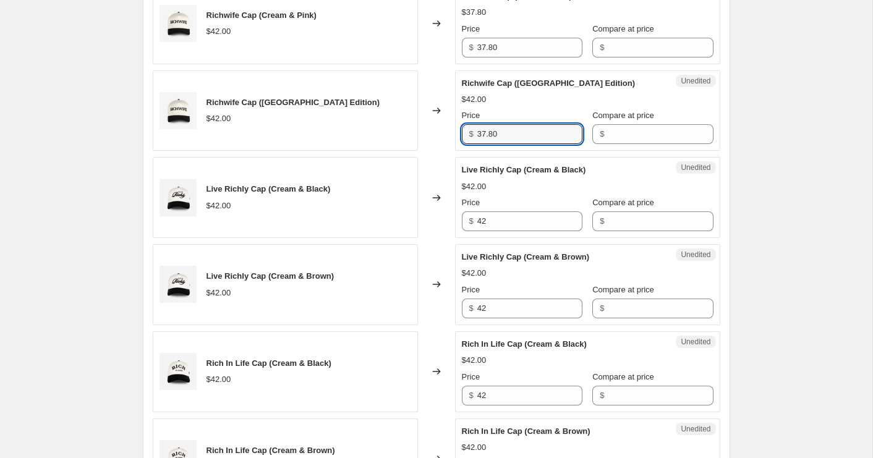
scroll to position [696, 0]
type input "37.80"
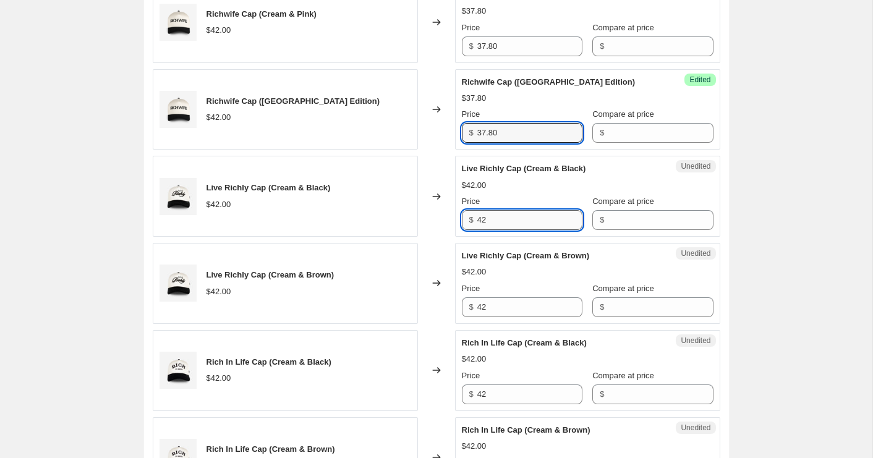
click at [519, 218] on input "42" at bounding box center [530, 220] width 105 height 20
click at [519, 218] on input "31.5" at bounding box center [530, 220] width 105 height 20
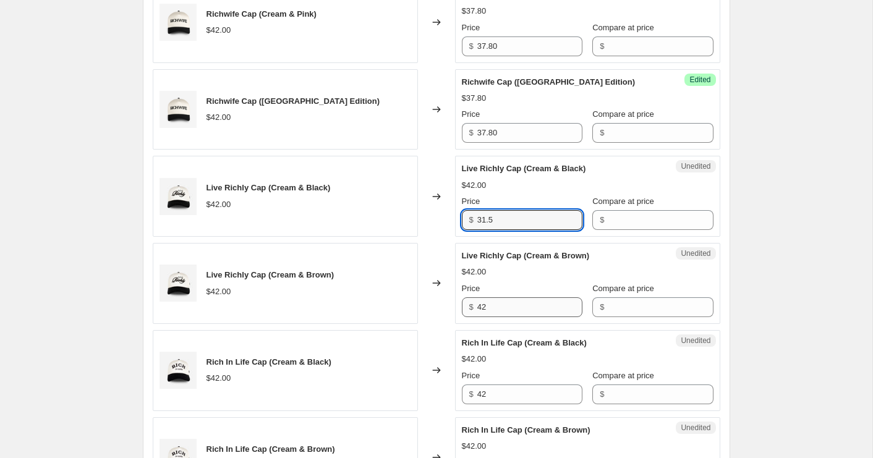
type input "31.5"
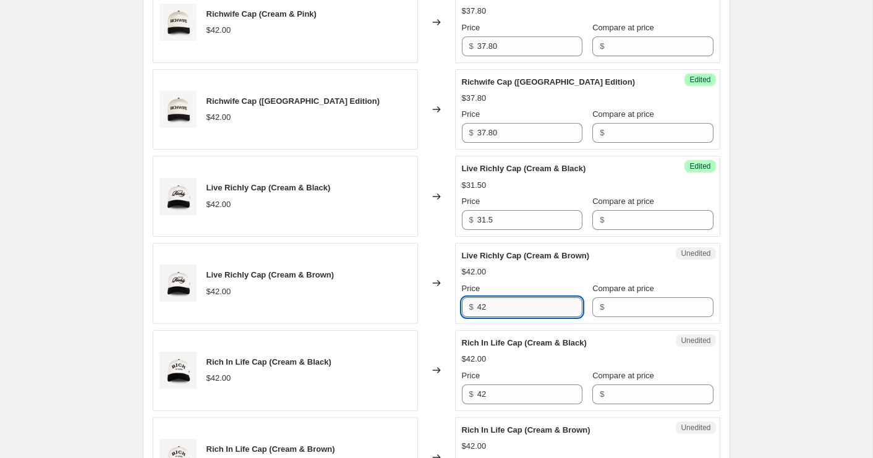
click at [511, 306] on input "42" at bounding box center [530, 308] width 105 height 20
paste input "31.5"
type input "31.5"
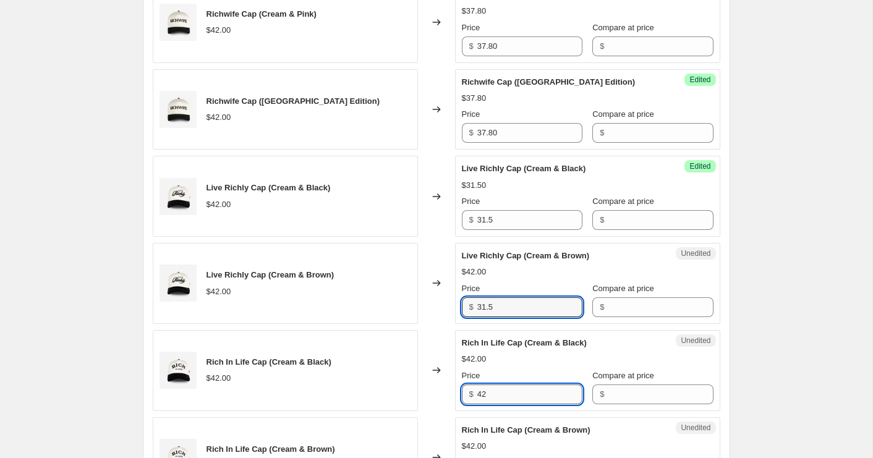
click at [506, 403] on input "42" at bounding box center [530, 395] width 105 height 20
paste input "31.5"
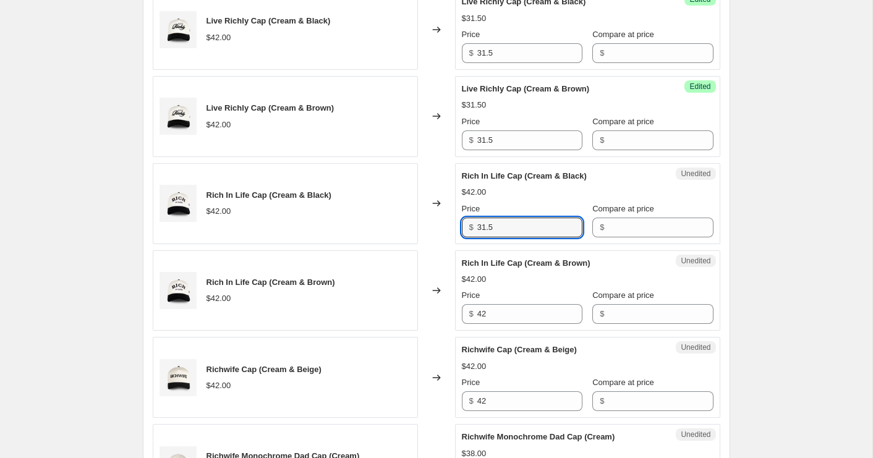
scroll to position [864, 0]
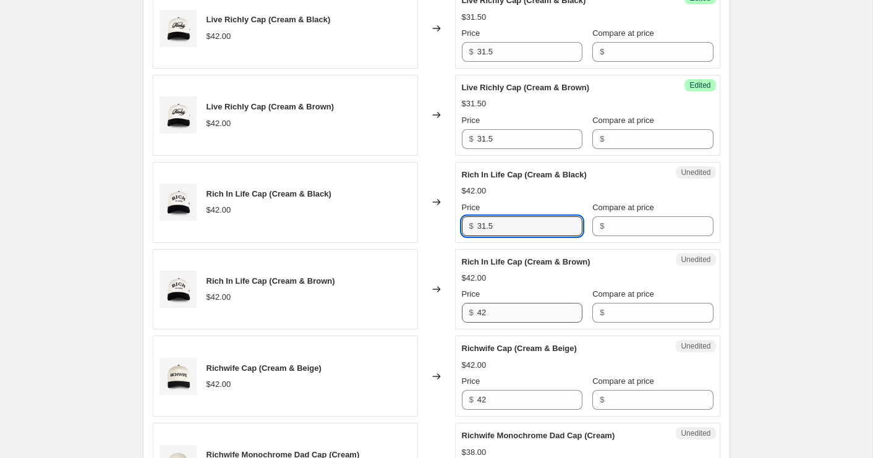
type input "31.5"
click at [515, 317] on input "42" at bounding box center [530, 313] width 105 height 20
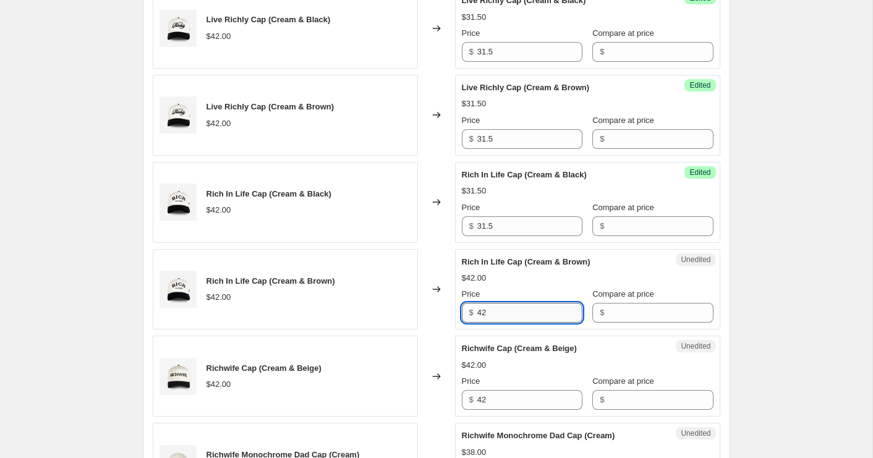
click at [515, 317] on input "42" at bounding box center [530, 313] width 105 height 20
paste input "31.5"
type input "31.5"
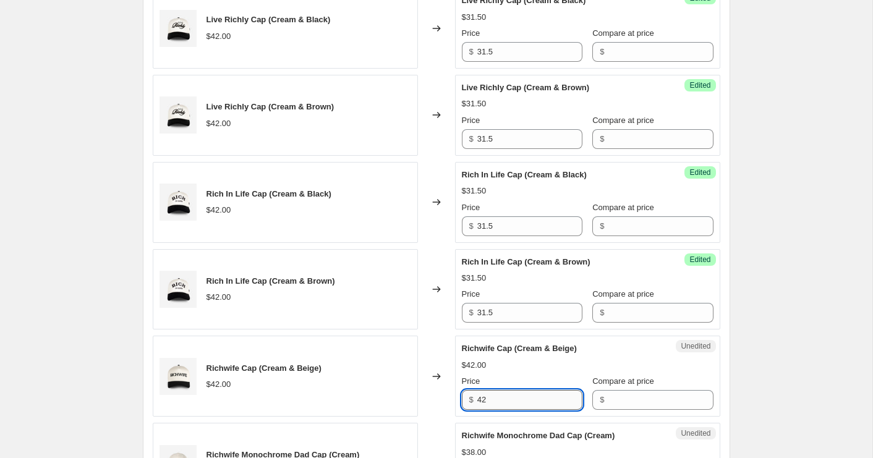
click at [499, 398] on input "42" at bounding box center [530, 400] width 105 height 20
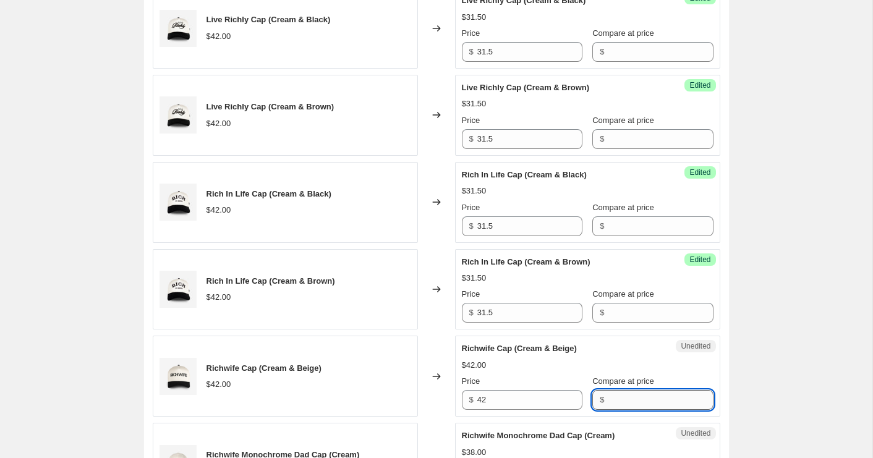
click at [624, 401] on input "Compare at price" at bounding box center [660, 400] width 105 height 20
paste input "42"
type input "42"
click at [623, 309] on input "Compare at price" at bounding box center [660, 313] width 105 height 20
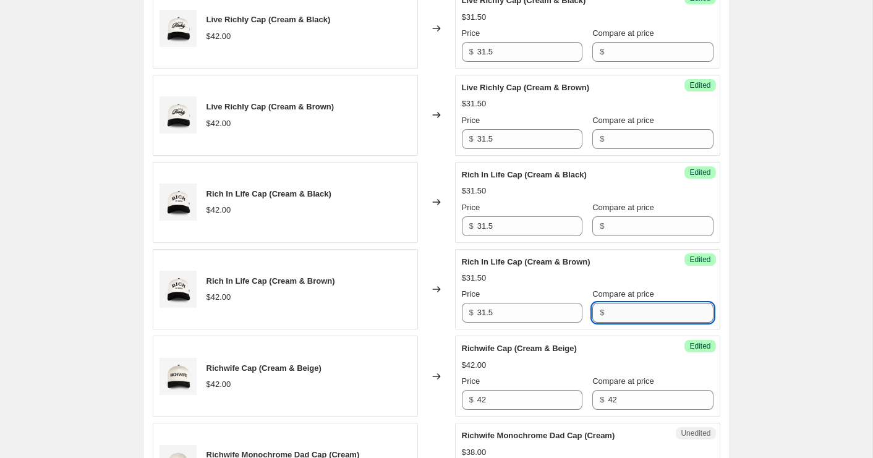
paste input "42"
type input "42"
click at [626, 223] on input "Compare at price" at bounding box center [660, 227] width 105 height 20
paste input "42"
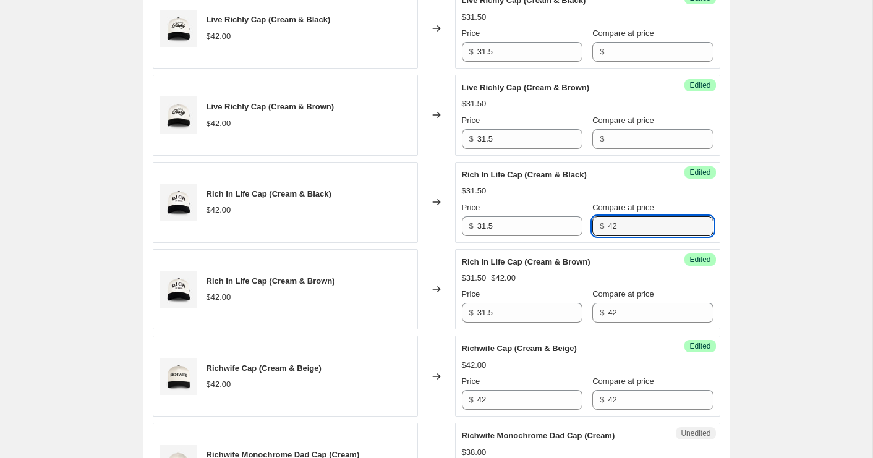
type input "42"
click at [628, 126] on label "Compare at price" at bounding box center [624, 120] width 62 height 12
click at [628, 129] on input "Compare at price" at bounding box center [660, 139] width 105 height 20
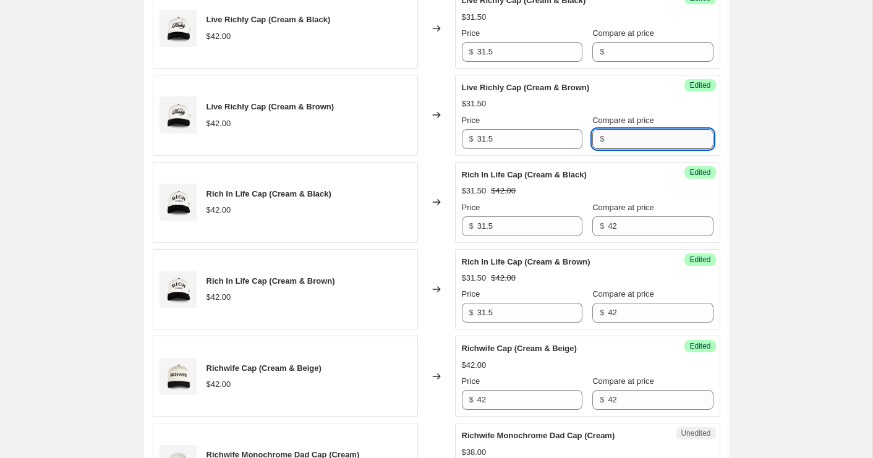
paste input "42"
type input "42"
click at [620, 45] on input "Compare at price" at bounding box center [660, 52] width 105 height 20
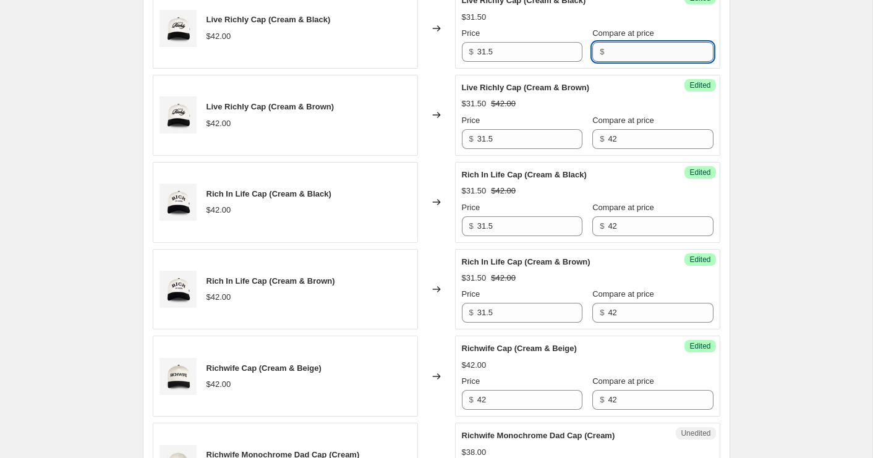
paste input "42"
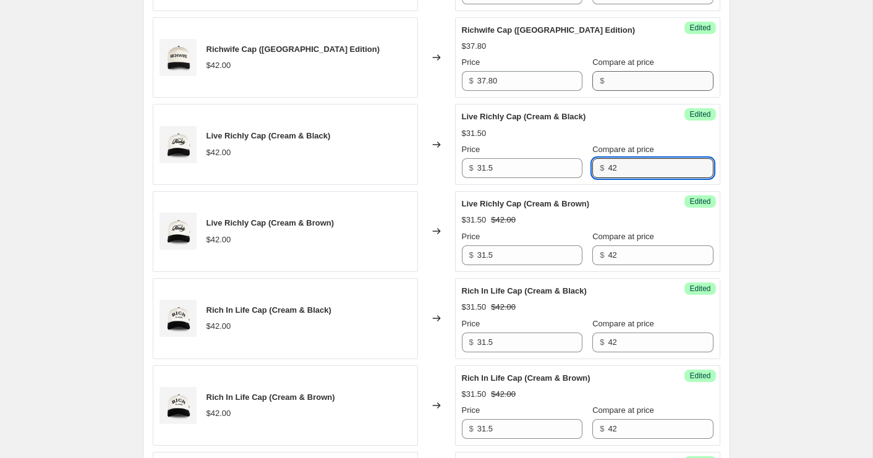
type input "42"
click at [617, 77] on input "Compare at price" at bounding box center [660, 81] width 105 height 20
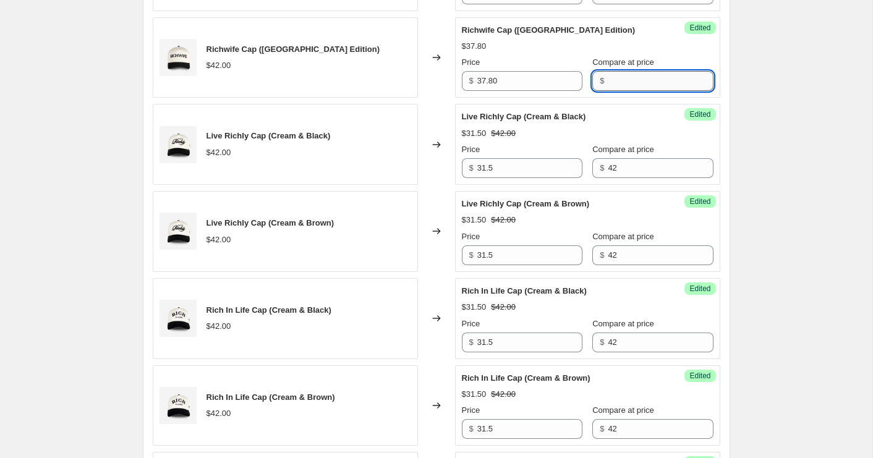
paste input "42"
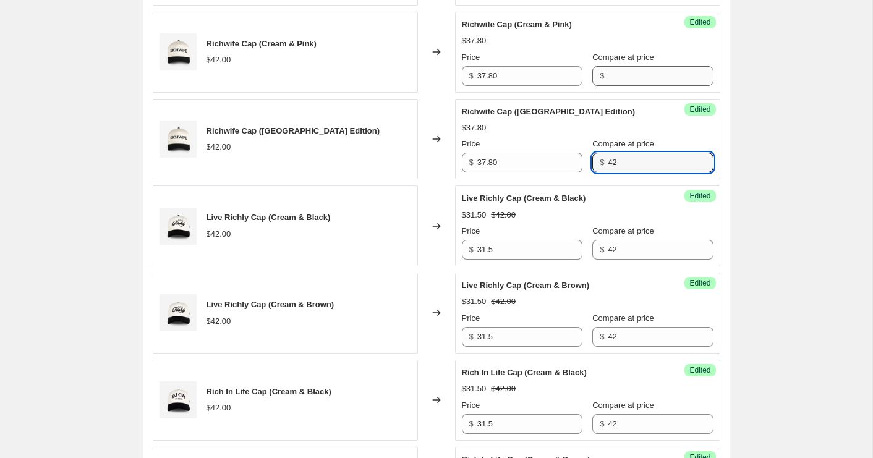
type input "42"
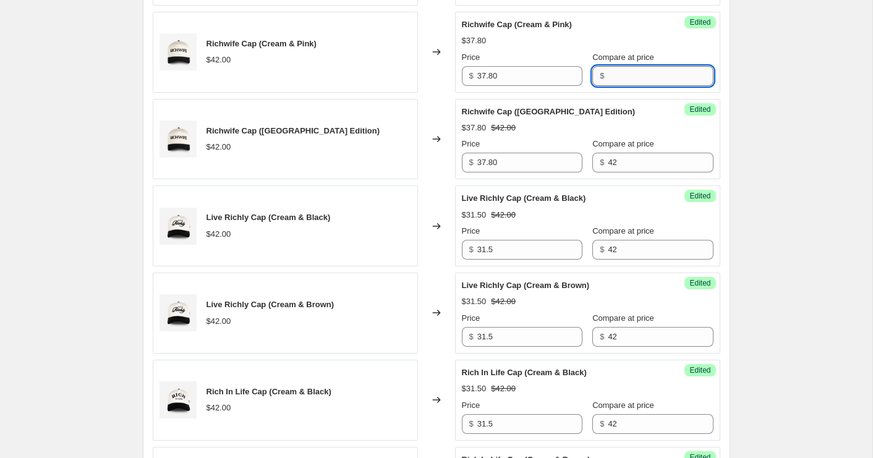
click at [616, 75] on input "Compare at price" at bounding box center [660, 76] width 105 height 20
paste input "42"
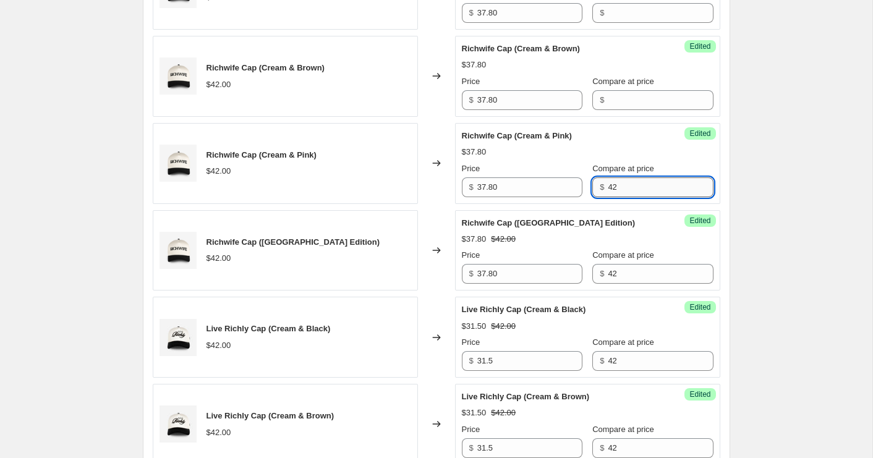
scroll to position [549, 0]
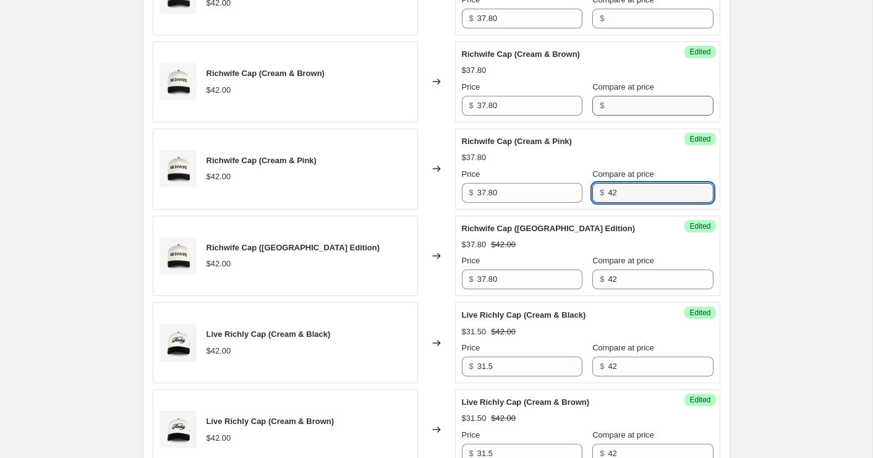
type input "42"
click at [616, 105] on input "Compare at price" at bounding box center [660, 106] width 105 height 20
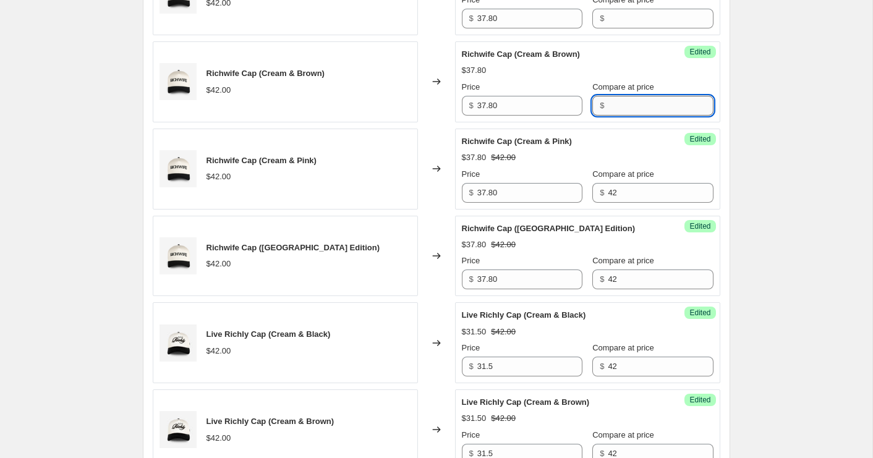
paste input "42"
type input "42"
click at [616, 20] on input "Compare at price" at bounding box center [660, 19] width 105 height 20
paste input "42"
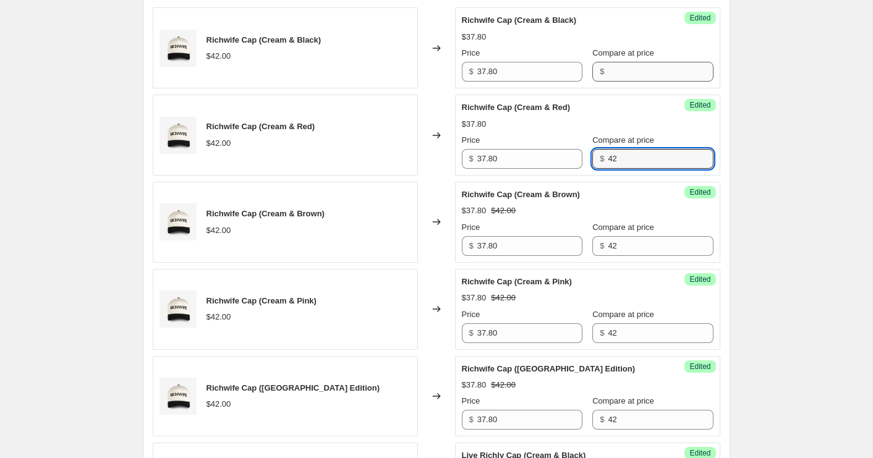
type input "42"
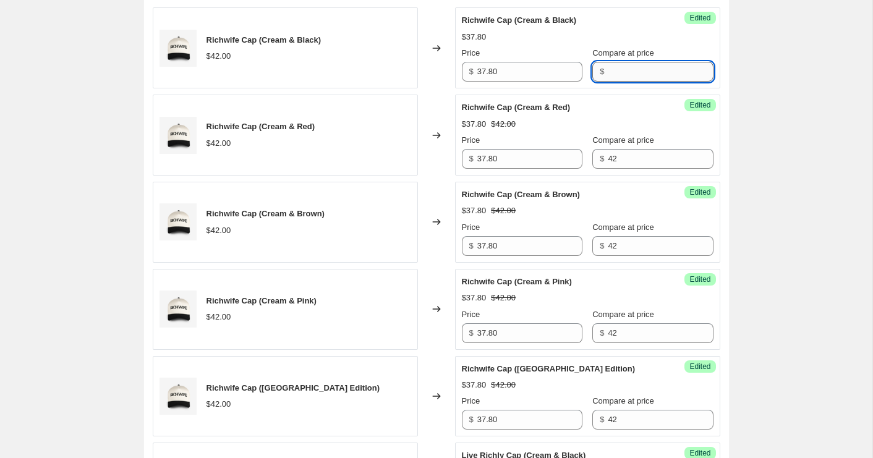
click at [614, 65] on input "Compare at price" at bounding box center [660, 72] width 105 height 20
paste input "42"
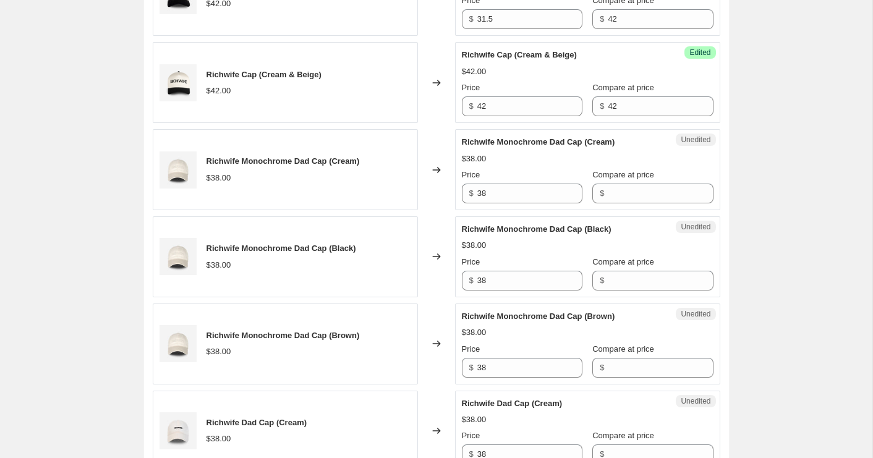
scroll to position [1169, 0]
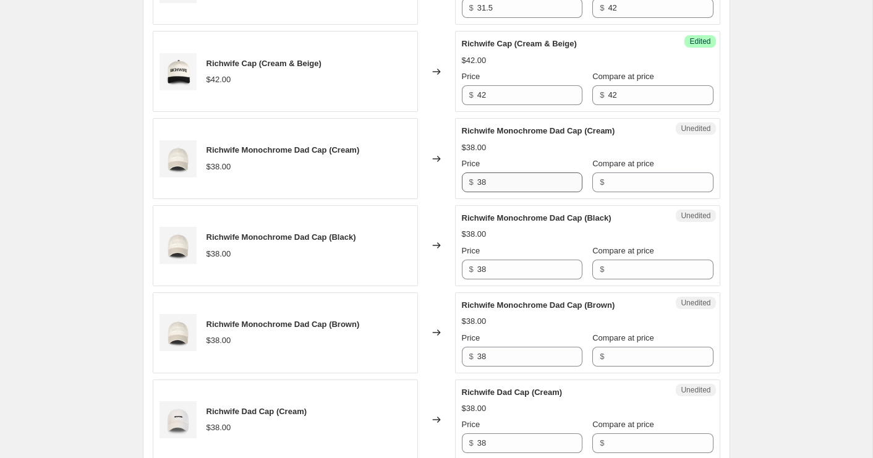
type input "42"
click at [525, 185] on input "38" at bounding box center [530, 183] width 105 height 20
click at [495, 186] on input "28.5" at bounding box center [530, 183] width 105 height 20
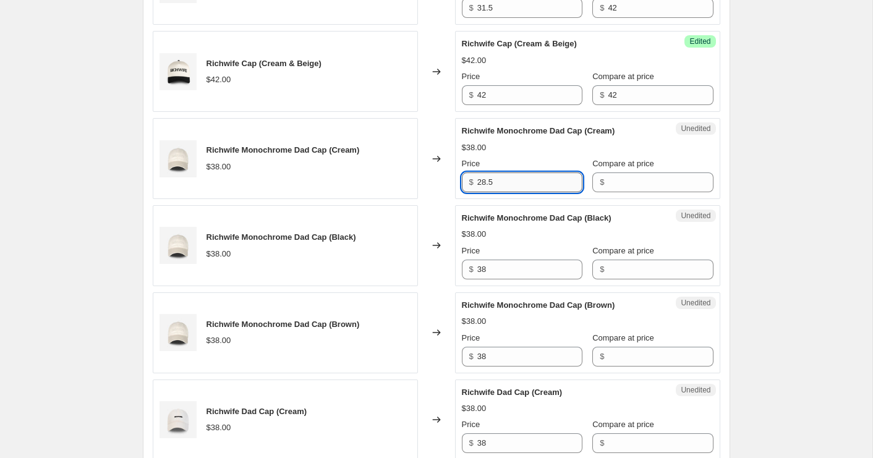
click at [495, 186] on input "28.5" at bounding box center [530, 183] width 105 height 20
type input "28.5"
click at [498, 273] on input "38" at bounding box center [530, 270] width 105 height 20
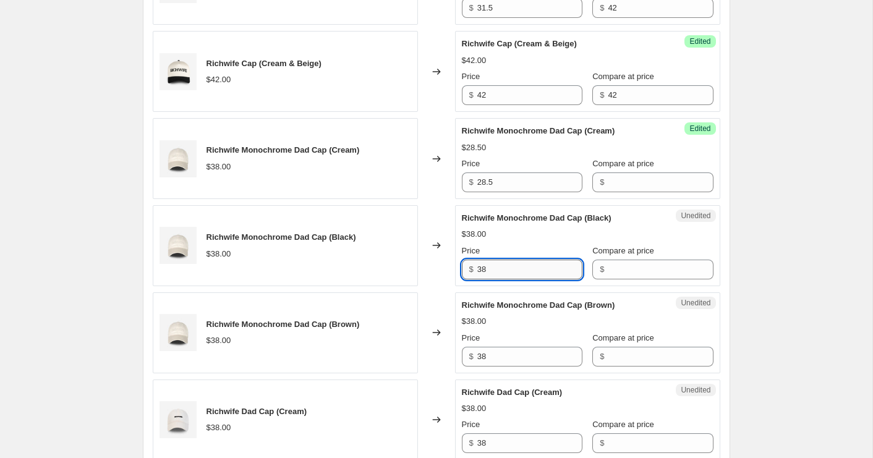
click at [498, 273] on input "38" at bounding box center [530, 270] width 105 height 20
paste input "28.5"
type input "28.5"
click at [509, 369] on div "Unedited Richwife Monochrome Dad Cap (Brown) $38.00 Price $ 38 Compare at price…" at bounding box center [587, 333] width 265 height 81
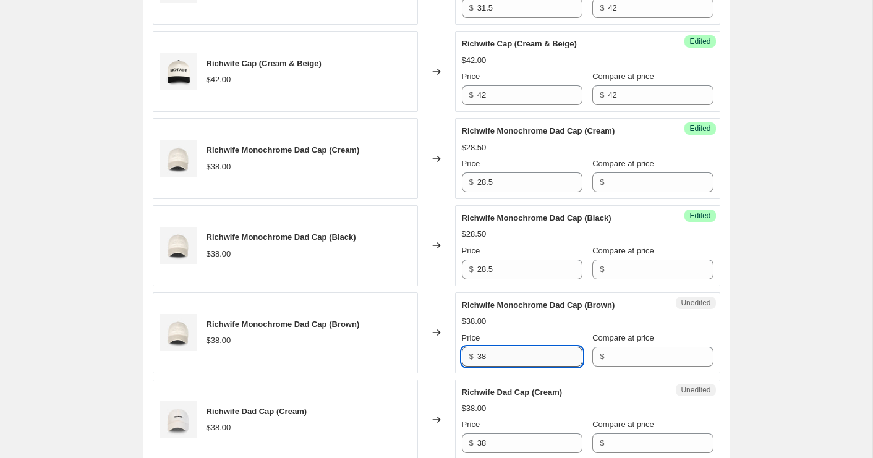
click at [509, 359] on input "38" at bounding box center [530, 357] width 105 height 20
paste input "28.5"
type input "28.5"
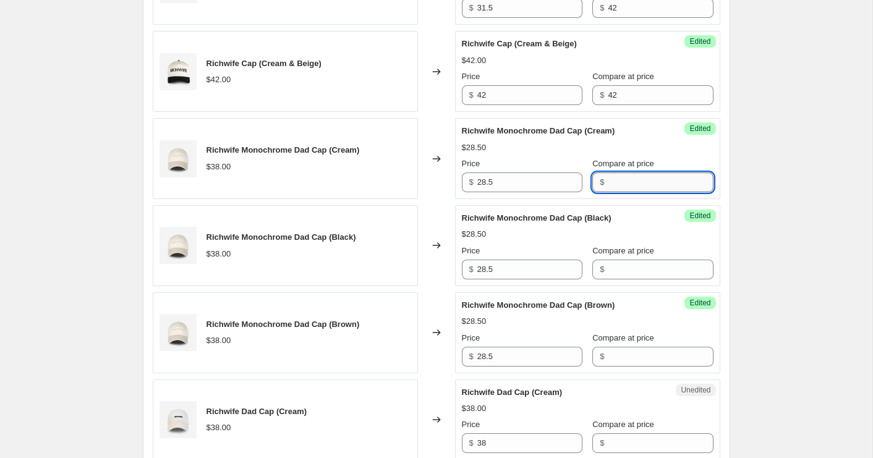
click at [614, 175] on input "Compare at price" at bounding box center [660, 183] width 105 height 20
type input "38"
click at [630, 267] on input "Compare at price" at bounding box center [660, 270] width 105 height 20
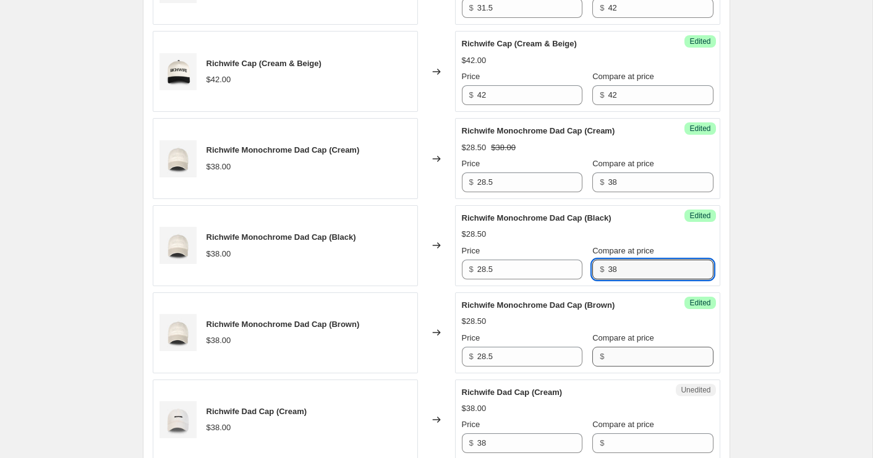
type input "38"
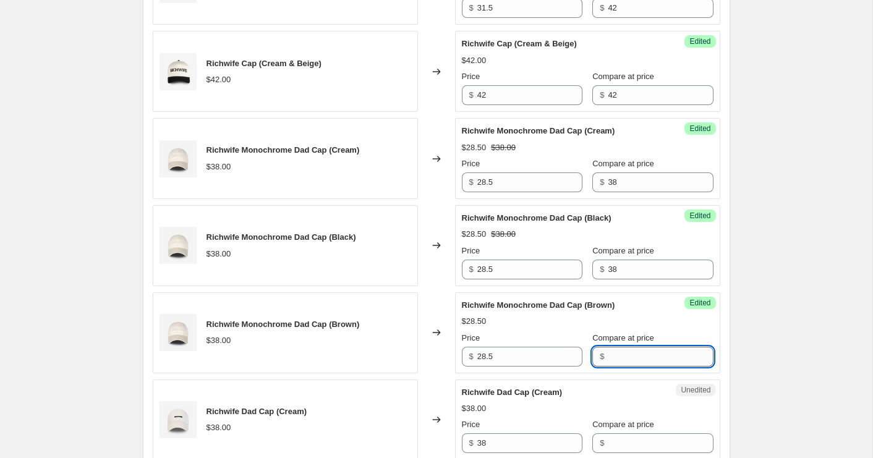
click at [619, 363] on input "Compare at price" at bounding box center [660, 357] width 105 height 20
type input "38"
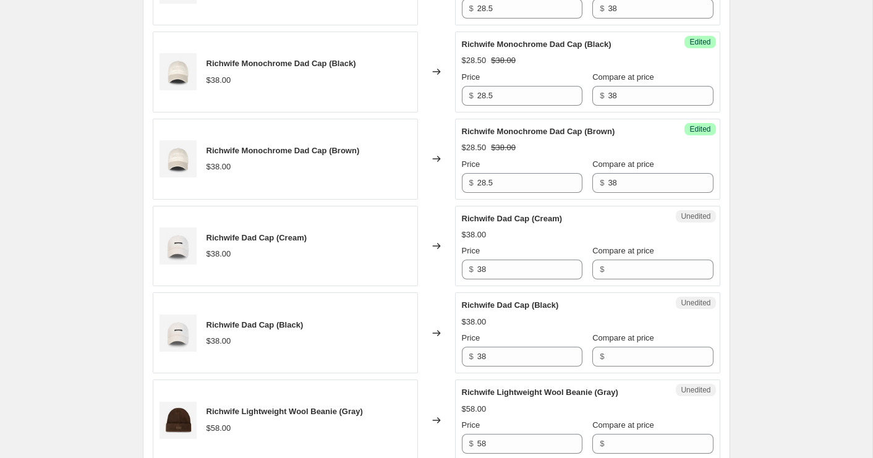
scroll to position [1347, 0]
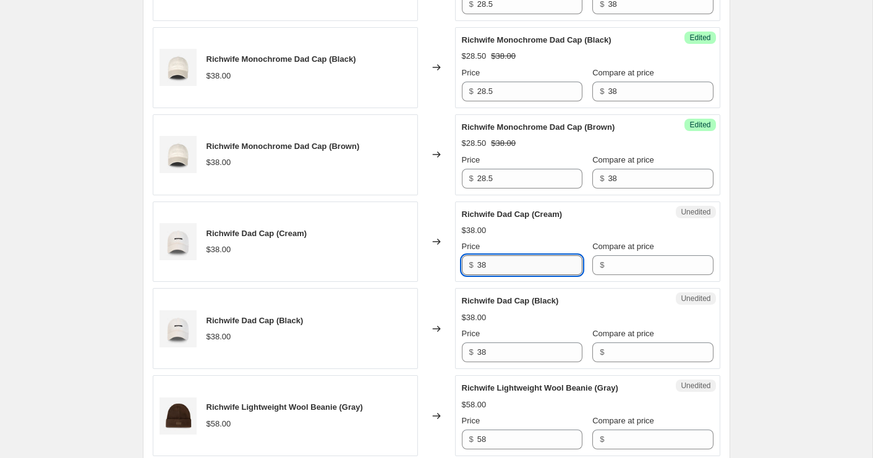
click at [508, 264] on input "38" at bounding box center [530, 265] width 105 height 20
type input "32.3"
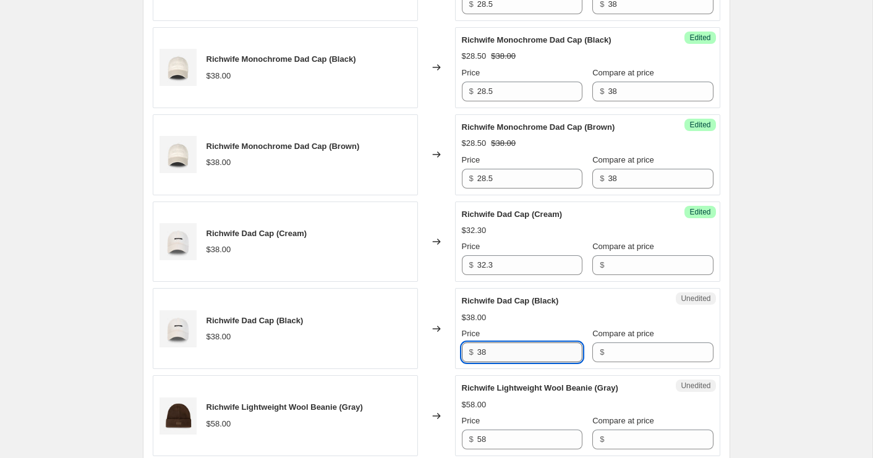
click at [514, 350] on input "38" at bounding box center [530, 353] width 105 height 20
type input "32.3"
click at [608, 272] on input "Compare at price" at bounding box center [660, 265] width 105 height 20
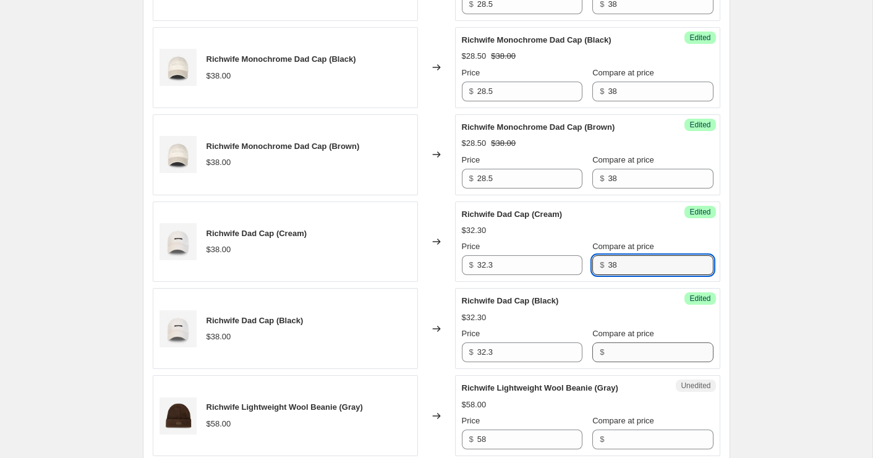
type input "38"
click at [629, 352] on input "Compare at price" at bounding box center [660, 353] width 105 height 20
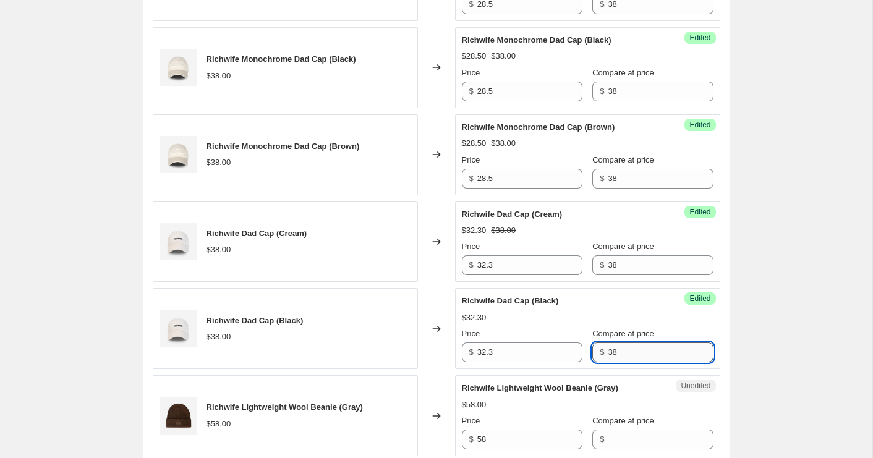
type input "38"
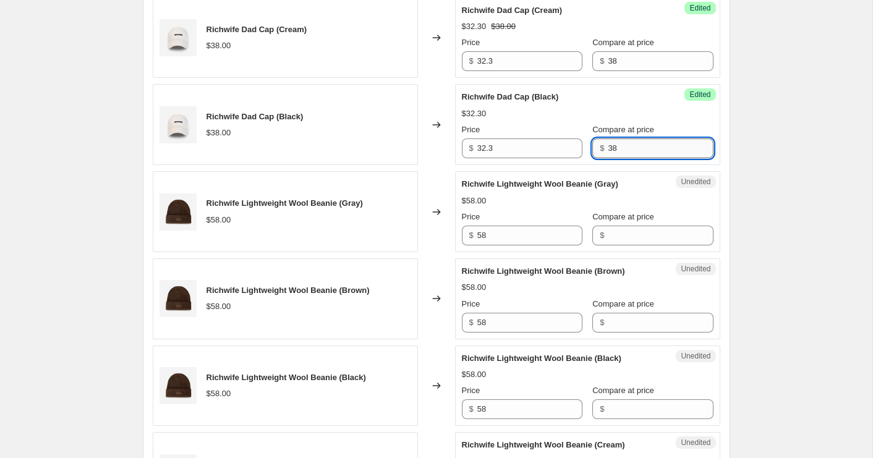
scroll to position [1553, 0]
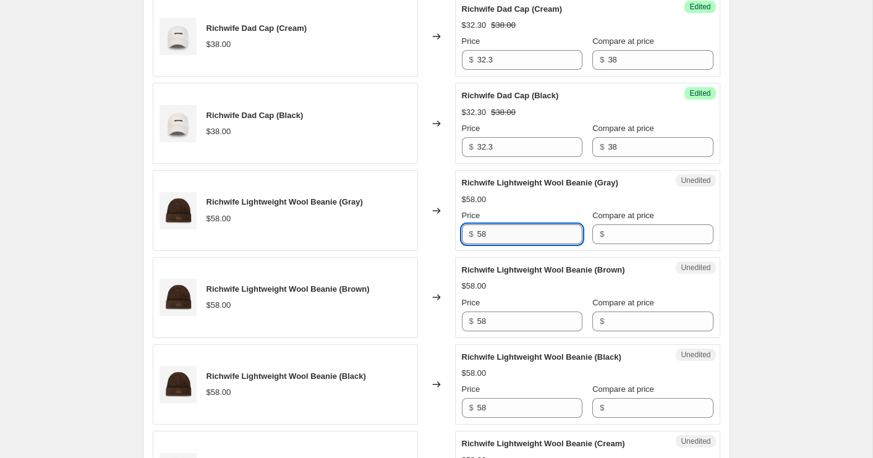
click at [525, 236] on input "58" at bounding box center [530, 235] width 105 height 20
click at [497, 233] on input "49.3" at bounding box center [530, 235] width 105 height 20
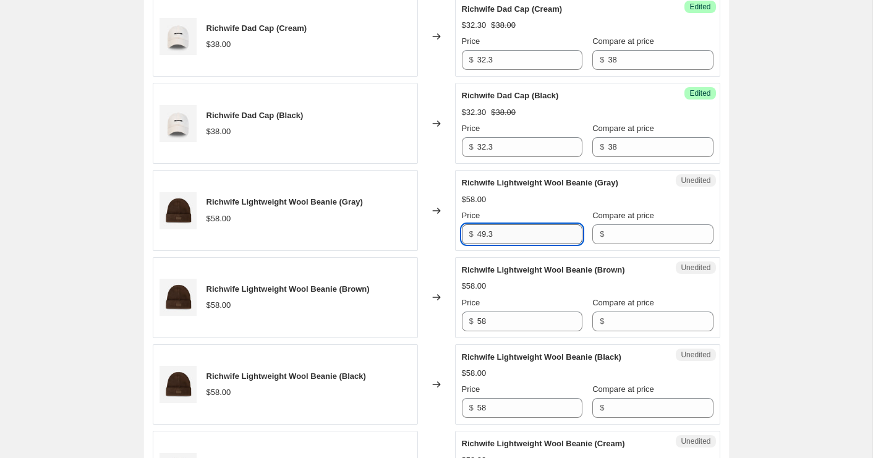
click at [497, 233] on input "49.3" at bounding box center [530, 235] width 105 height 20
type input "49.3"
click at [503, 325] on input "58" at bounding box center [530, 322] width 105 height 20
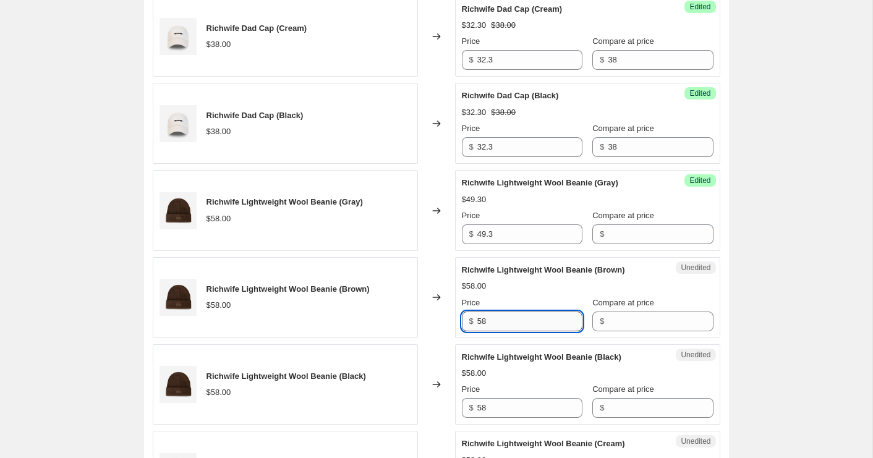
click at [503, 325] on input "58" at bounding box center [530, 322] width 105 height 20
paste input "49.3"
type input "49.3"
click at [515, 408] on input "58" at bounding box center [530, 408] width 105 height 20
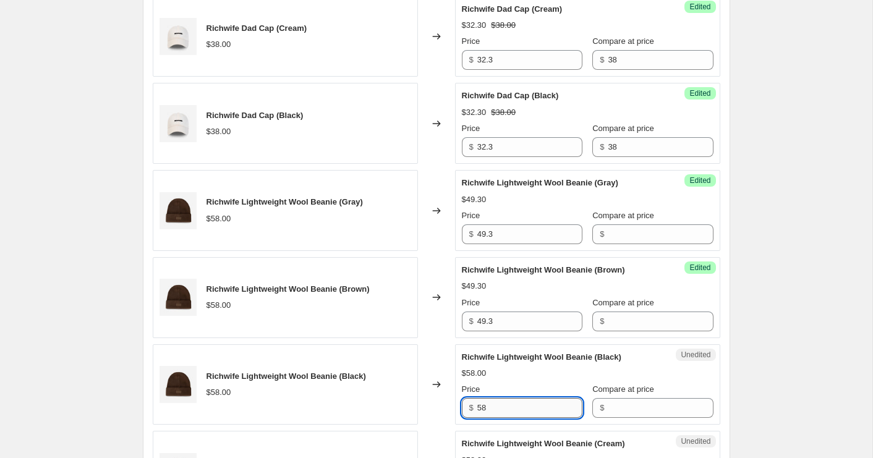
click at [515, 408] on input "58" at bounding box center [530, 408] width 105 height 20
paste input "49.3"
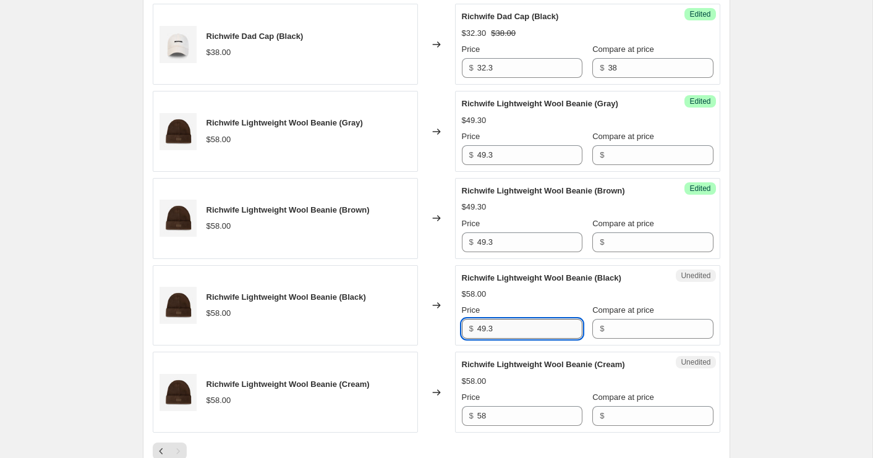
scroll to position [1635, 0]
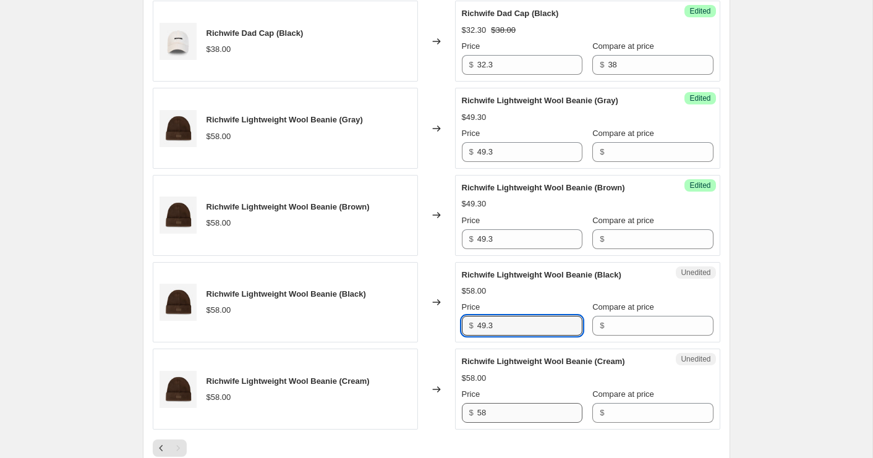
type input "49.3"
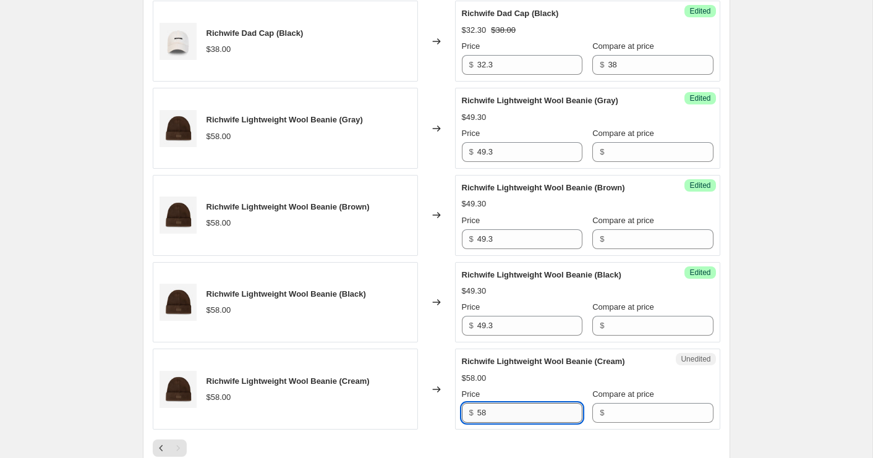
click at [514, 411] on input "58" at bounding box center [530, 413] width 105 height 20
paste input "49.3"
type input "49.3"
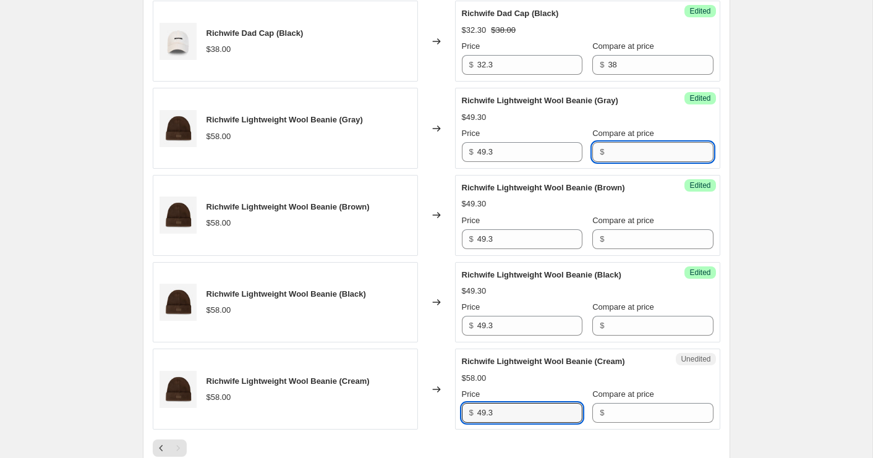
click at [624, 147] on input "Compare at price" at bounding box center [660, 152] width 105 height 20
type input "58"
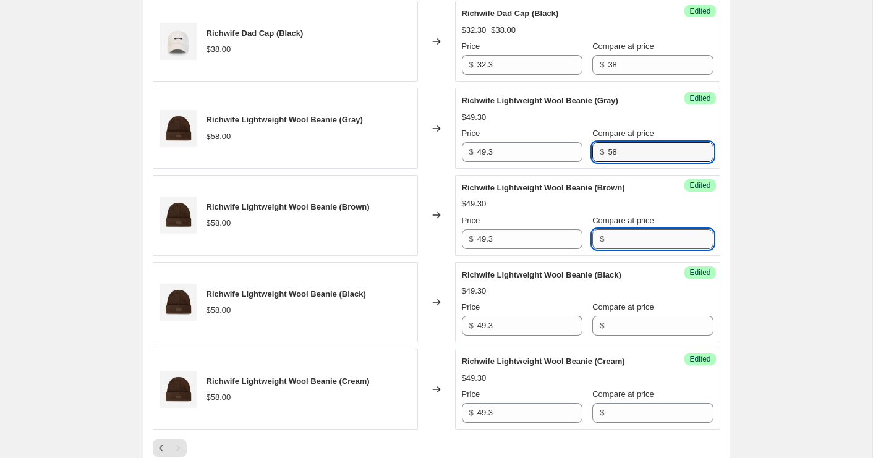
click at [625, 238] on input "Compare at price" at bounding box center [660, 240] width 105 height 20
type input "58"
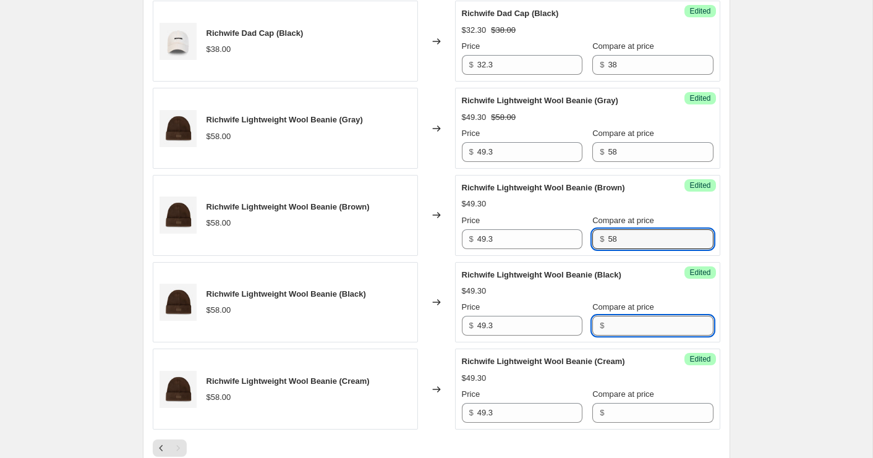
click at [617, 325] on input "Compare at price" at bounding box center [660, 326] width 105 height 20
type input "58"
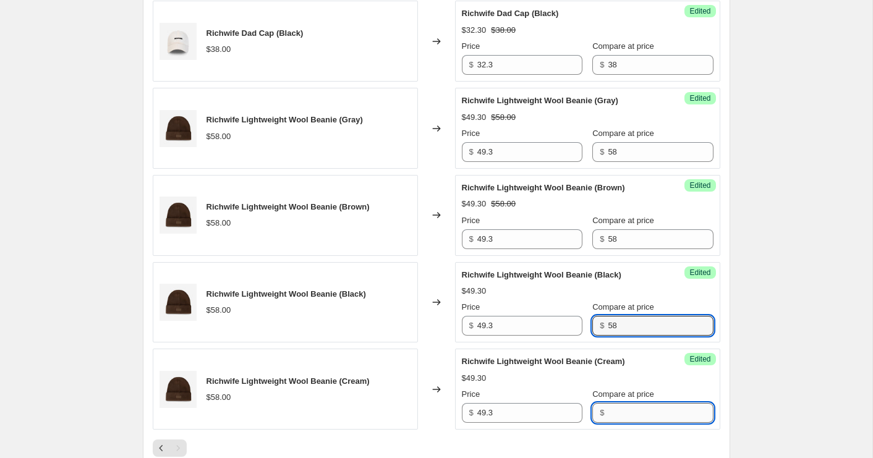
click at [619, 417] on input "Compare at price" at bounding box center [660, 413] width 105 height 20
type input "58"
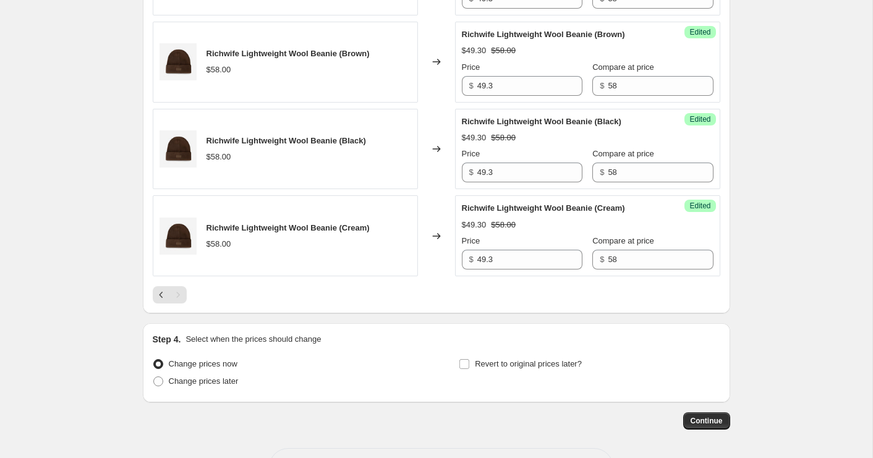
scroll to position [1835, 0]
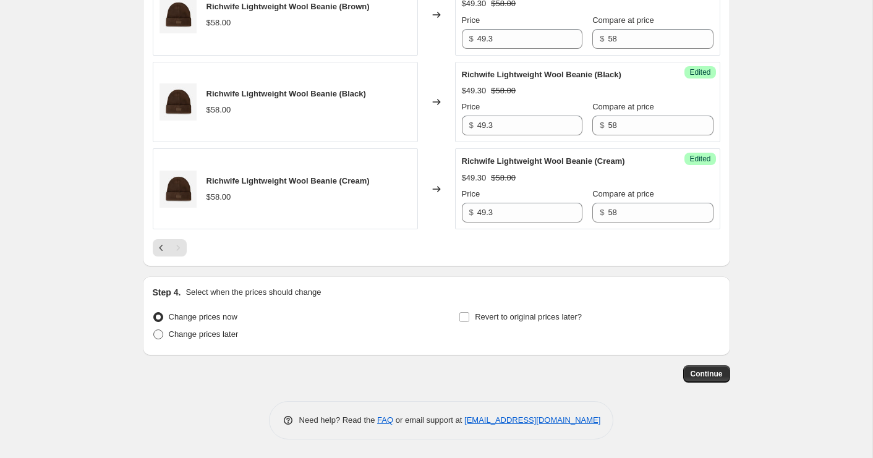
click at [210, 336] on span "Change prices later" at bounding box center [204, 334] width 70 height 9
click at [154, 330] on input "Change prices later" at bounding box center [153, 330] width 1 height 1
radio input "true"
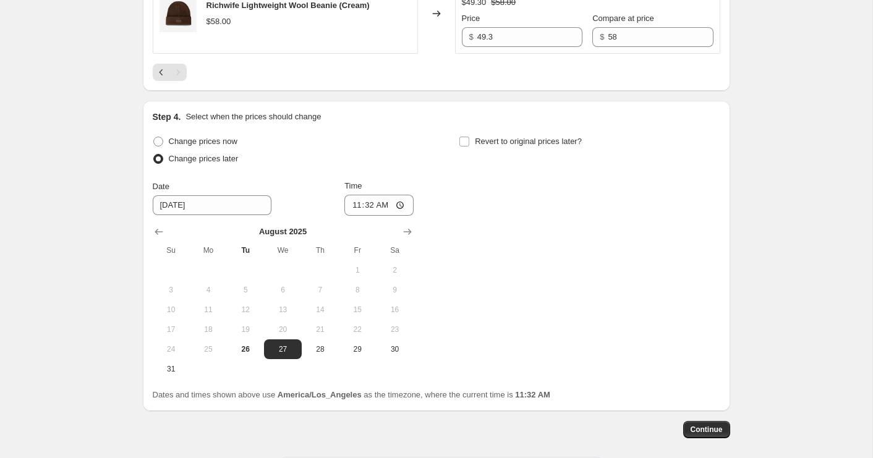
scroll to position [2014, 0]
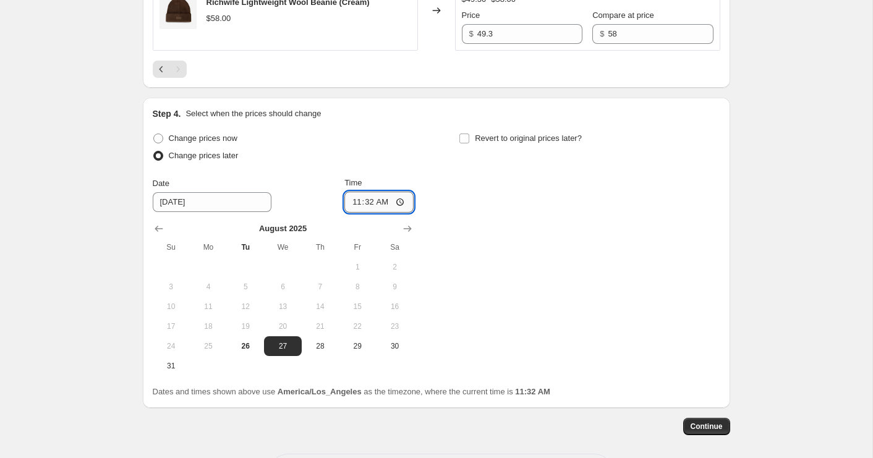
click at [356, 204] on input "11:32" at bounding box center [379, 202] width 69 height 21
type input "20:00"
click at [485, 217] on div "Change prices now Change prices later Date [DATE] Time 20:00 [DATE] Su Mo Tu We…" at bounding box center [437, 253] width 568 height 246
click at [468, 140] on input "Revert to original prices later?" at bounding box center [465, 139] width 10 height 10
checkbox input "true"
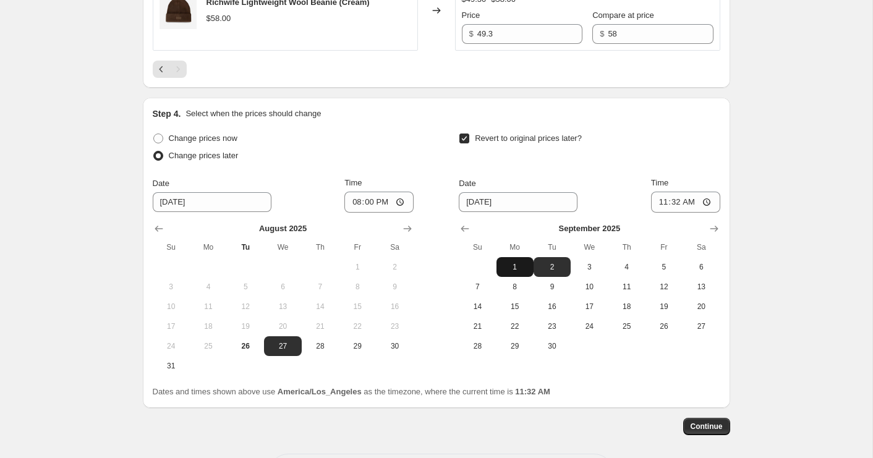
click at [507, 267] on span "1" at bounding box center [515, 267] width 27 height 10
click at [353, 203] on input "20:00" at bounding box center [379, 202] width 69 height 21
click at [557, 266] on span "2" at bounding box center [552, 267] width 27 height 10
type input "[DATE]"
click at [350, 204] on input "20:00" at bounding box center [379, 202] width 69 height 21
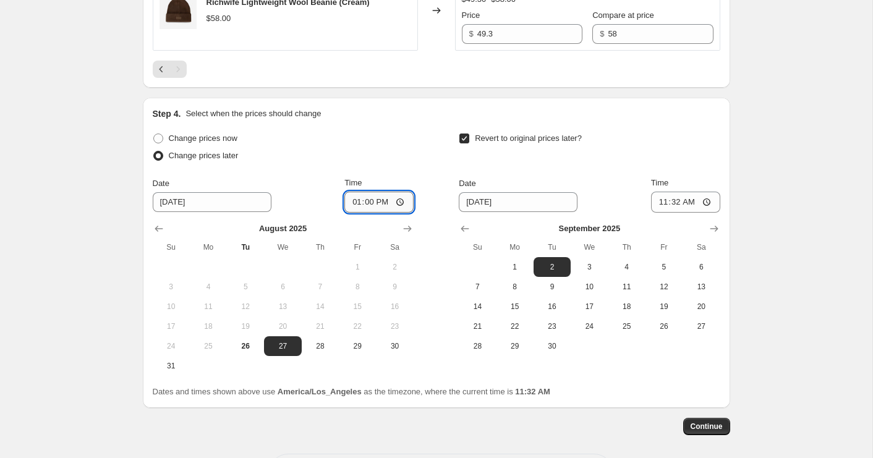
type input "12:00"
click at [382, 202] on input "12:00" at bounding box center [379, 202] width 69 height 21
click at [411, 139] on div "Change prices now" at bounding box center [283, 138] width 261 height 17
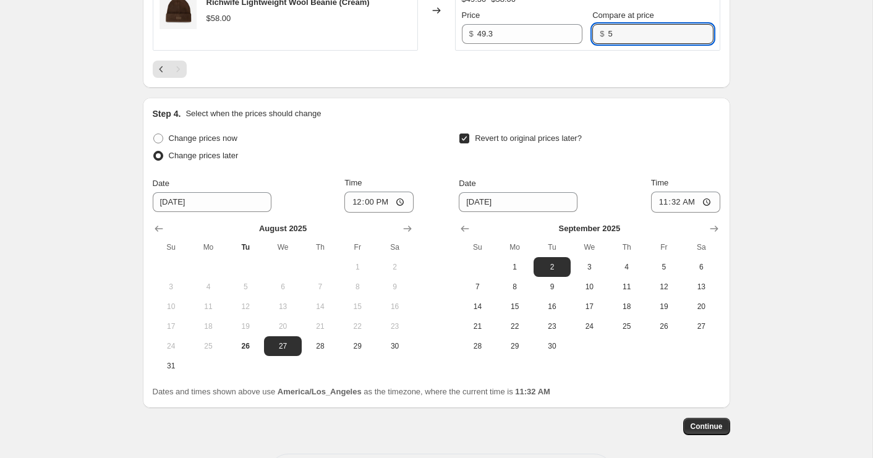
type input "58"
click at [355, 200] on input "12:00" at bounding box center [379, 202] width 69 height 21
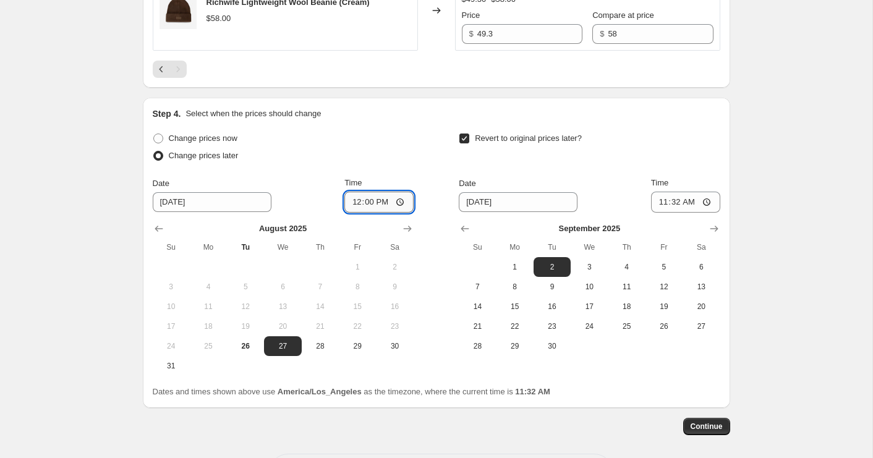
type input "20:00"
click at [661, 204] on input "11:32" at bounding box center [685, 202] width 69 height 21
type input "12:00"
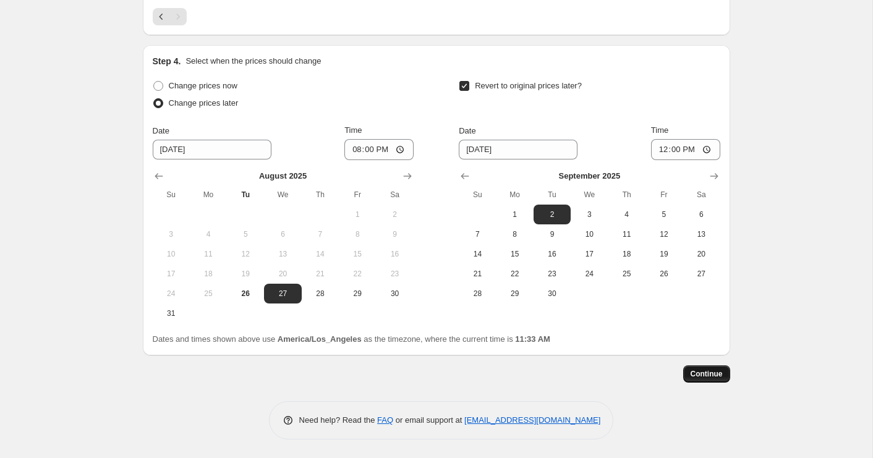
click at [710, 372] on span "Continue" at bounding box center [707, 374] width 32 height 10
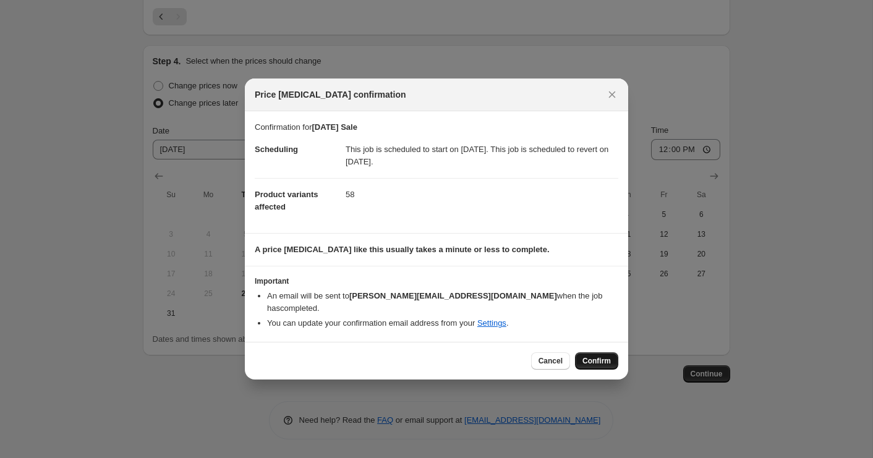
click at [590, 356] on span "Confirm" at bounding box center [597, 361] width 28 height 10
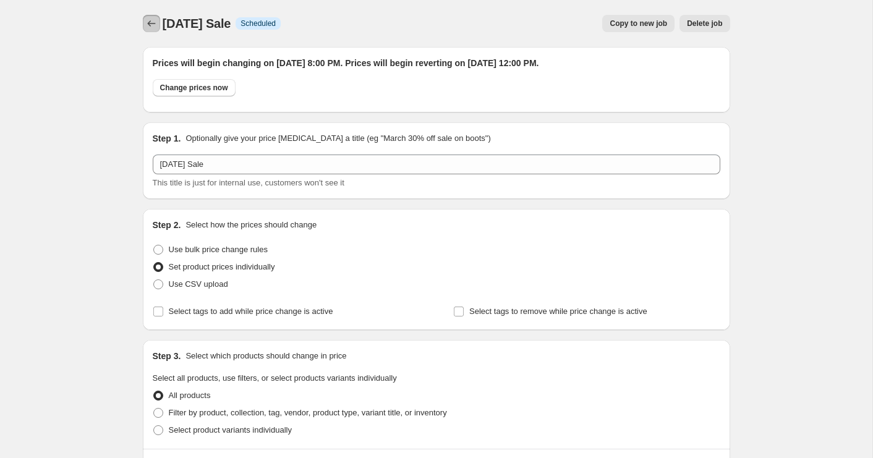
click at [145, 24] on icon "Price change jobs" at bounding box center [151, 23] width 12 height 12
